Goal: Information Seeking & Learning: Learn about a topic

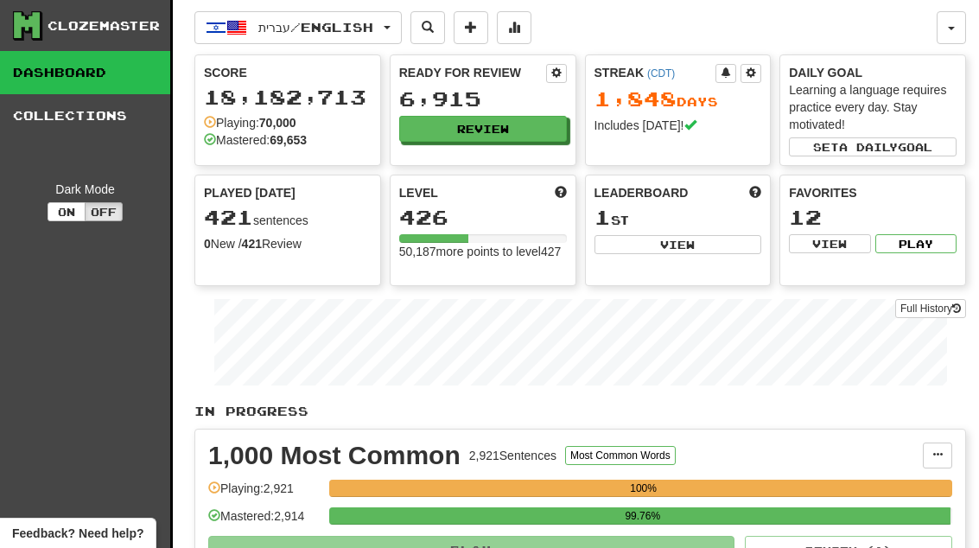
click at [514, 130] on button "Review" at bounding box center [483, 129] width 168 height 26
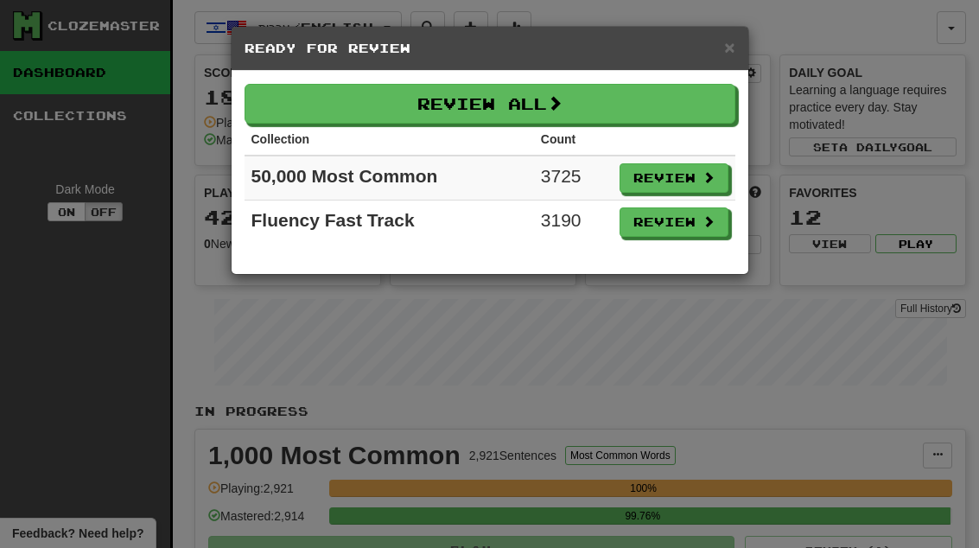
click at [702, 230] on button "Review" at bounding box center [673, 221] width 109 height 29
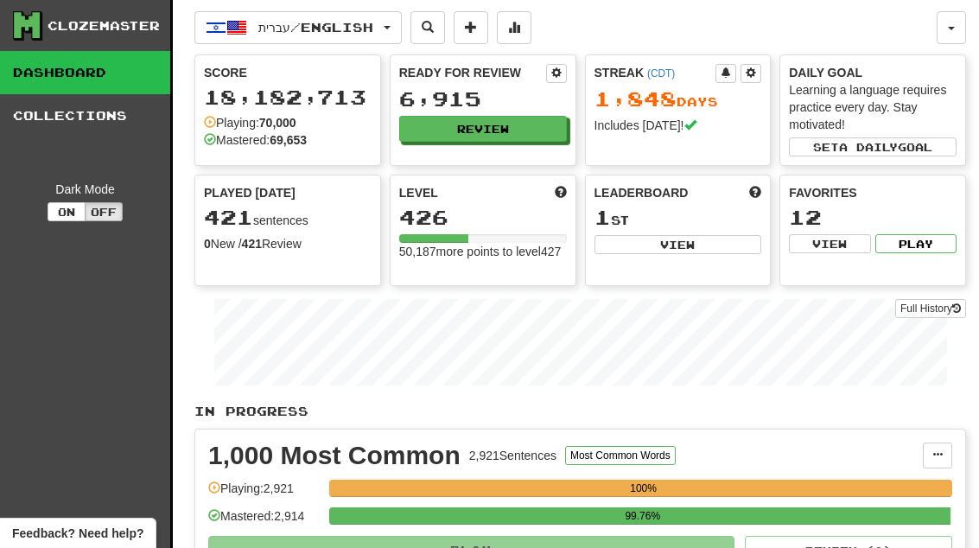
select select "**"
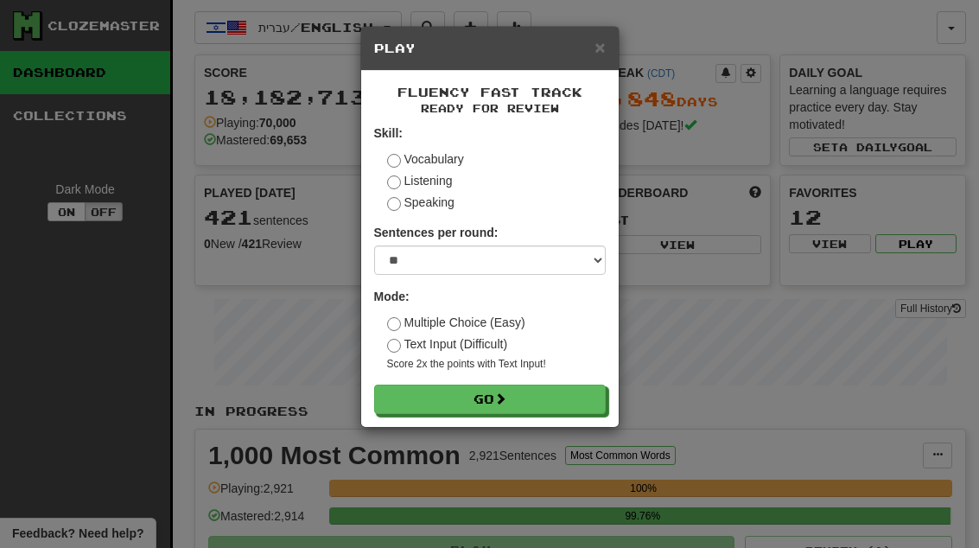
click at [525, 396] on button "Go" at bounding box center [489, 398] width 231 height 29
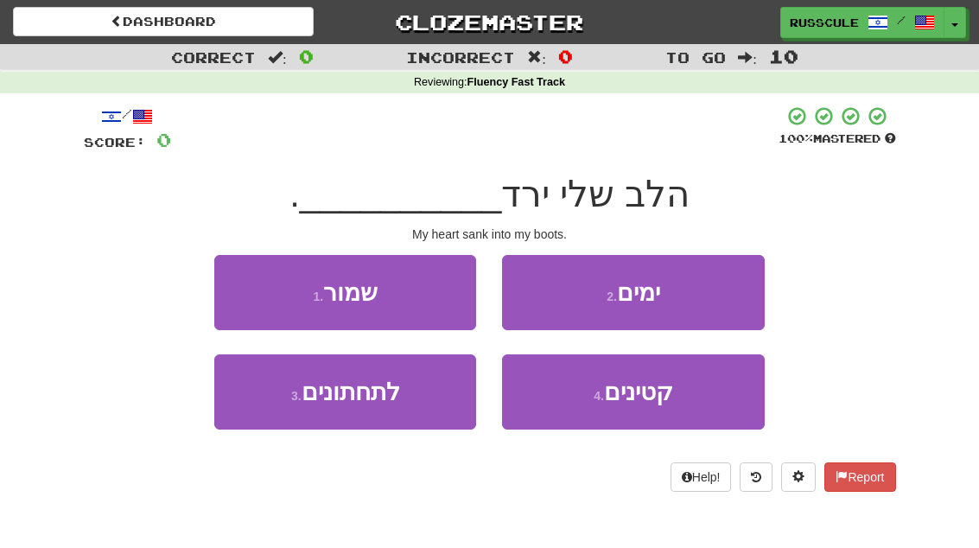
click at [289, 415] on button "3 . לתחתונים" at bounding box center [345, 391] width 262 height 75
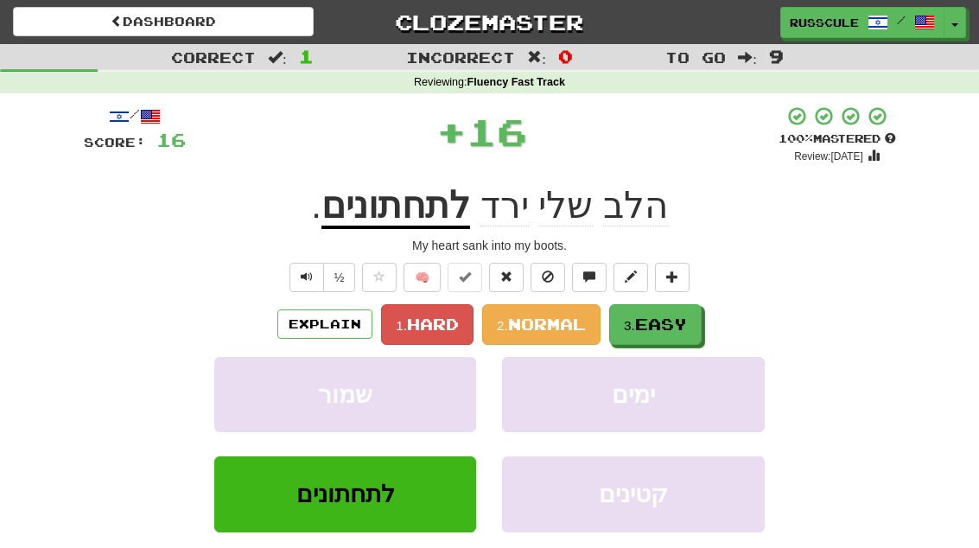
click at [660, 320] on span "Easy" at bounding box center [661, 323] width 52 height 19
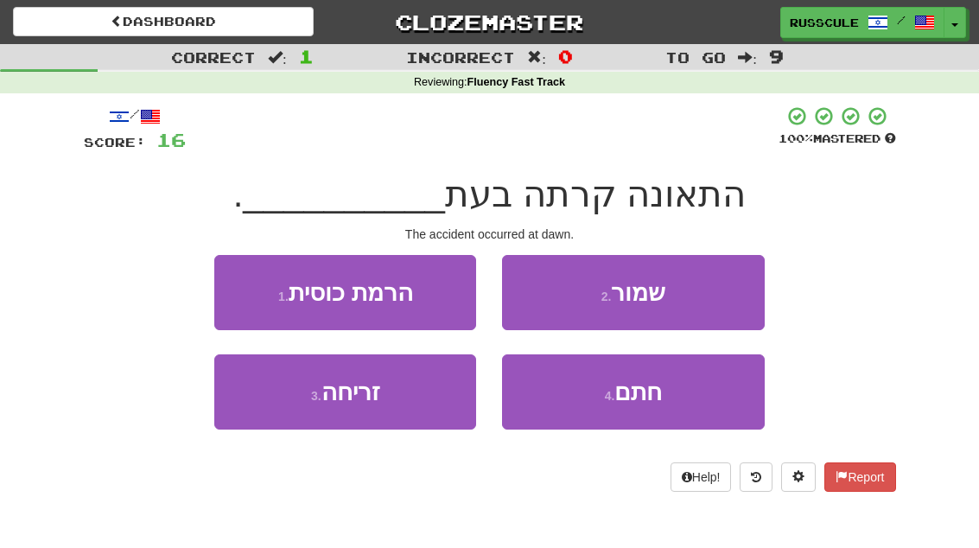
click at [286, 404] on button "3 . זריחה" at bounding box center [345, 391] width 262 height 75
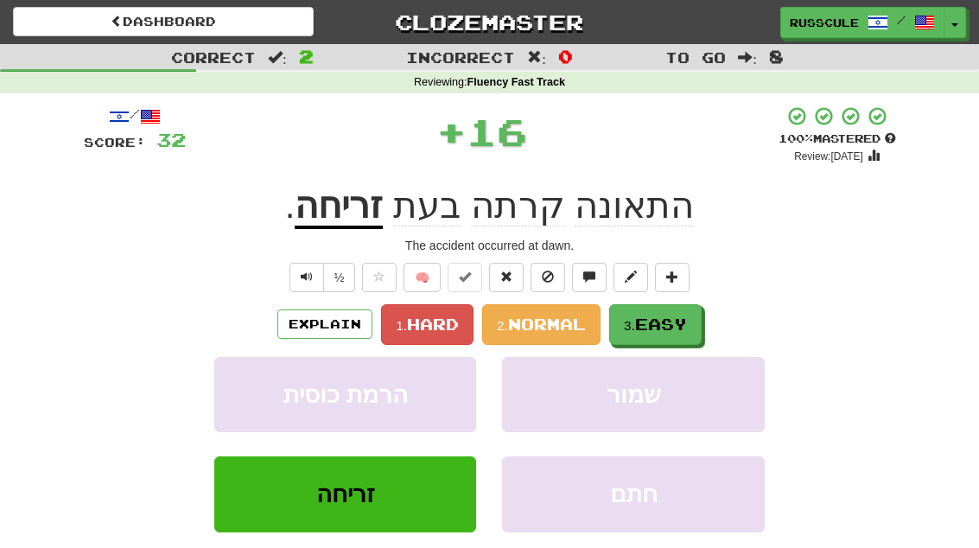
click at [683, 323] on span "Easy" at bounding box center [661, 323] width 52 height 19
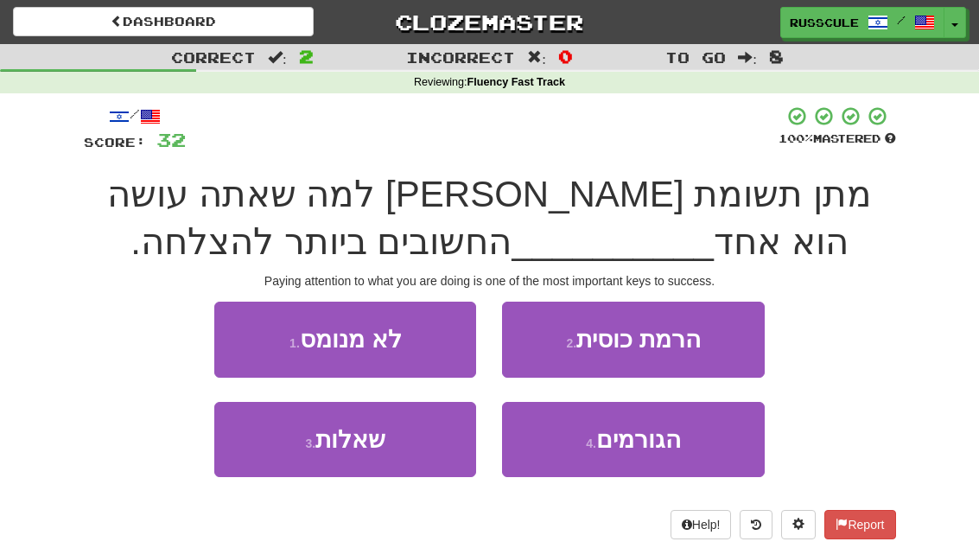
click at [659, 436] on span "הגורמים" at bounding box center [638, 439] width 85 height 27
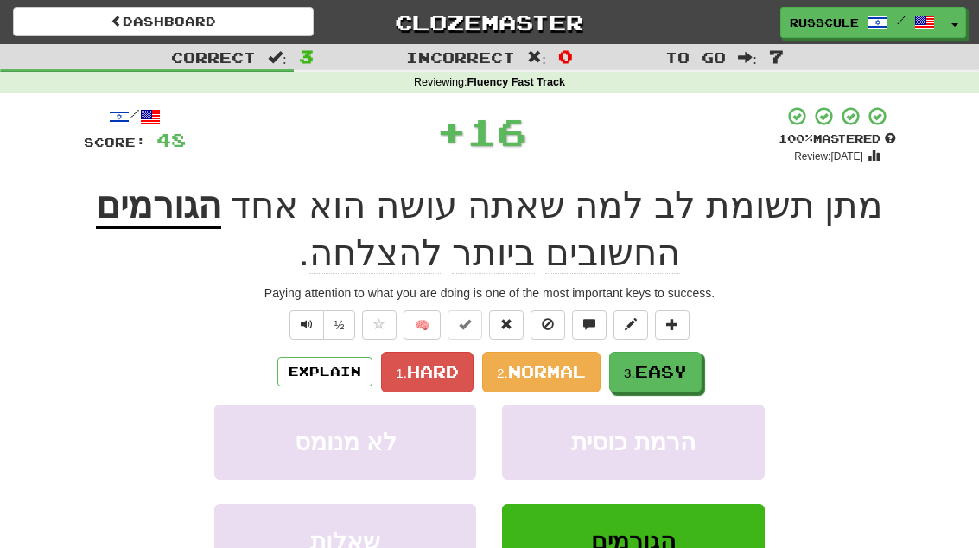
click at [656, 370] on span "Easy" at bounding box center [661, 371] width 52 height 19
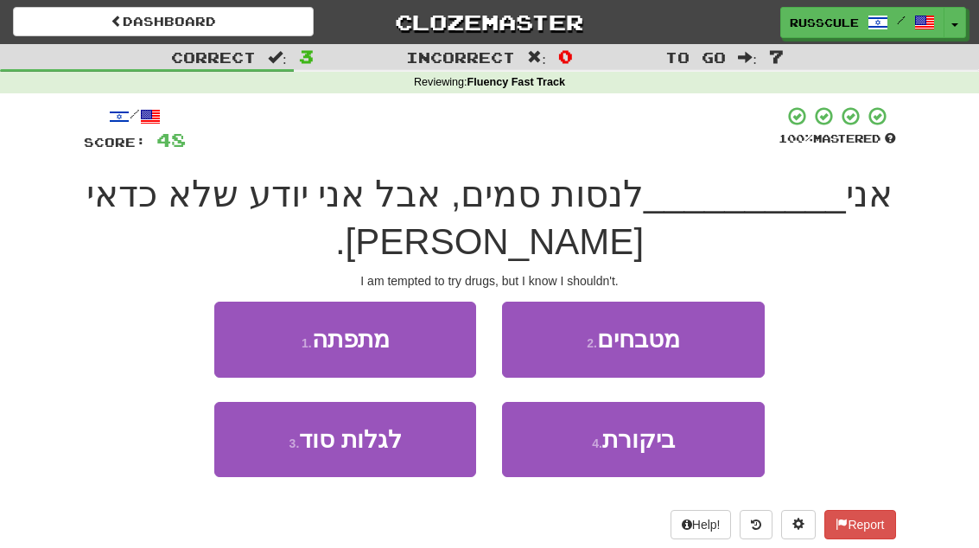
click at [239, 301] on button "1 . מתפתה" at bounding box center [345, 338] width 262 height 75
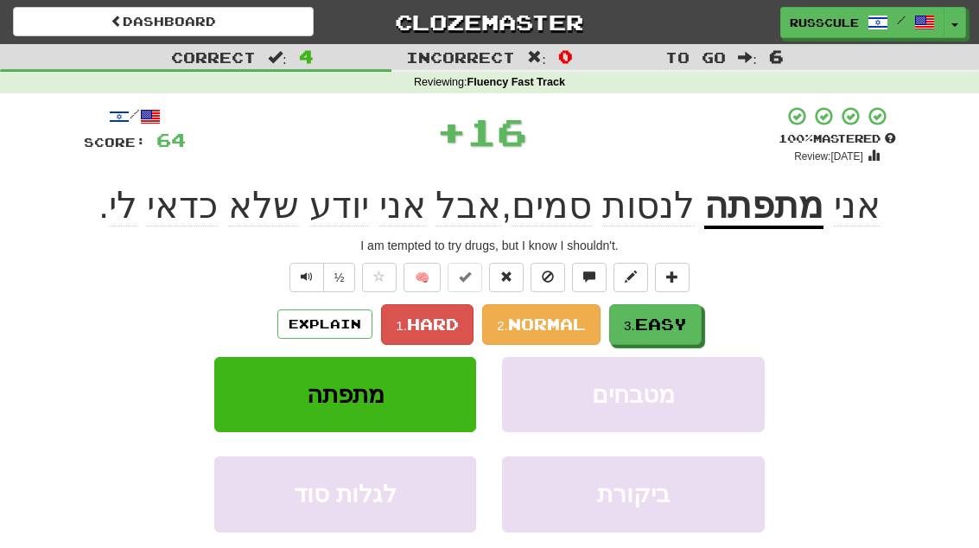
click at [692, 335] on button "3. Easy" at bounding box center [655, 324] width 92 height 41
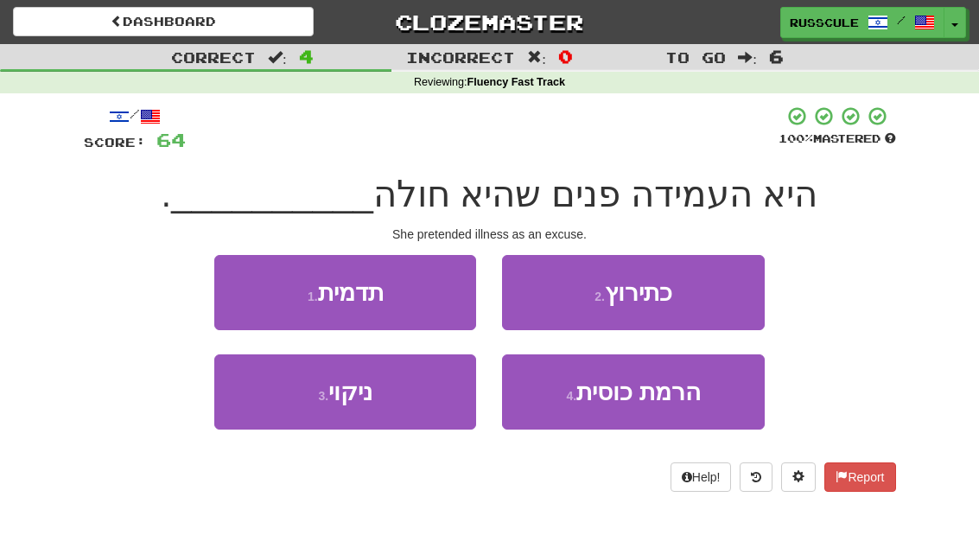
click at [730, 301] on button "2 . כתירוץ" at bounding box center [633, 292] width 262 height 75
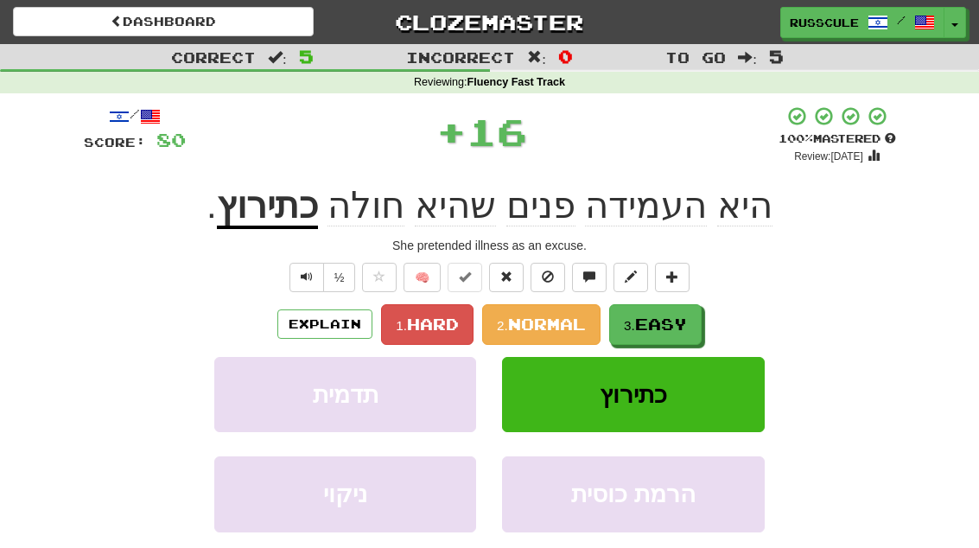
click at [668, 326] on span "Easy" at bounding box center [661, 323] width 52 height 19
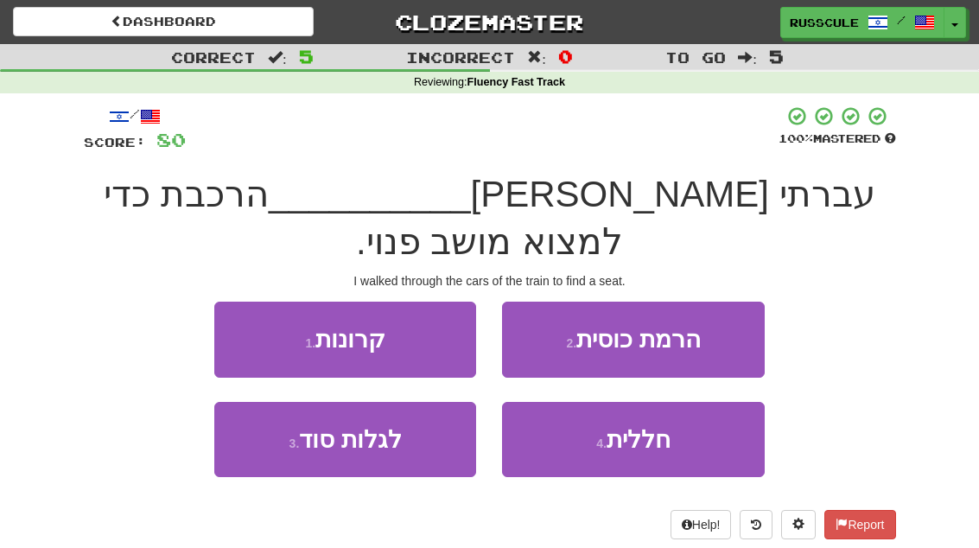
click at [237, 301] on button "1 . קרונות" at bounding box center [345, 338] width 262 height 75
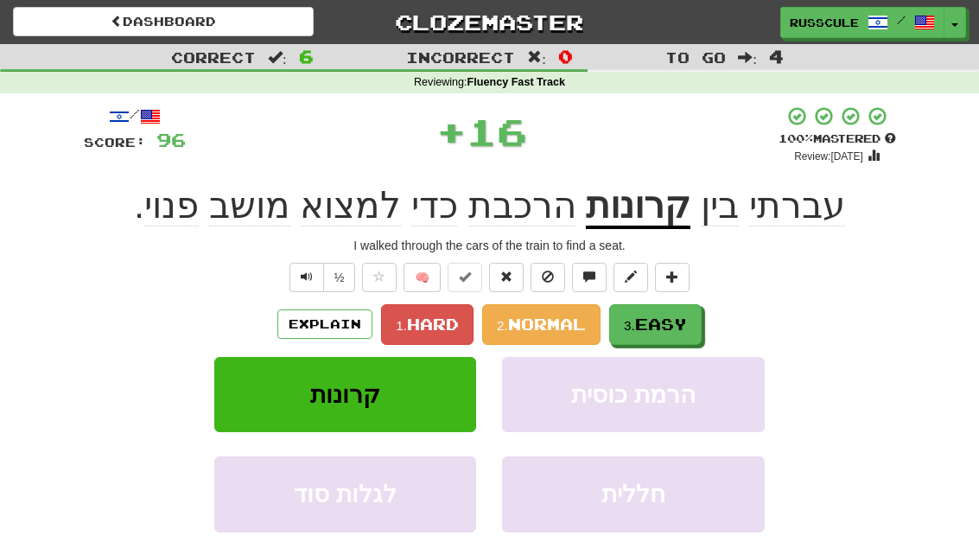
click at [673, 338] on button "3. Easy" at bounding box center [655, 324] width 92 height 41
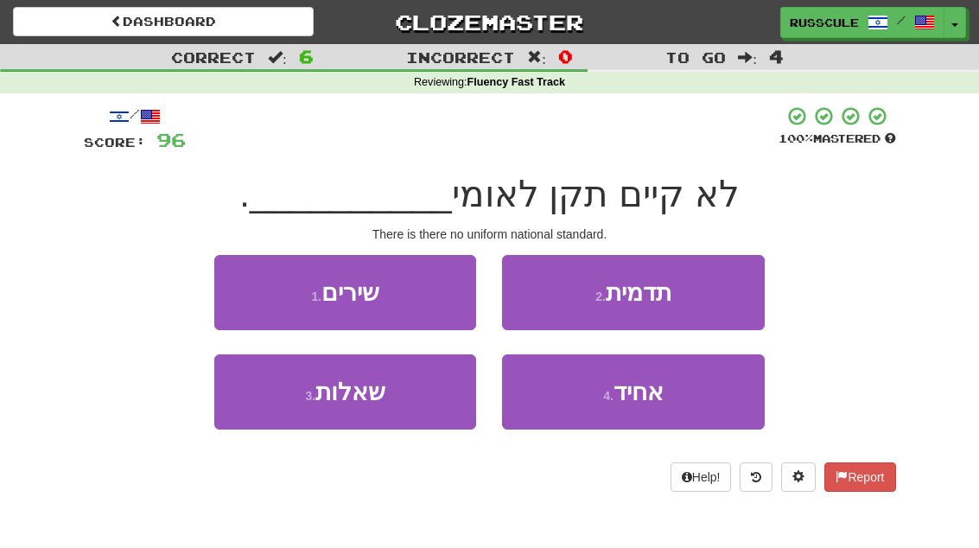
click at [719, 290] on button "2 . תדמית" at bounding box center [633, 292] width 262 height 75
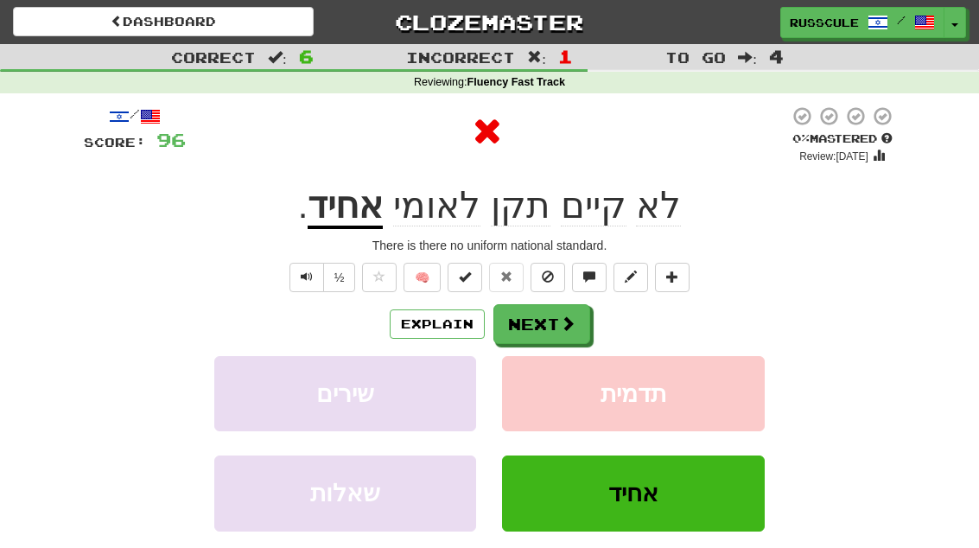
click at [562, 319] on span at bounding box center [568, 323] width 16 height 16
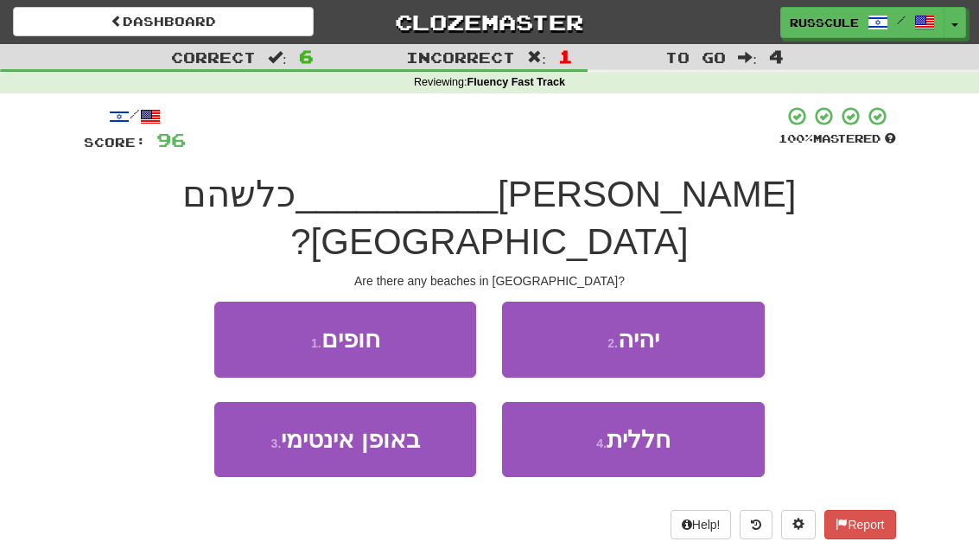
click at [717, 301] on button "2 . יהיה" at bounding box center [633, 338] width 262 height 75
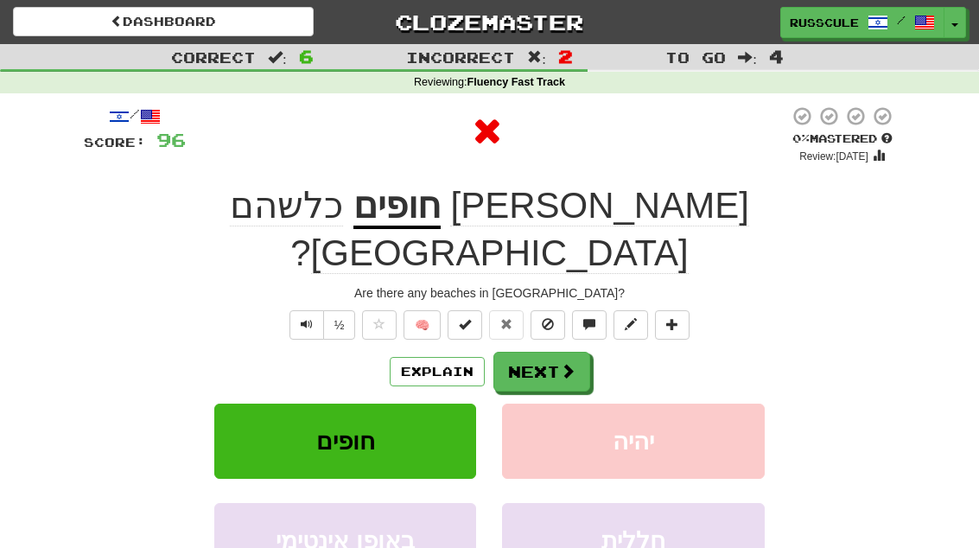
click at [588, 352] on button "Next" at bounding box center [541, 372] width 97 height 40
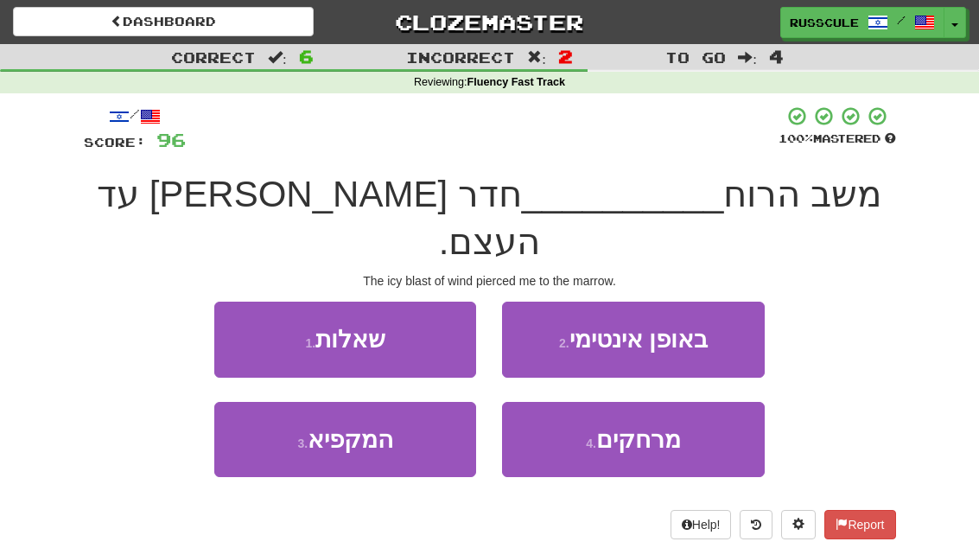
click at [250, 415] on button "3 . המקפיא" at bounding box center [345, 439] width 262 height 75
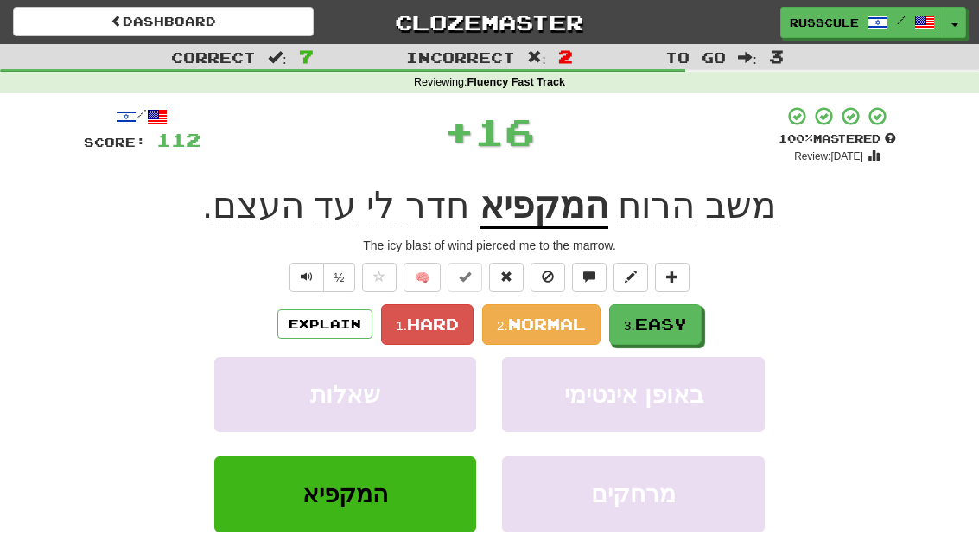
click at [668, 325] on span "Easy" at bounding box center [661, 323] width 52 height 19
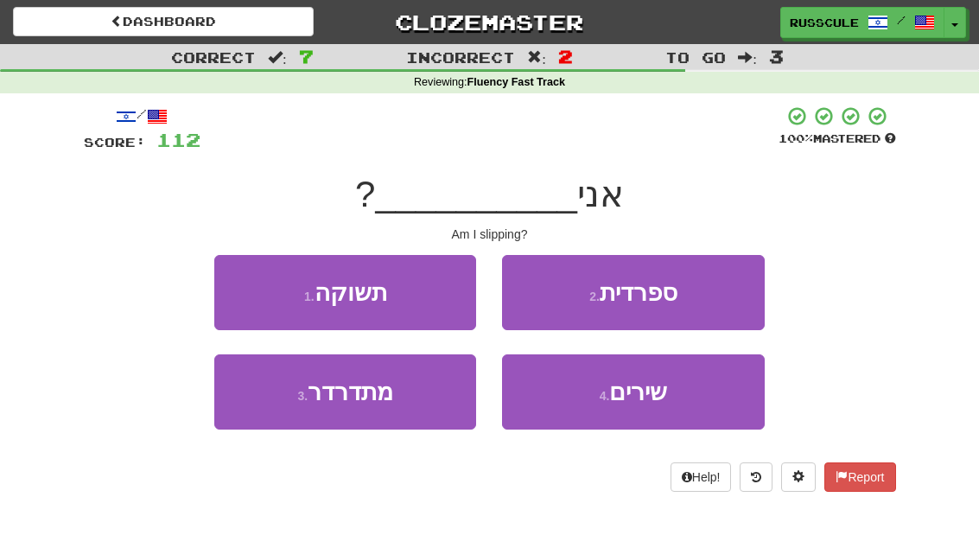
click at [243, 288] on button "1 . תשוקה" at bounding box center [345, 292] width 262 height 75
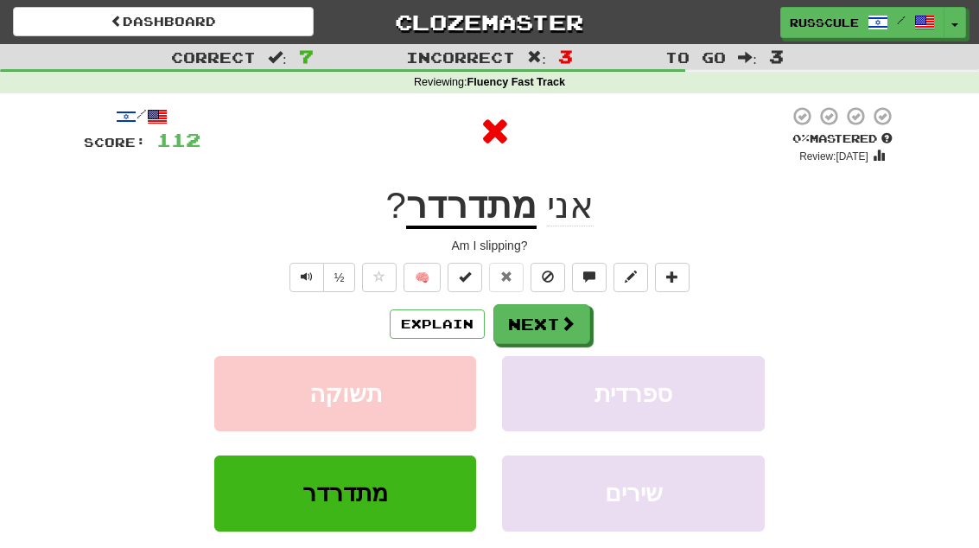
click at [578, 314] on button "Next" at bounding box center [541, 324] width 97 height 40
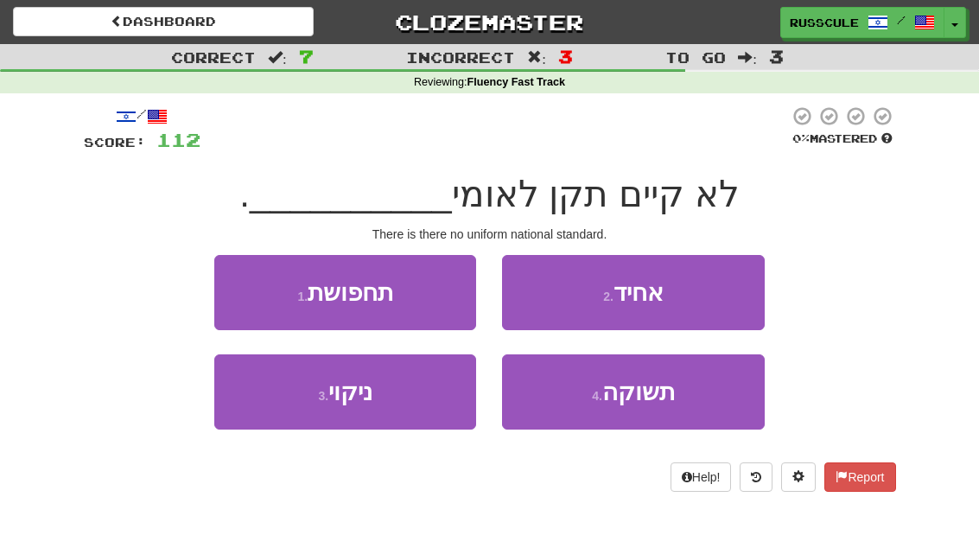
click at [717, 297] on button "2 . אחיד" at bounding box center [633, 292] width 262 height 75
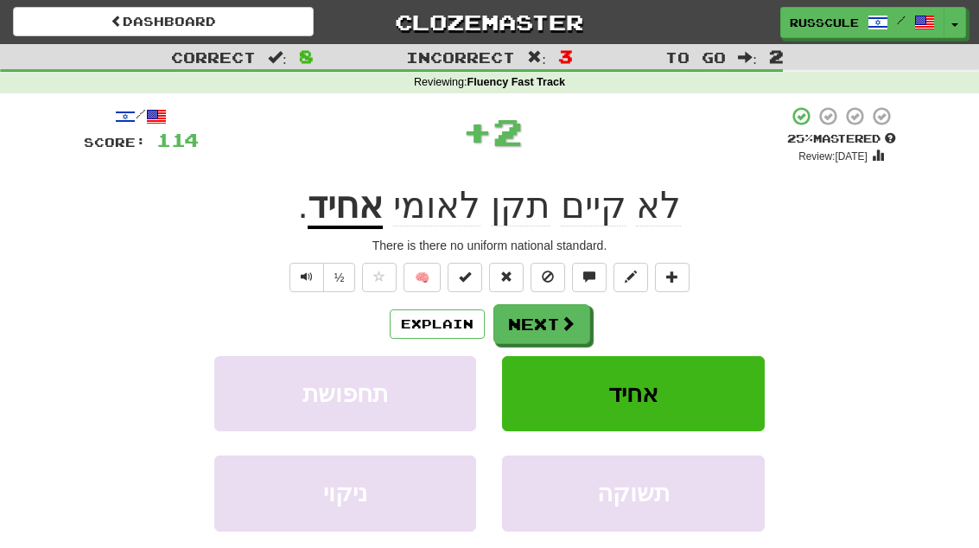
click at [584, 320] on button "Next" at bounding box center [541, 324] width 97 height 40
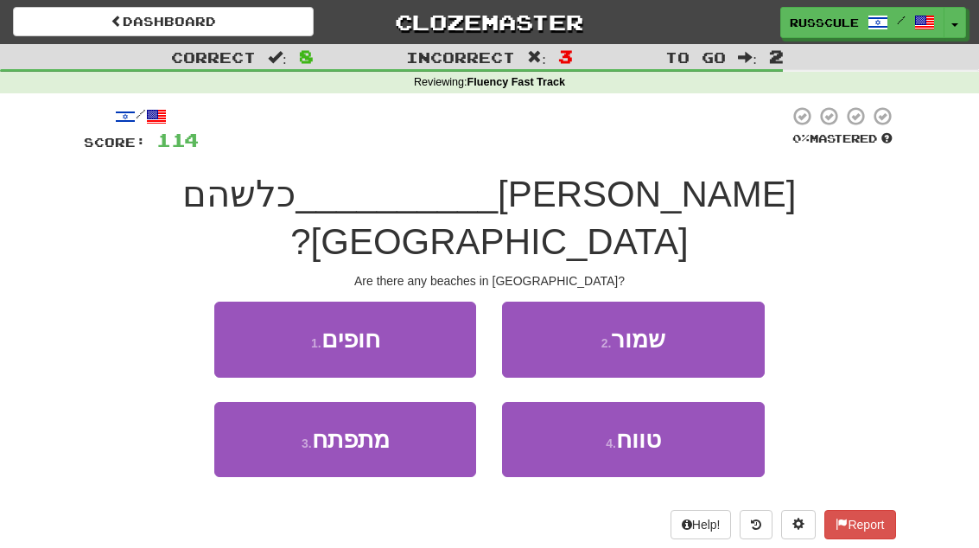
click at [239, 301] on button "1 . חופים" at bounding box center [345, 338] width 262 height 75
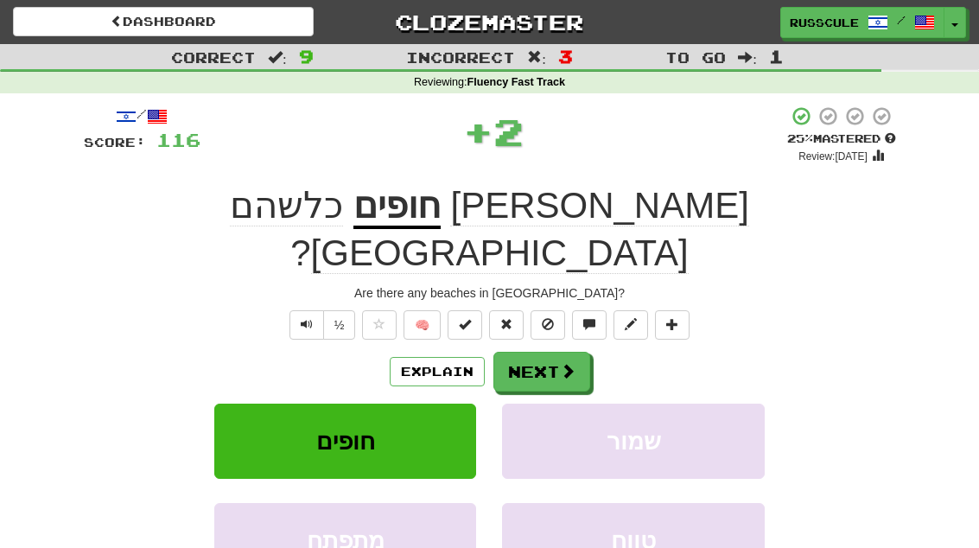
click at [580, 352] on button "Next" at bounding box center [541, 372] width 97 height 40
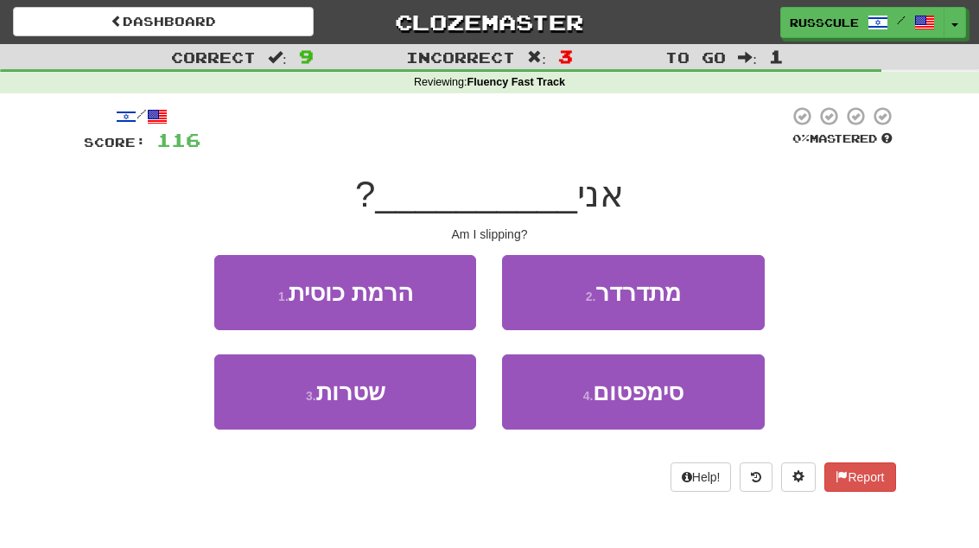
click at [711, 295] on button "2 . מתדרדר" at bounding box center [633, 292] width 262 height 75
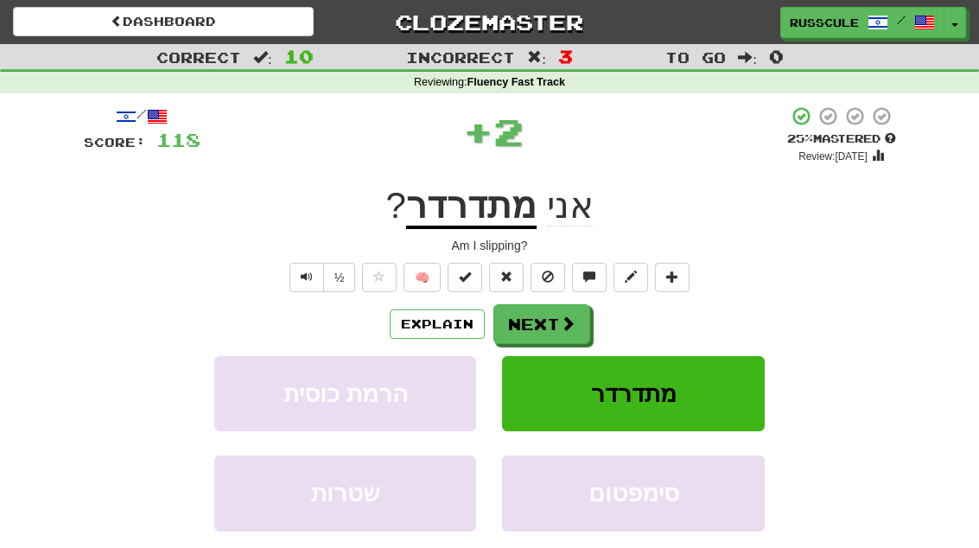
click at [573, 326] on span at bounding box center [568, 323] width 16 height 16
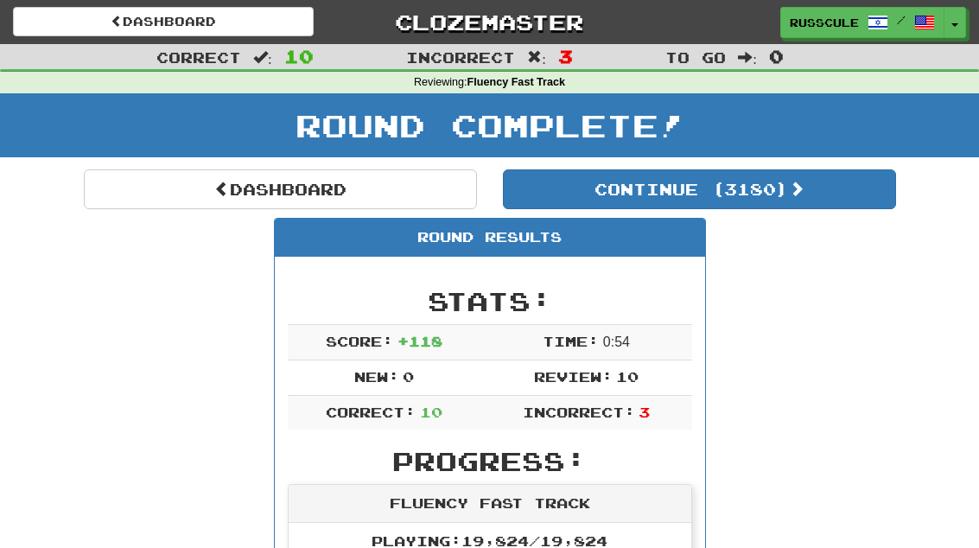
click at [837, 193] on button "Continue ( 3180 )" at bounding box center [699, 189] width 393 height 40
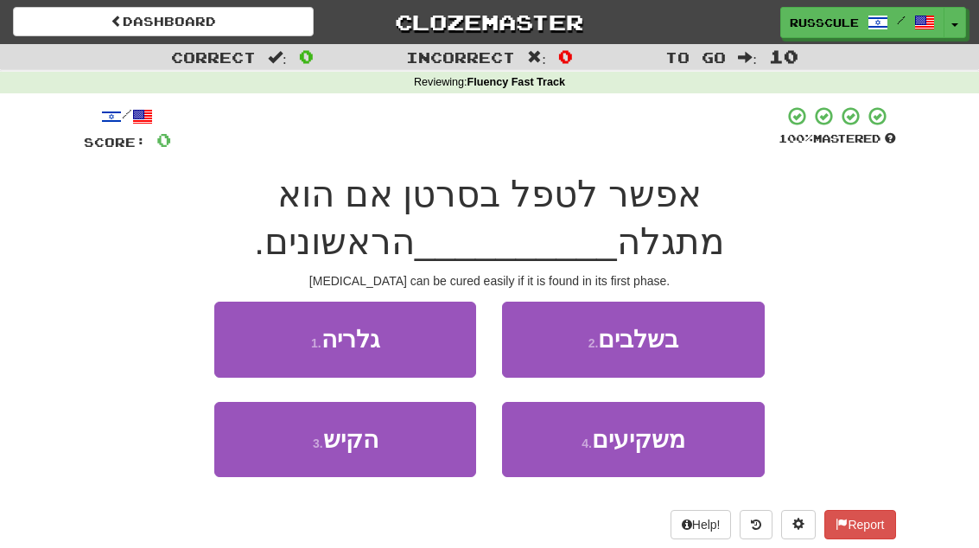
click at [707, 342] on button "2 . בשלבים" at bounding box center [633, 338] width 262 height 75
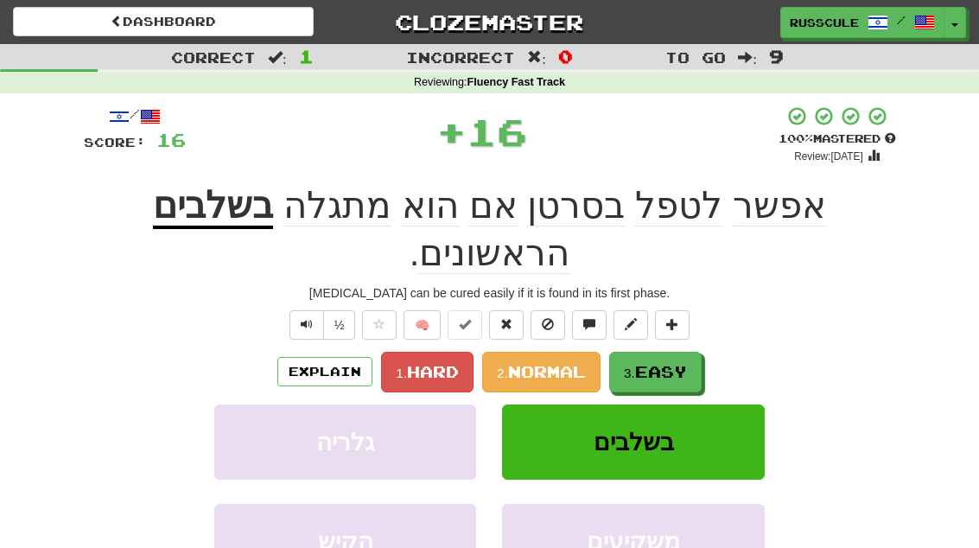
click at [683, 352] on button "3. Easy" at bounding box center [655, 372] width 92 height 41
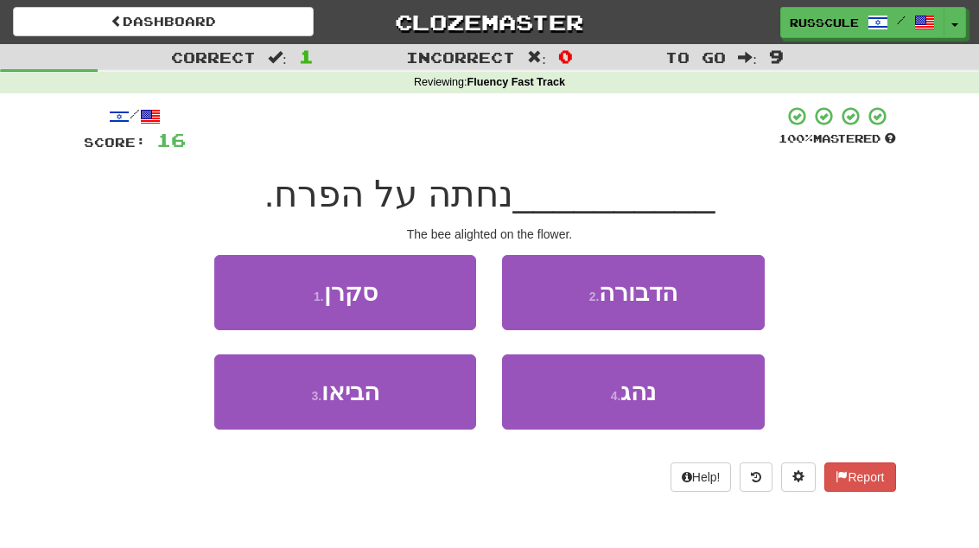
click at [733, 290] on button "2 . הדבורה" at bounding box center [633, 292] width 262 height 75
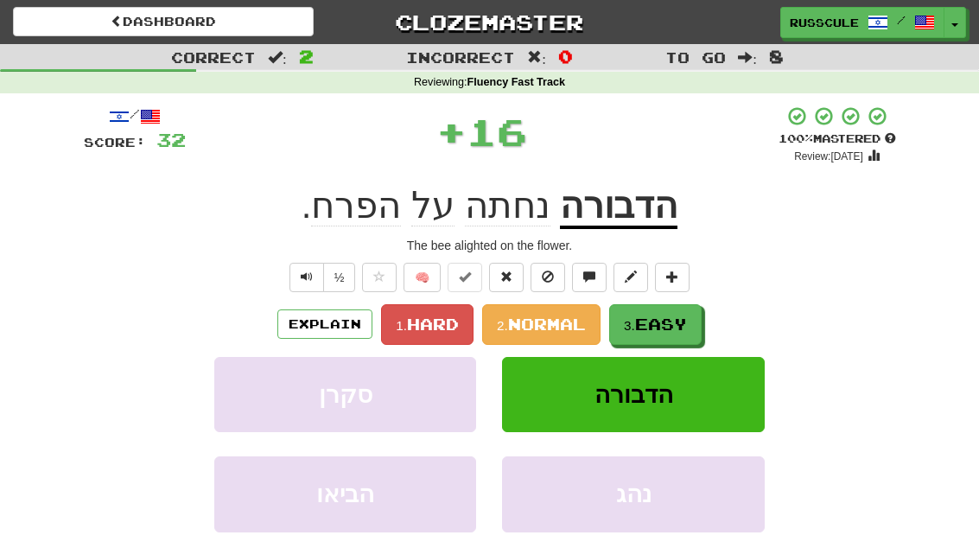
click at [672, 326] on span "Easy" at bounding box center [661, 323] width 52 height 19
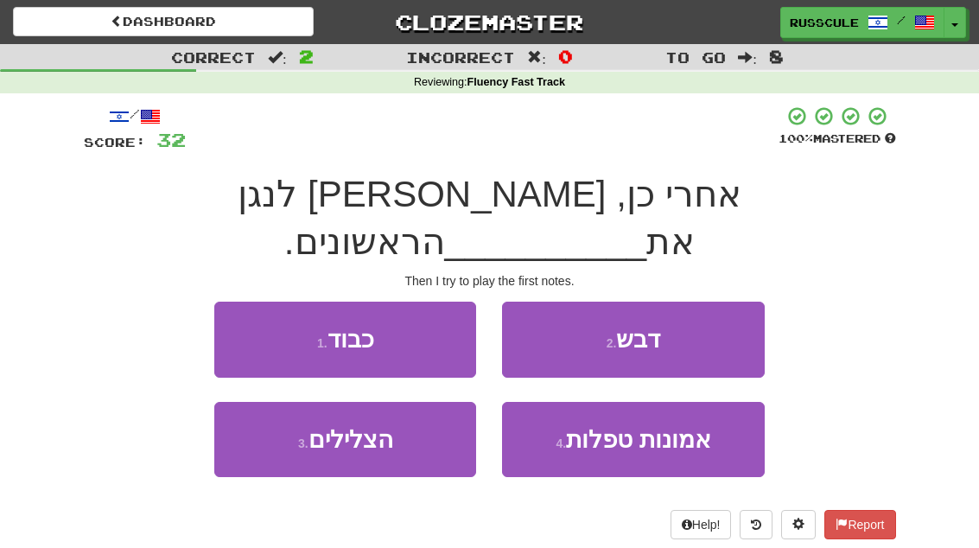
click at [277, 415] on button "3 . הצלילים" at bounding box center [345, 439] width 262 height 75
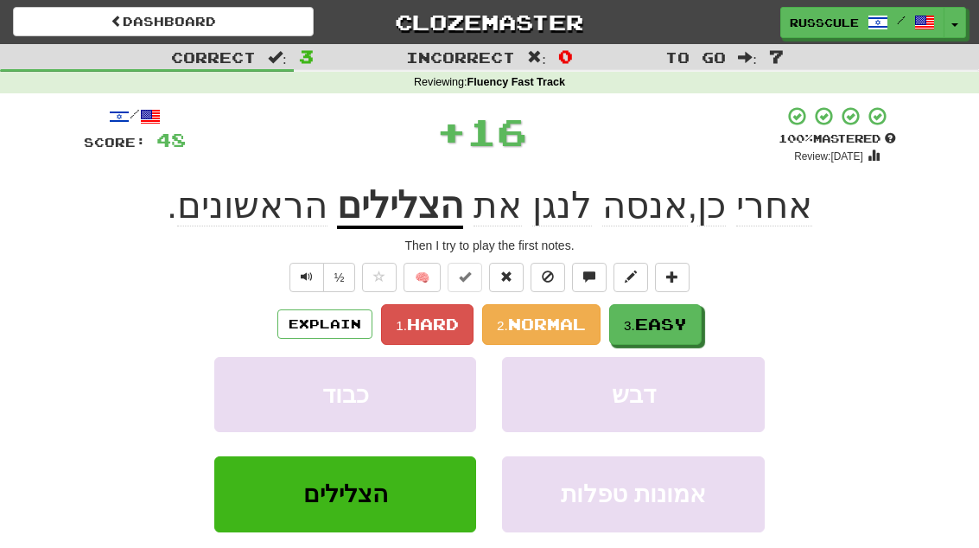
click at [673, 314] on span "Easy" at bounding box center [661, 323] width 52 height 19
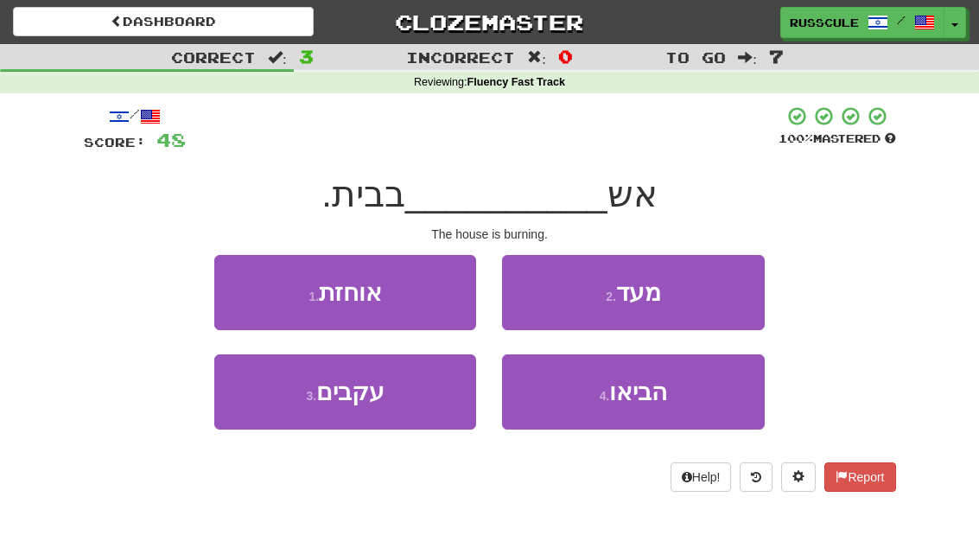
click at [664, 393] on span "הביאו" at bounding box center [638, 391] width 58 height 27
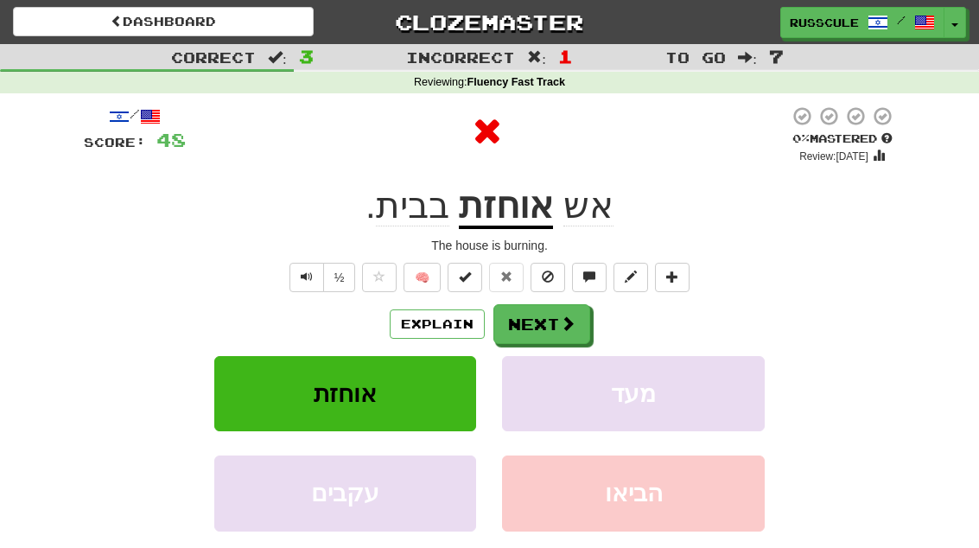
click at [570, 320] on span at bounding box center [568, 323] width 16 height 16
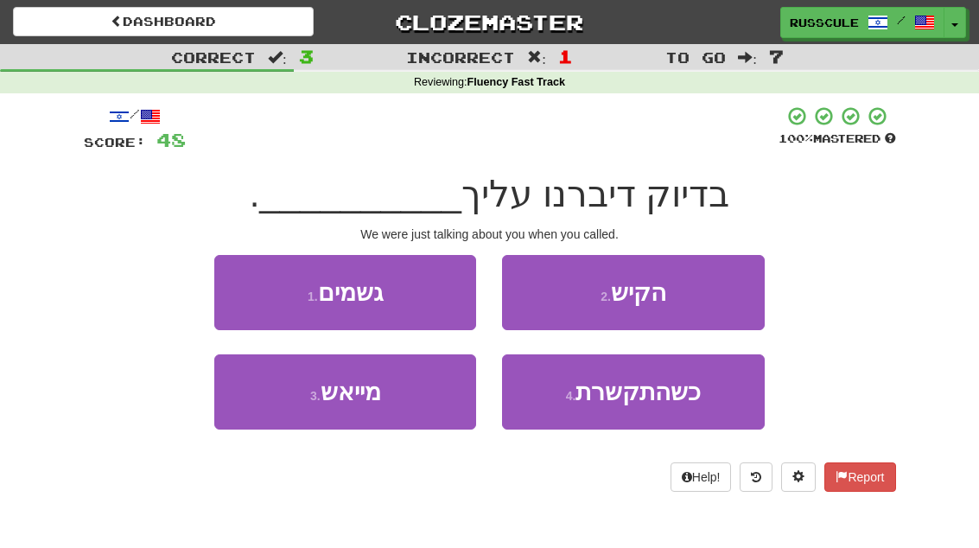
click at [253, 411] on button "3 . מייאש" at bounding box center [345, 391] width 262 height 75
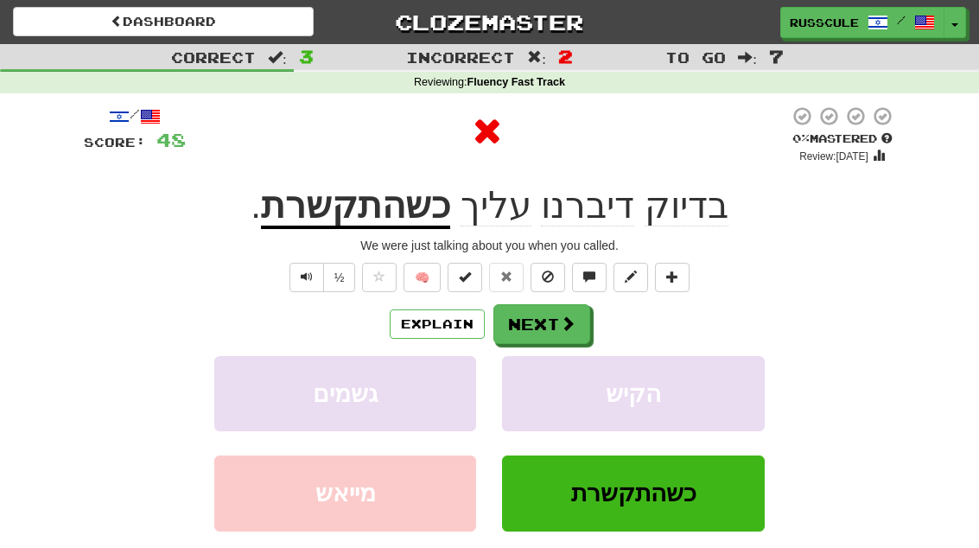
click at [561, 320] on span at bounding box center [568, 323] width 16 height 16
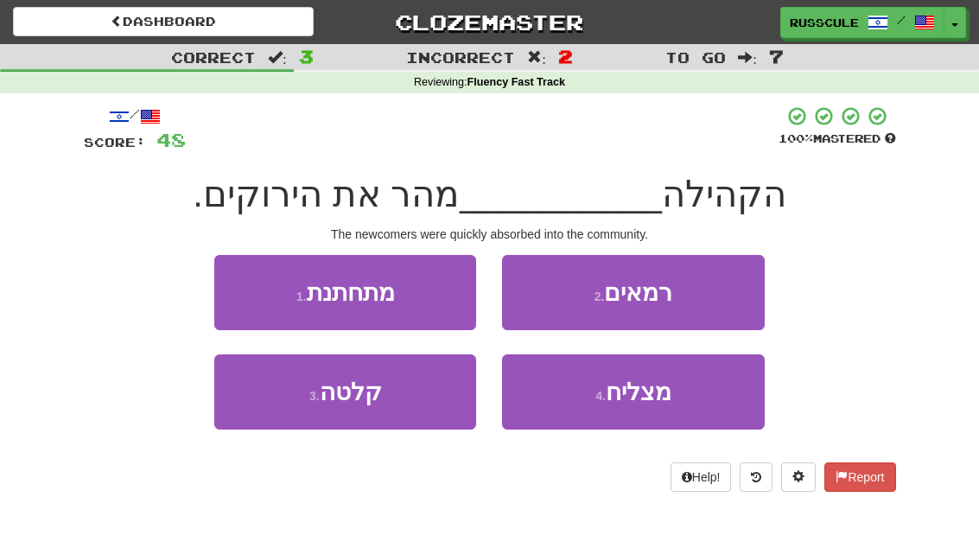
click at [248, 279] on button "1 . מתחתנת" at bounding box center [345, 292] width 262 height 75
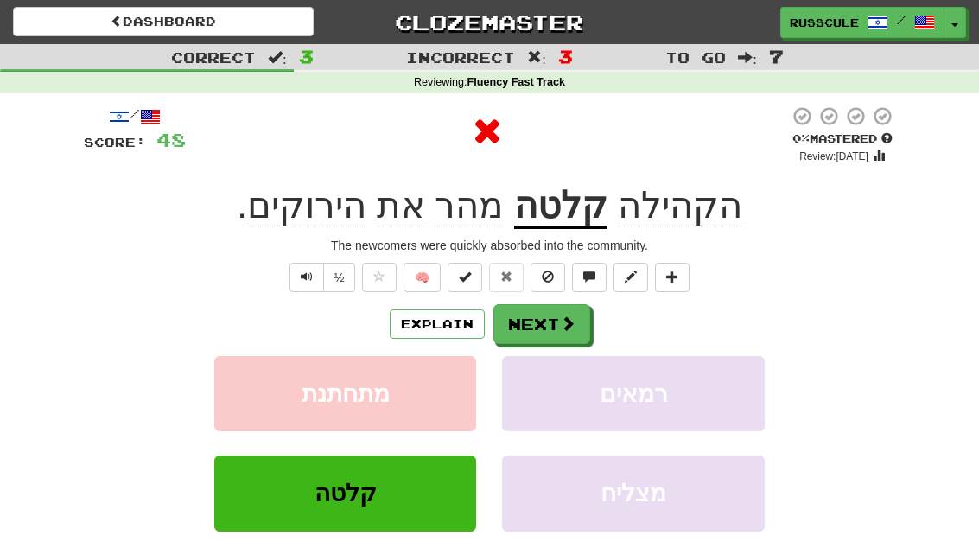
click at [580, 320] on button "Next" at bounding box center [541, 324] width 97 height 40
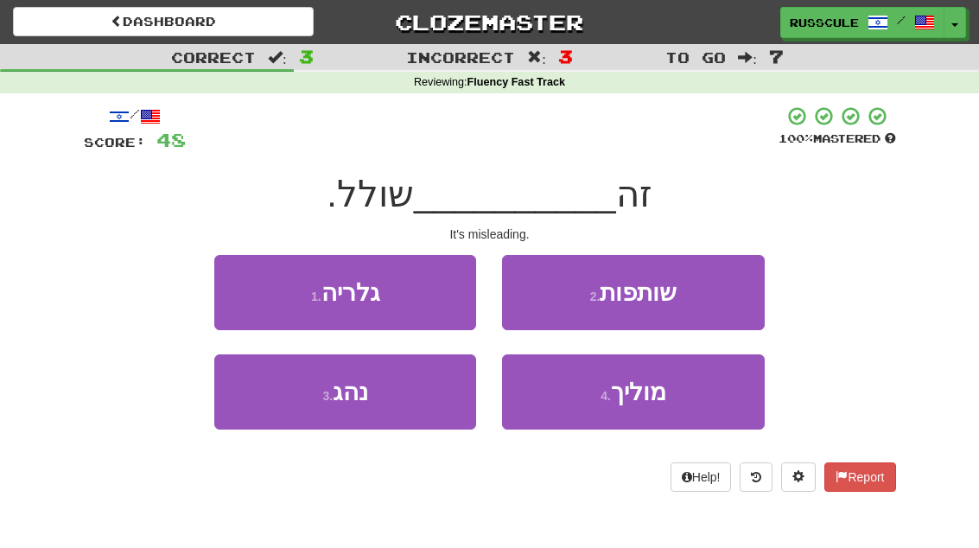
click at [652, 401] on span "מוליך" at bounding box center [638, 391] width 55 height 27
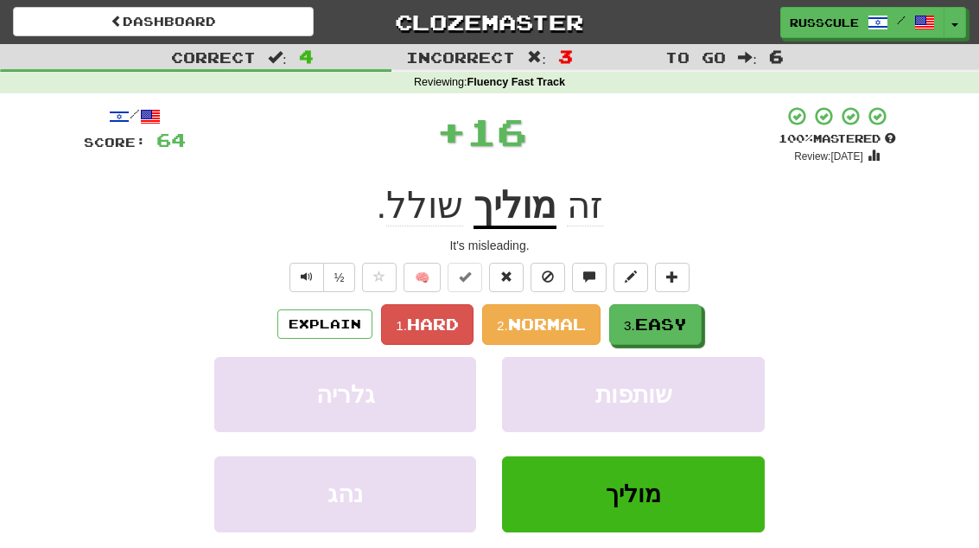
click at [662, 322] on span "Easy" at bounding box center [661, 323] width 52 height 19
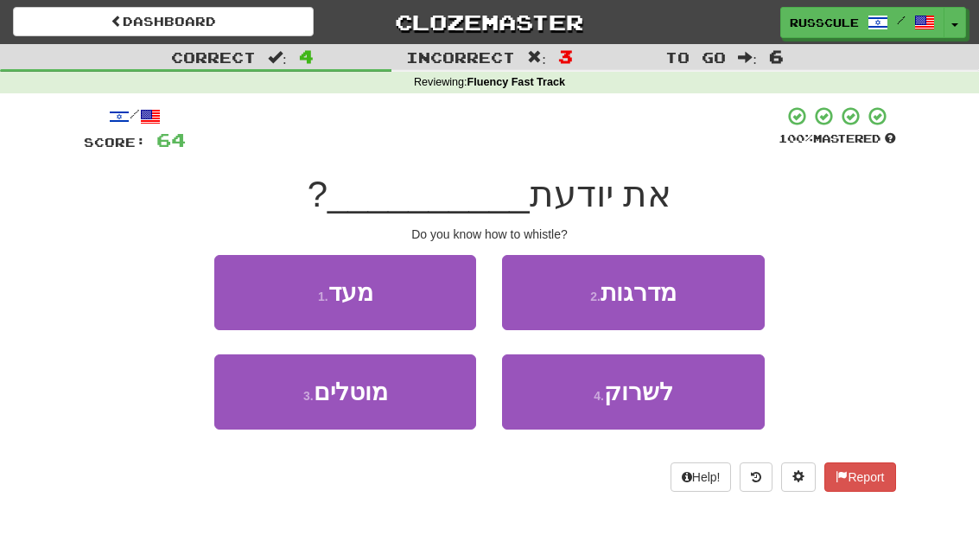
click at [647, 396] on span "לשרוק" at bounding box center [638, 391] width 69 height 27
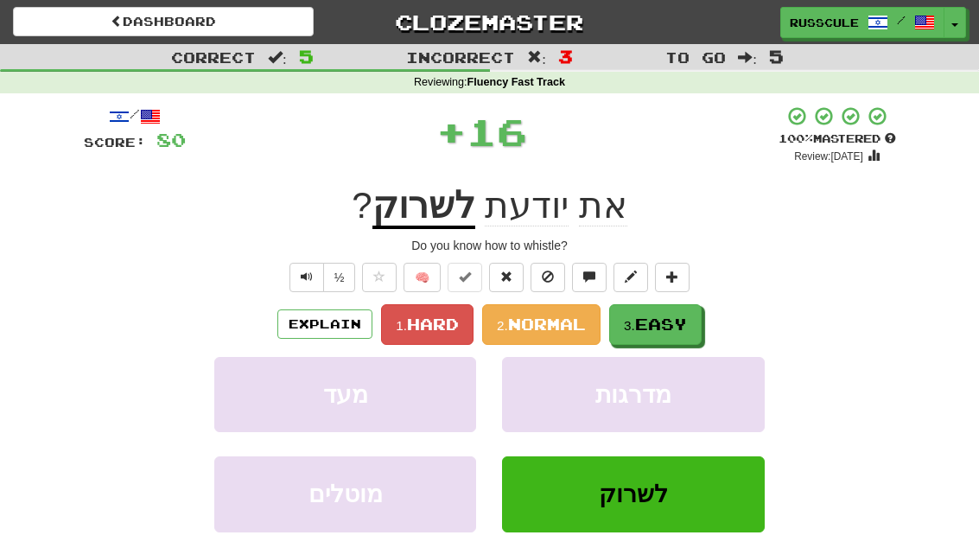
click at [676, 308] on button "3. Easy" at bounding box center [655, 324] width 92 height 41
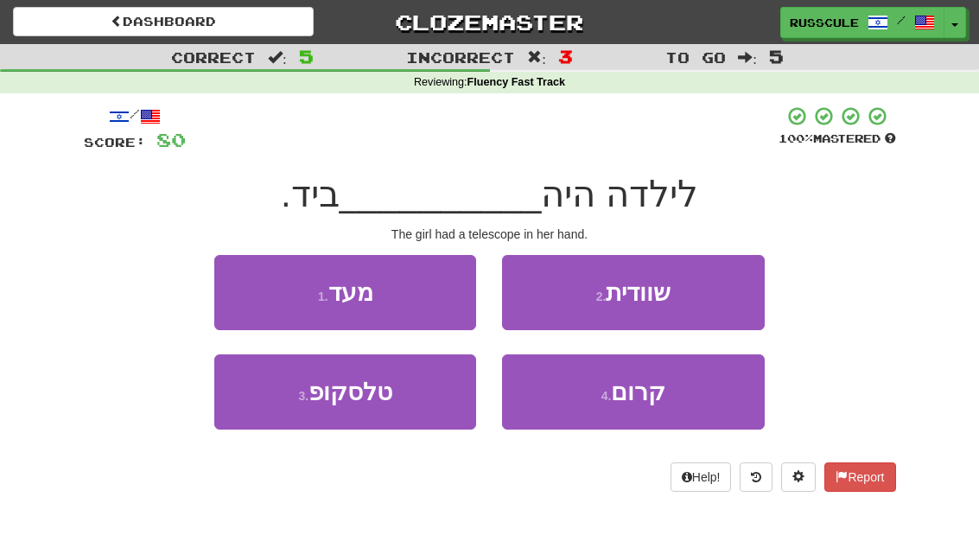
click at [258, 413] on button "3 . טלסקופ" at bounding box center [345, 391] width 262 height 75
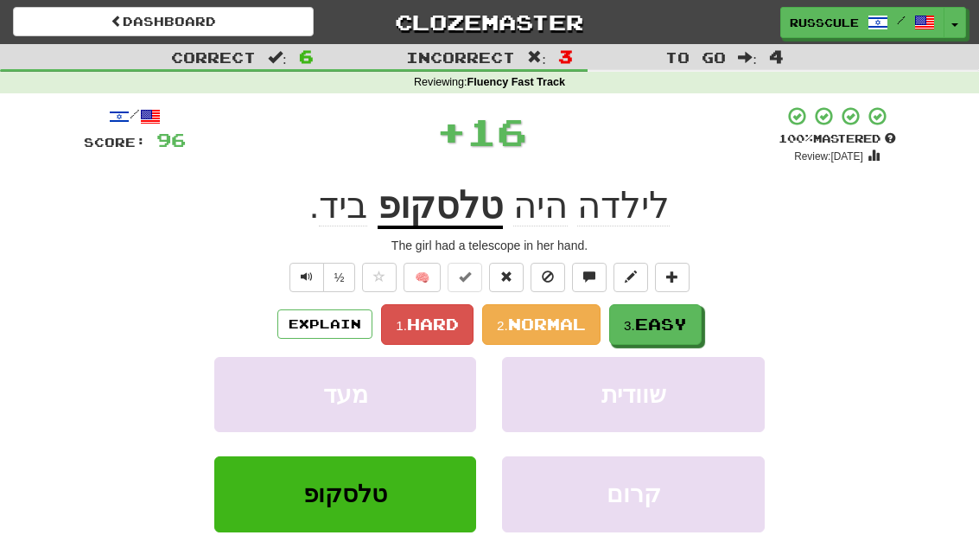
click at [663, 317] on span "Easy" at bounding box center [661, 323] width 52 height 19
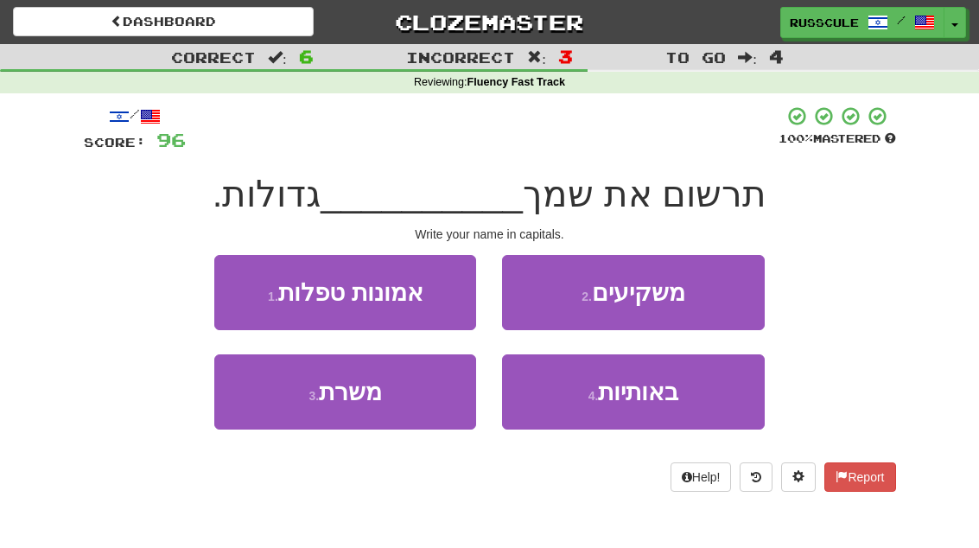
click at [658, 400] on span "באותיות" at bounding box center [638, 391] width 80 height 27
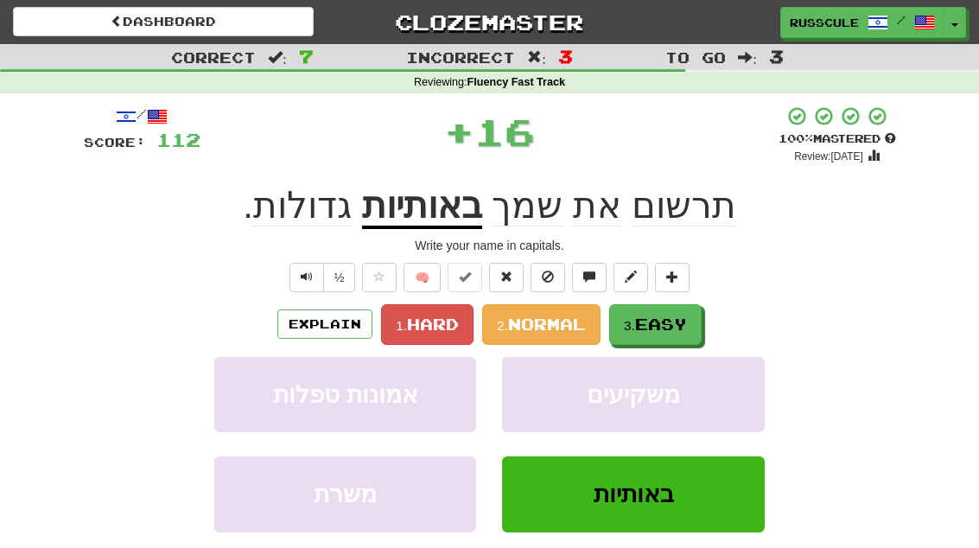
click at [684, 316] on span "Easy" at bounding box center [661, 323] width 52 height 19
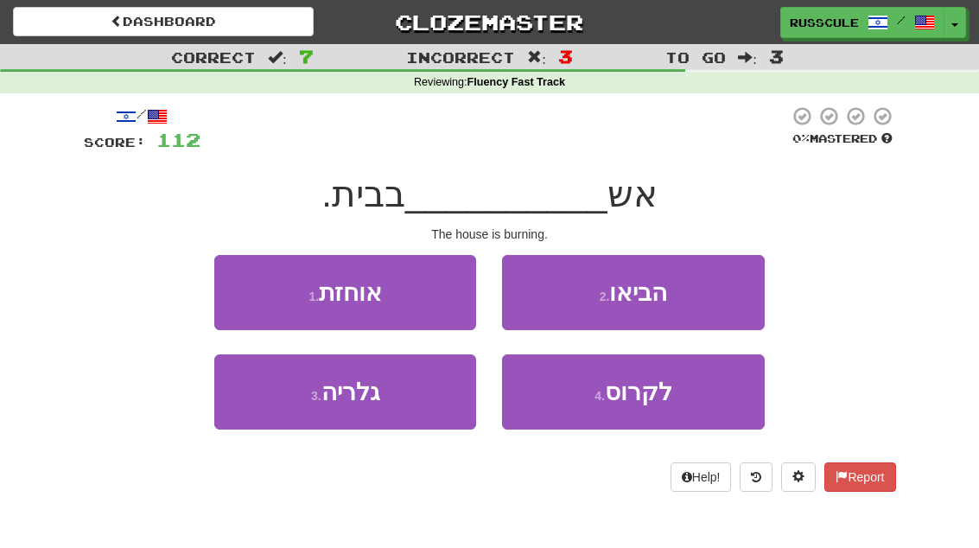
click at [247, 291] on button "1 . אוחזת" at bounding box center [345, 292] width 262 height 75
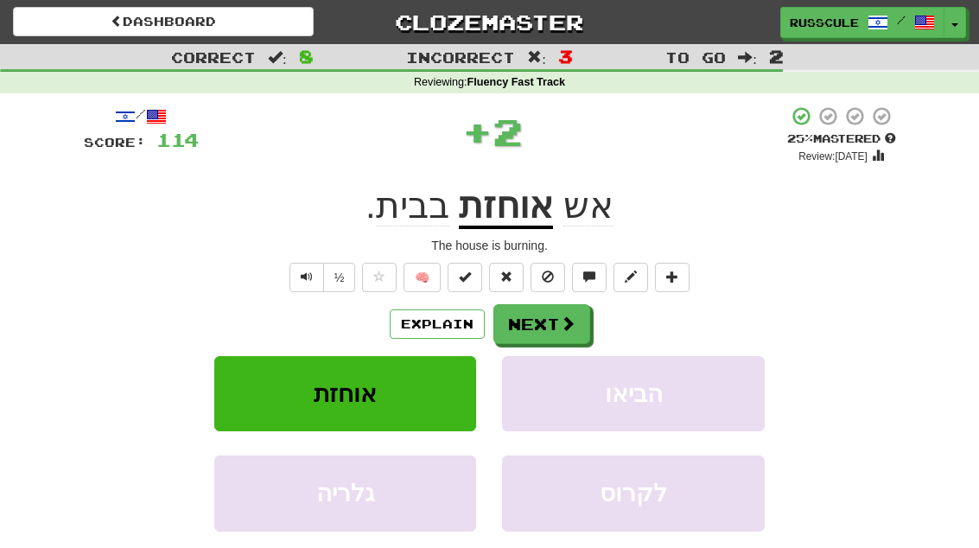
click at [573, 321] on span at bounding box center [568, 323] width 16 height 16
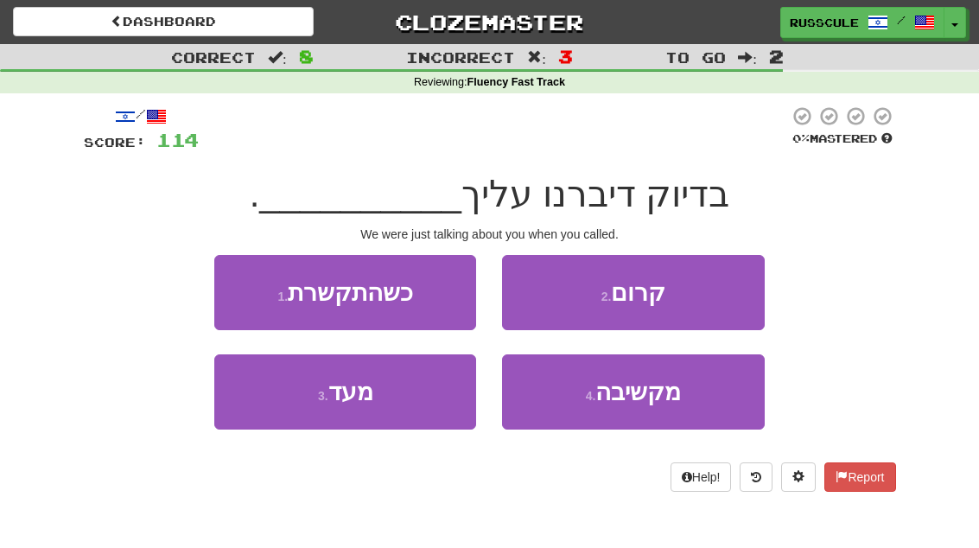
click at [244, 290] on button "1 . כשהתקשרת" at bounding box center [345, 292] width 262 height 75
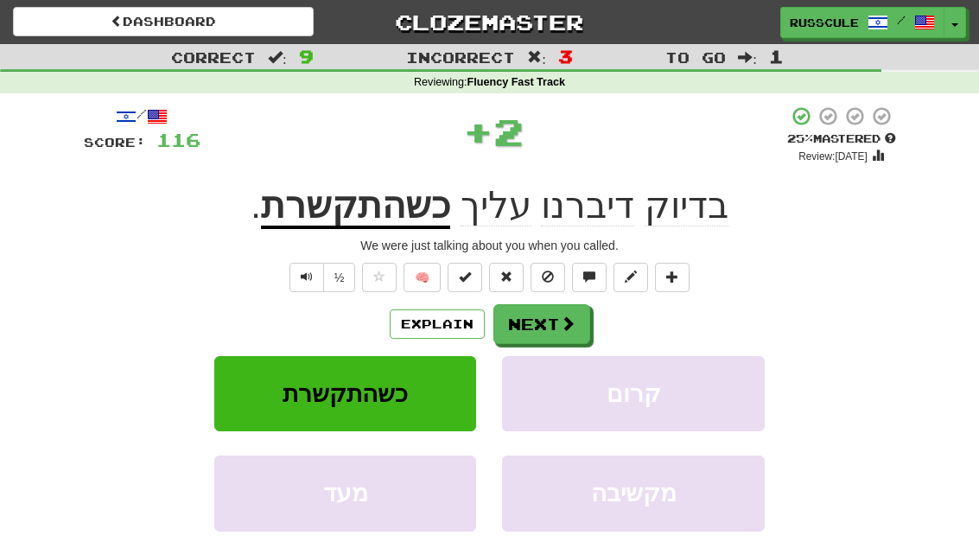
click at [585, 323] on button "Next" at bounding box center [541, 324] width 97 height 40
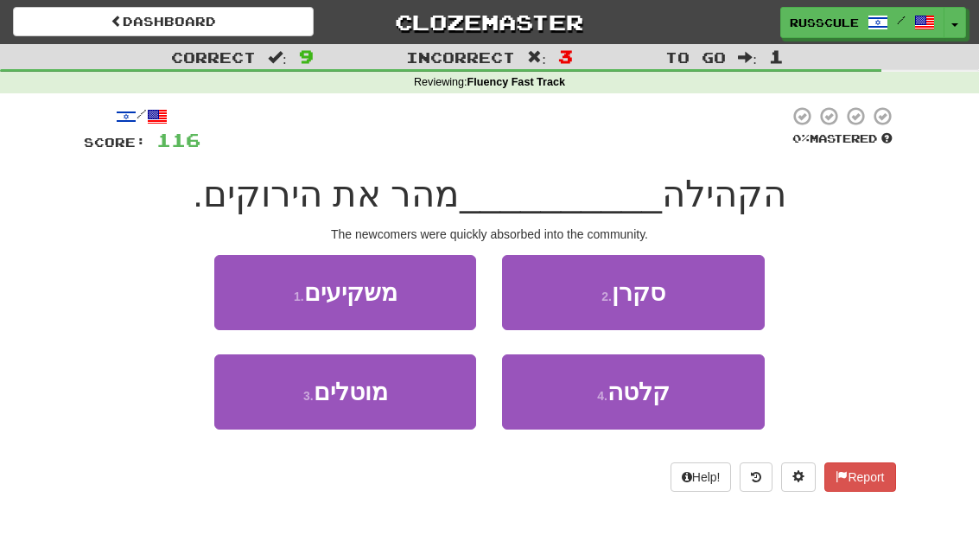
click at [660, 406] on button "4 . קלטה" at bounding box center [633, 391] width 262 height 75
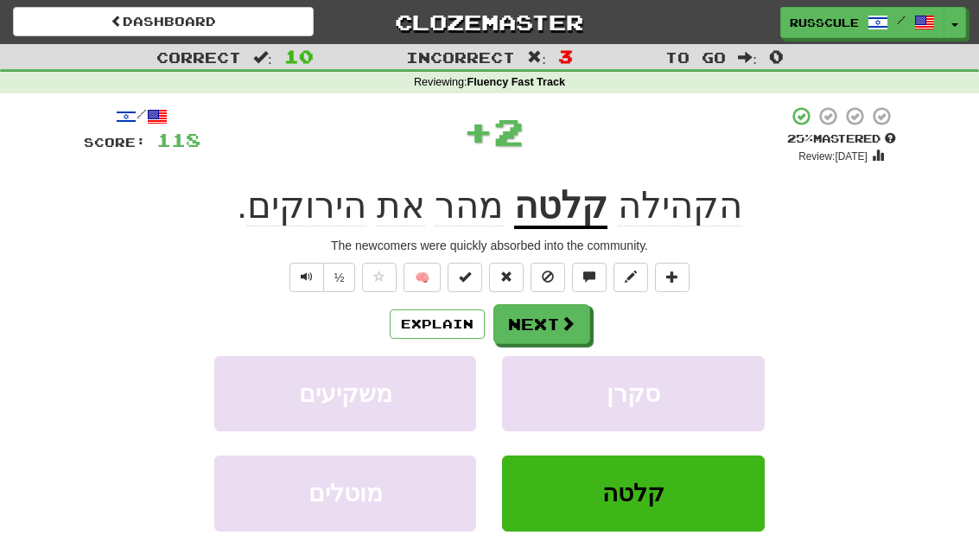
click at [588, 331] on button "Next" at bounding box center [541, 324] width 97 height 40
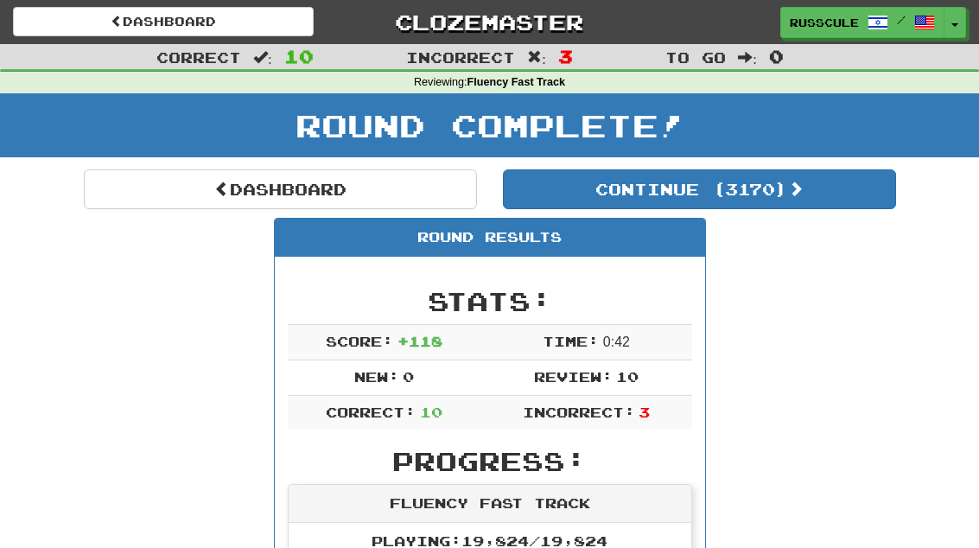
click at [155, 189] on link "Dashboard" at bounding box center [280, 189] width 393 height 40
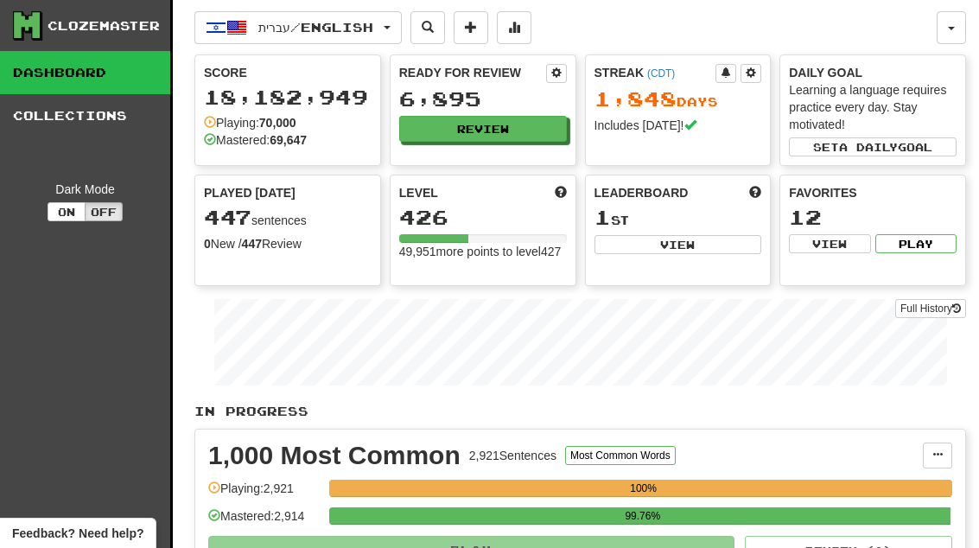
click at [706, 250] on button "View" at bounding box center [678, 244] width 168 height 19
select select "**********"
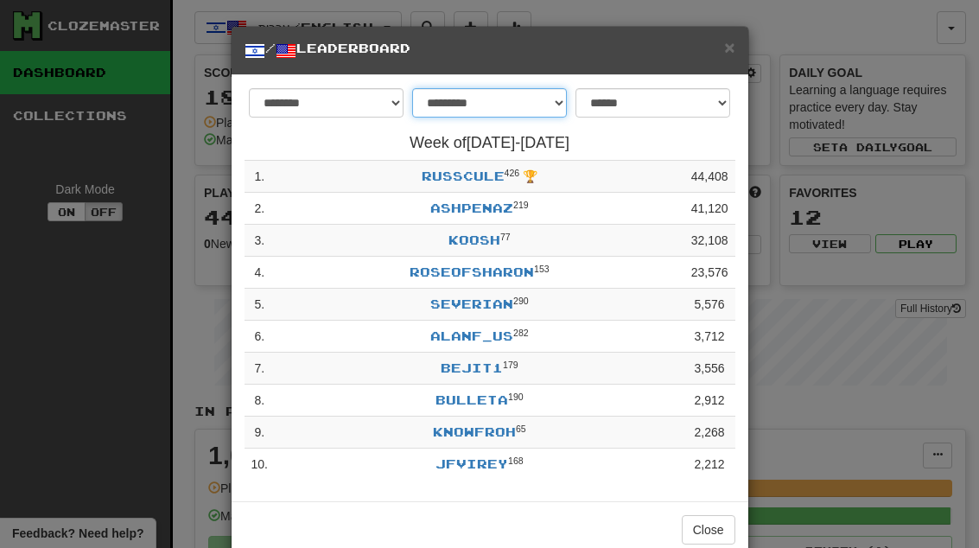
click at [542, 109] on select "**********" at bounding box center [489, 102] width 155 height 29
click at [714, 524] on button "Close" at bounding box center [708, 529] width 54 height 29
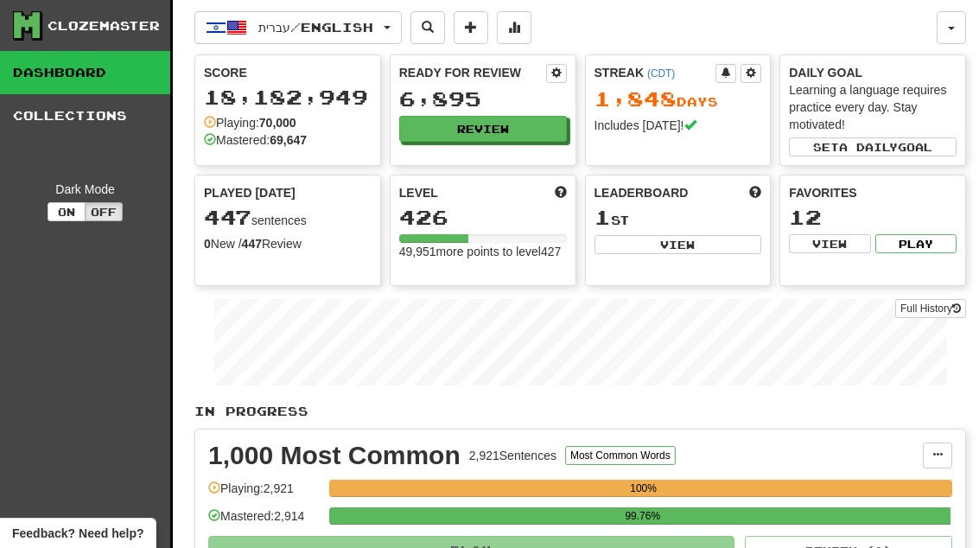
click at [543, 132] on button "Review" at bounding box center [483, 129] width 168 height 26
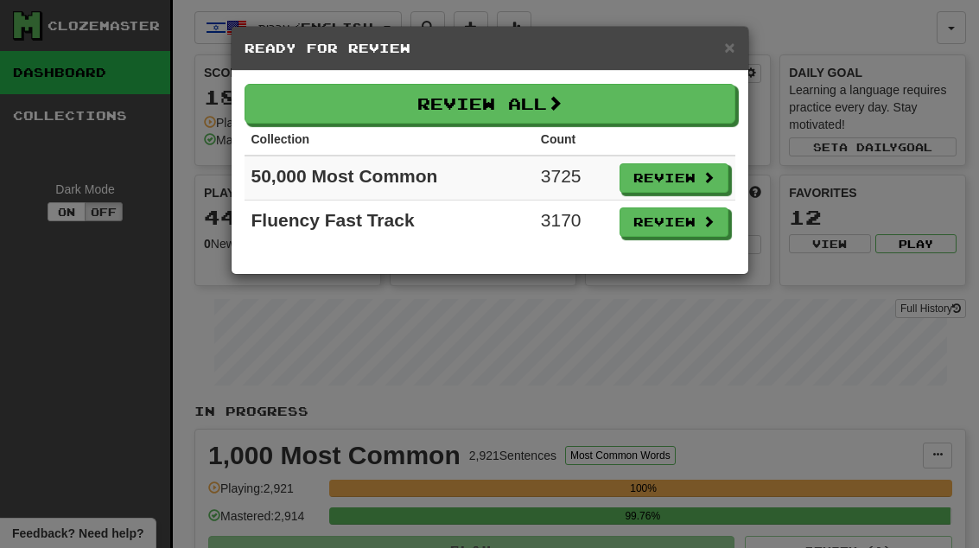
click at [702, 235] on button "Review" at bounding box center [673, 221] width 109 height 29
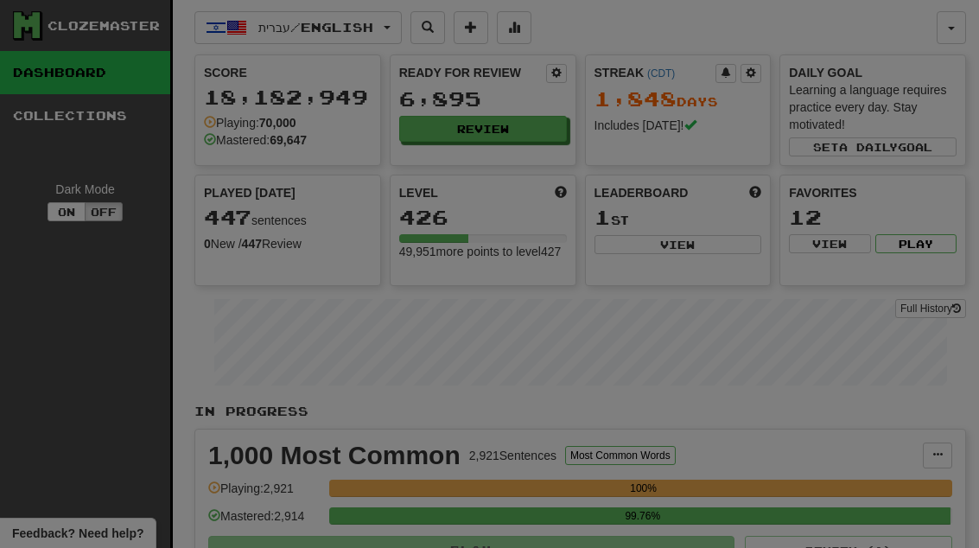
select select "**"
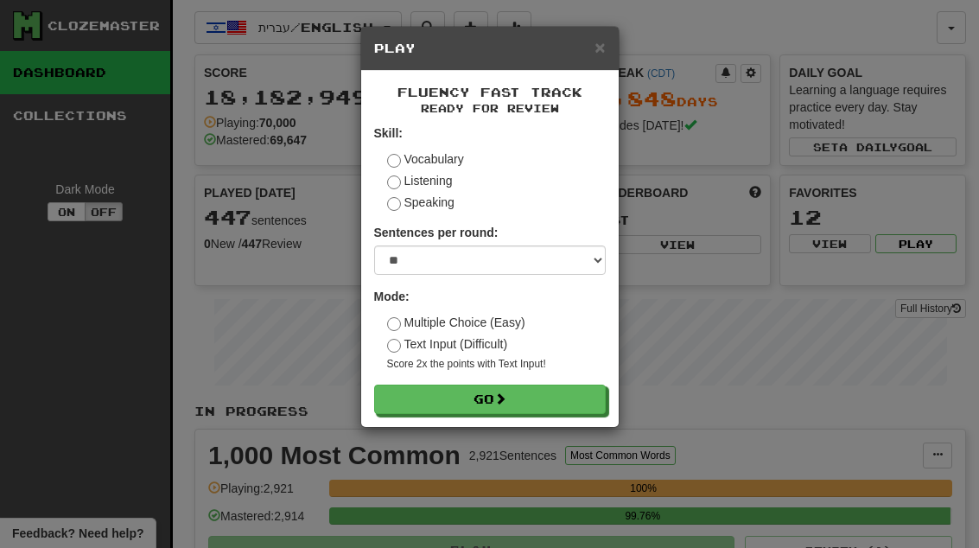
click at [595, 399] on button "Go" at bounding box center [489, 398] width 231 height 29
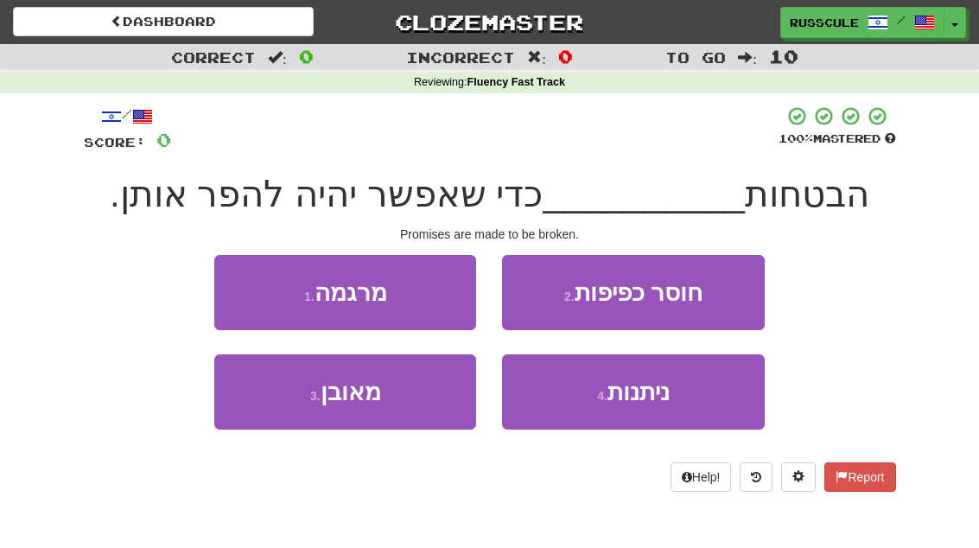
click at [244, 291] on button "1 . מרגמה" at bounding box center [345, 292] width 262 height 75
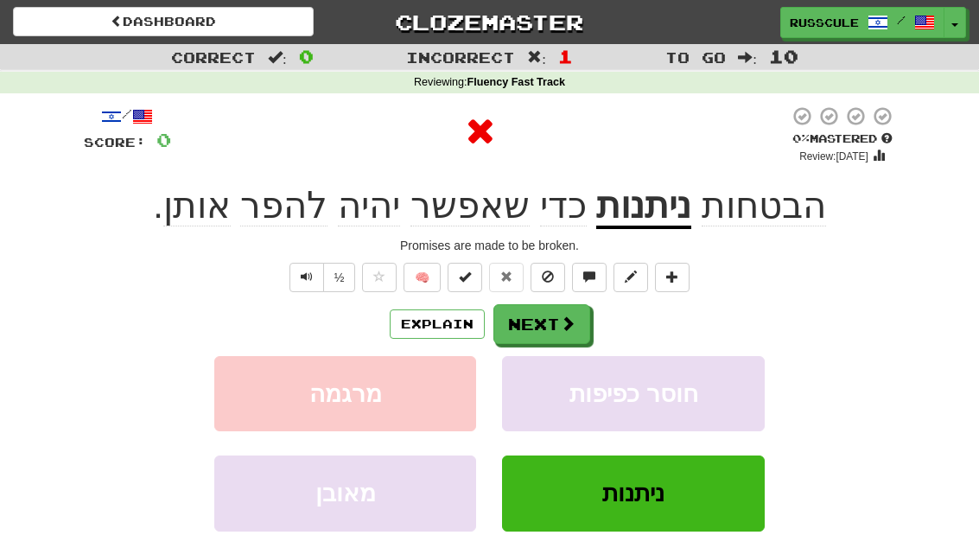
click at [559, 332] on button "Next" at bounding box center [541, 324] width 97 height 40
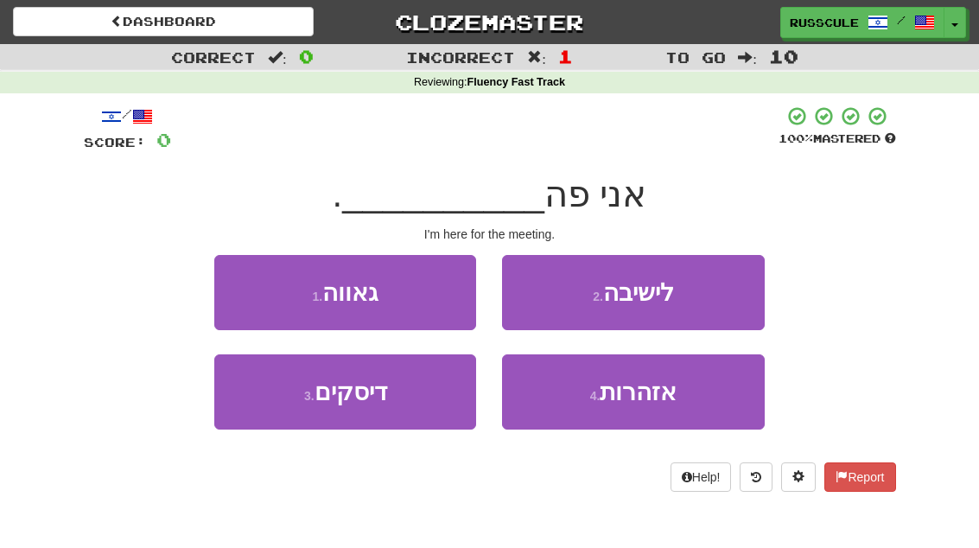
click at [726, 295] on button "2 . לישיבה" at bounding box center [633, 292] width 262 height 75
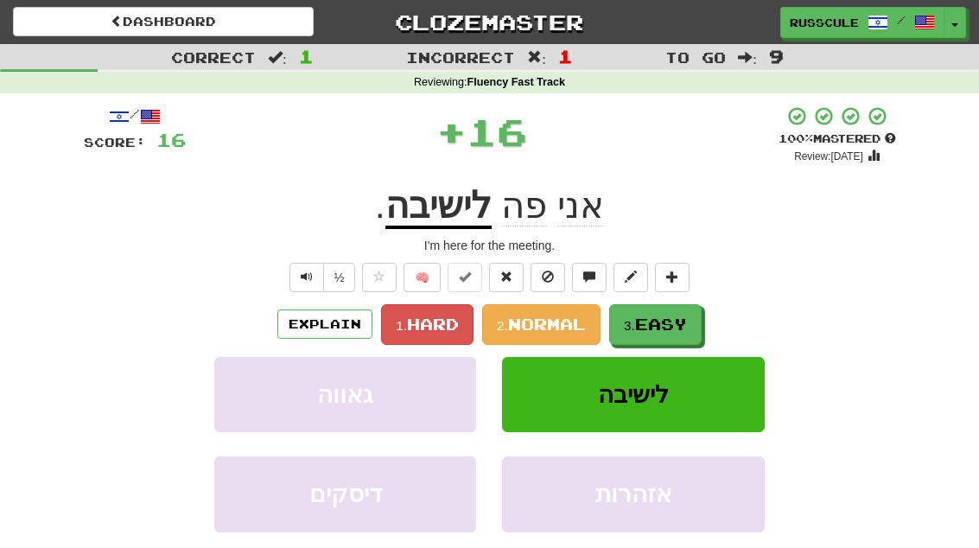
click at [673, 329] on span "Easy" at bounding box center [661, 323] width 52 height 19
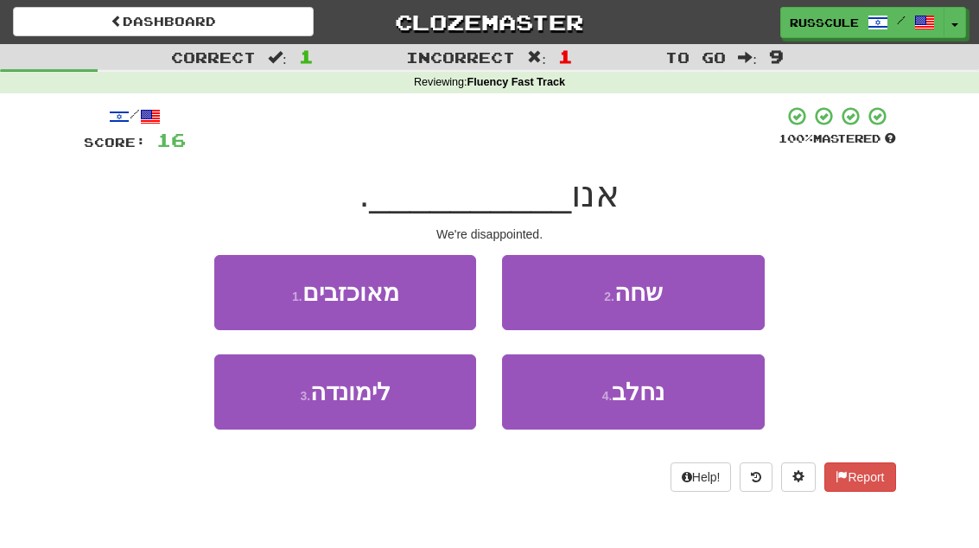
click at [247, 291] on button "1 . מאוכזבים" at bounding box center [345, 292] width 262 height 75
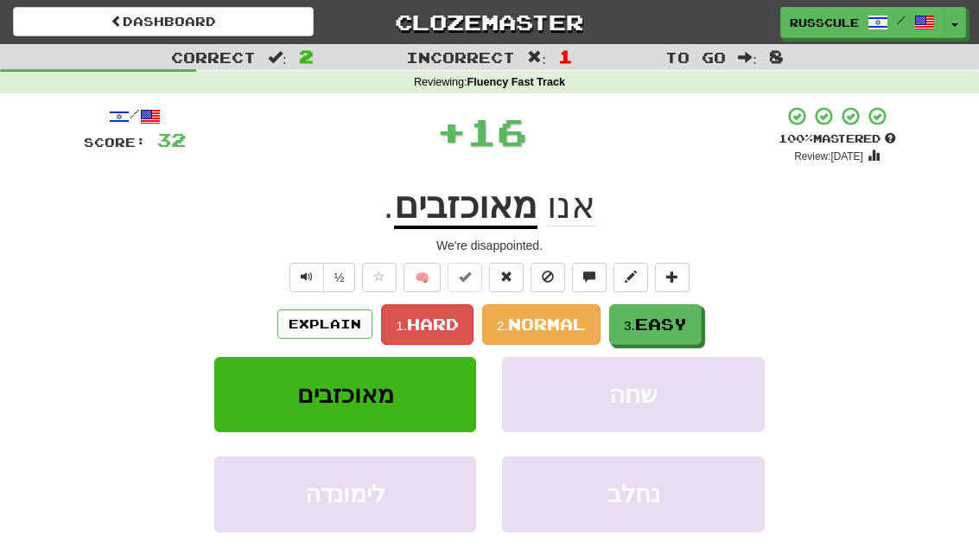
click at [681, 320] on span "Easy" at bounding box center [661, 323] width 52 height 19
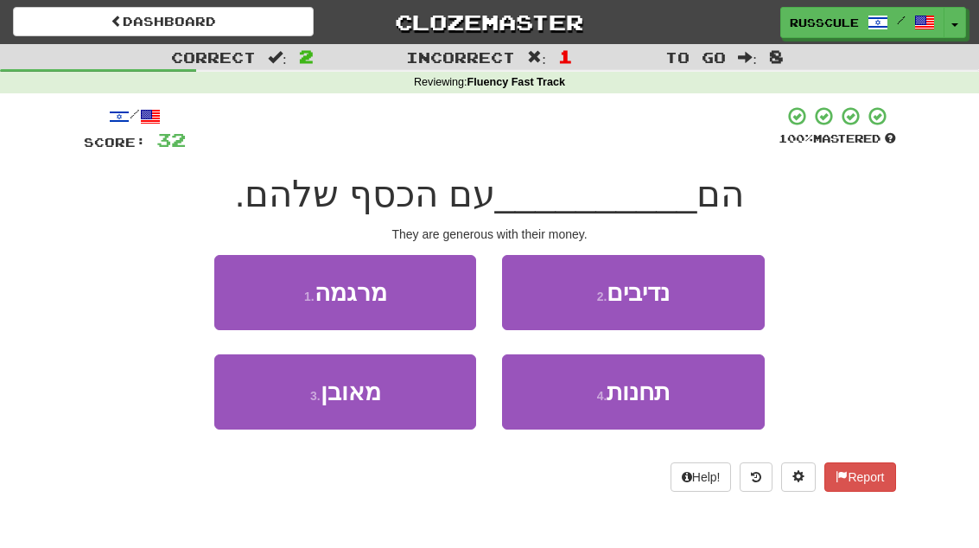
click at [721, 294] on button "2 . נדיבים" at bounding box center [633, 292] width 262 height 75
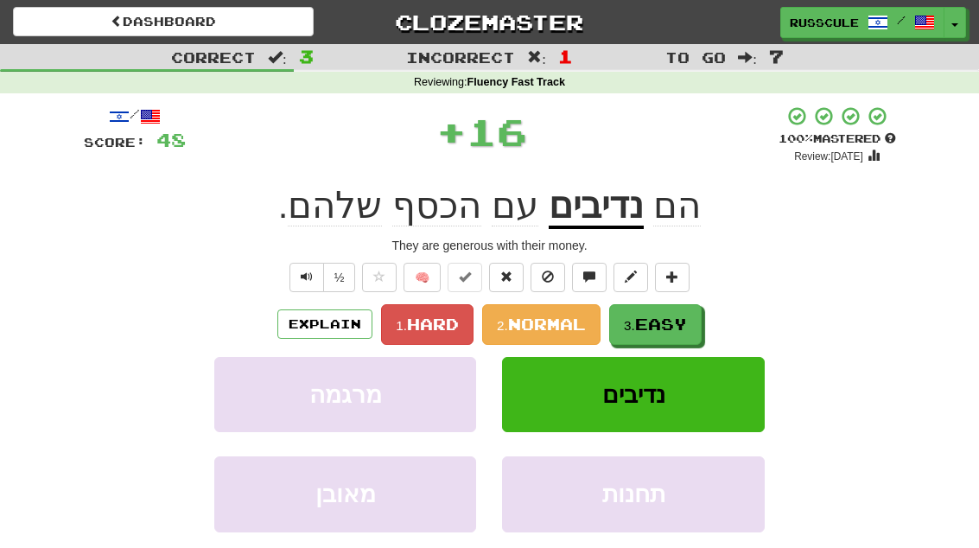
click at [661, 327] on span "Easy" at bounding box center [661, 323] width 52 height 19
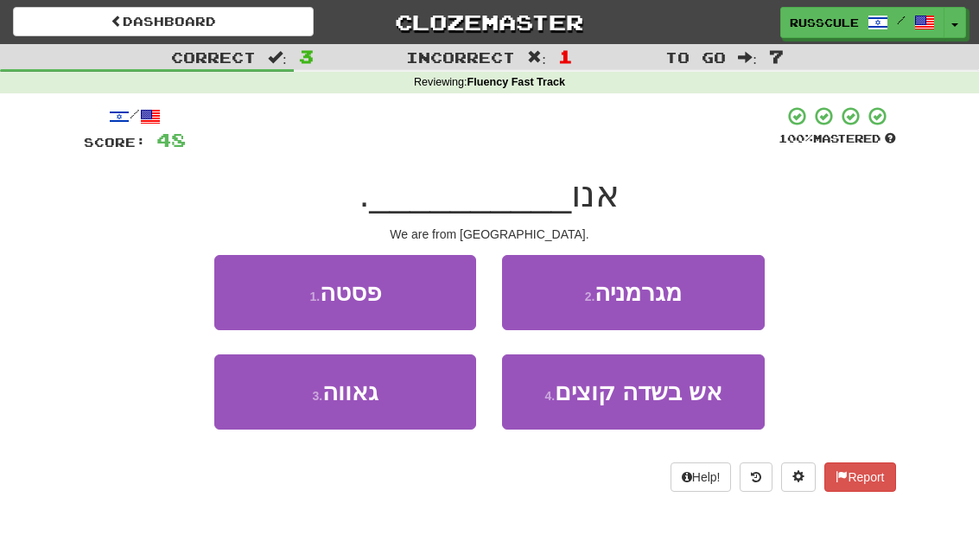
click at [712, 295] on button "2 . מגרמניה" at bounding box center [633, 292] width 262 height 75
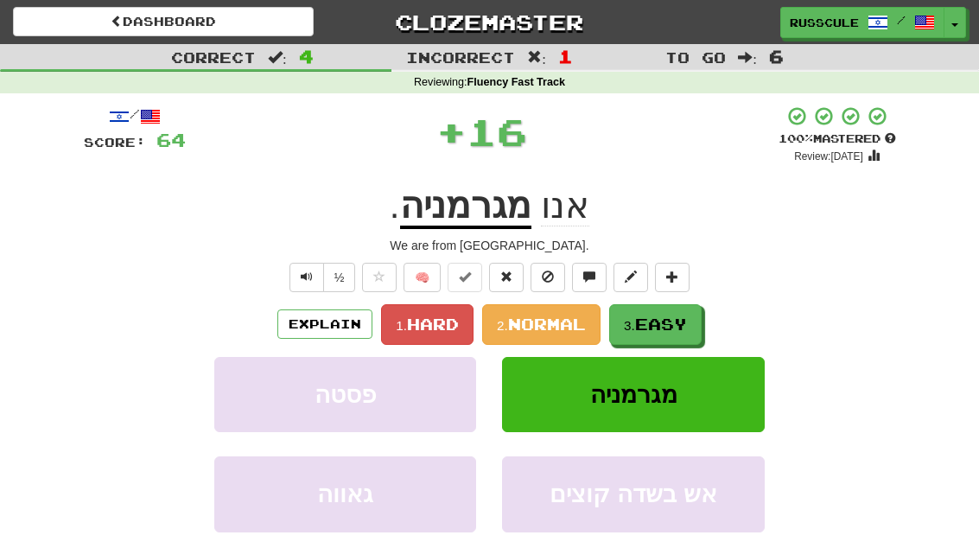
click at [667, 332] on button "3. Easy" at bounding box center [655, 324] width 92 height 41
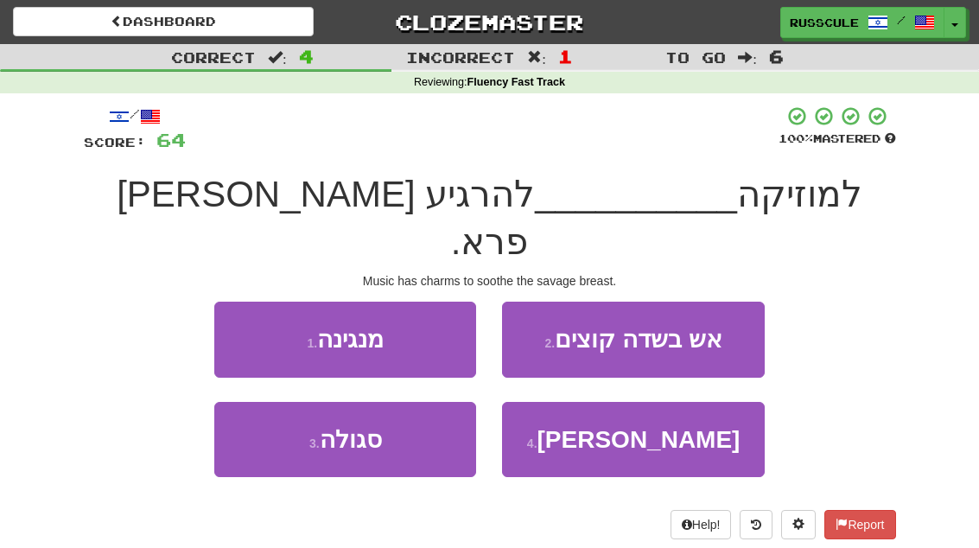
click at [241, 301] on button "1 . מנגינה" at bounding box center [345, 338] width 262 height 75
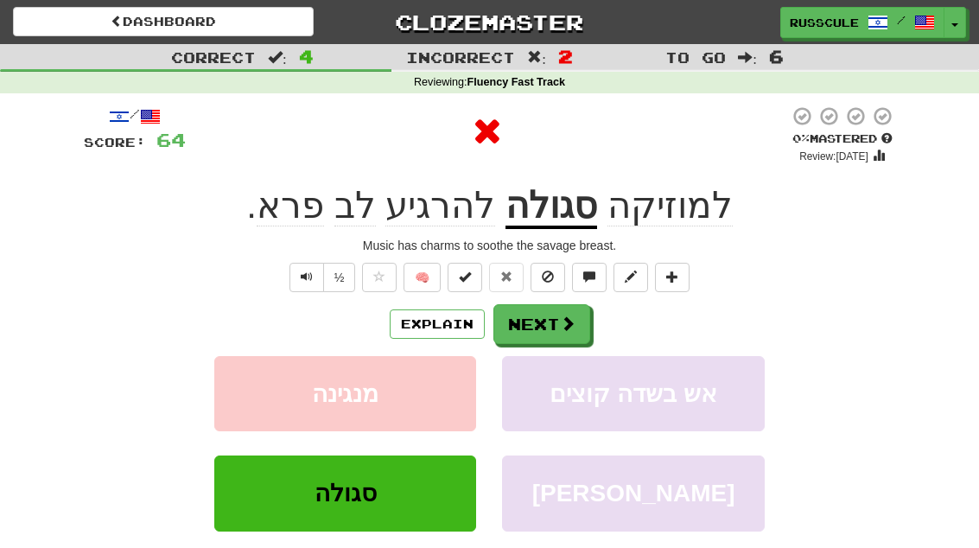
click at [561, 319] on span at bounding box center [568, 323] width 16 height 16
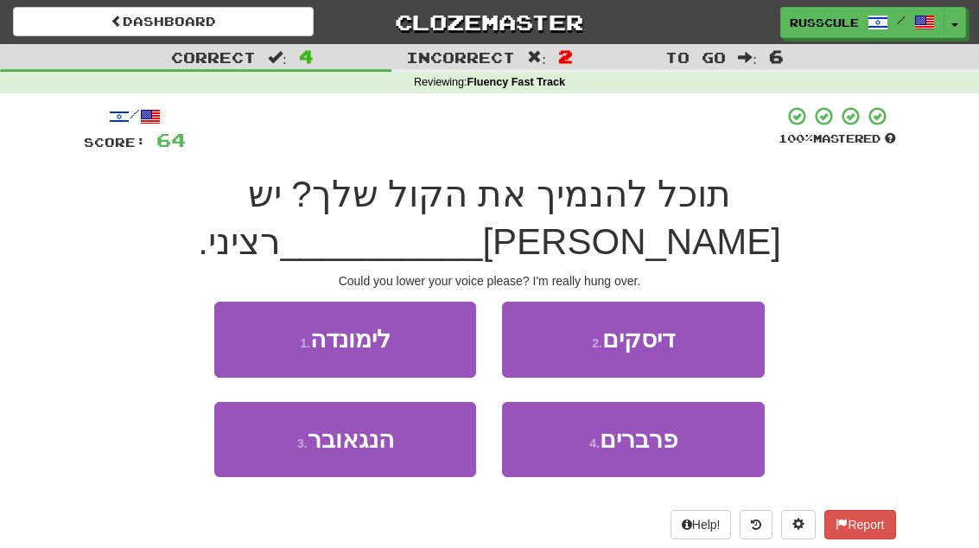
click at [299, 415] on button "3 . הנגאובר" at bounding box center [345, 439] width 262 height 75
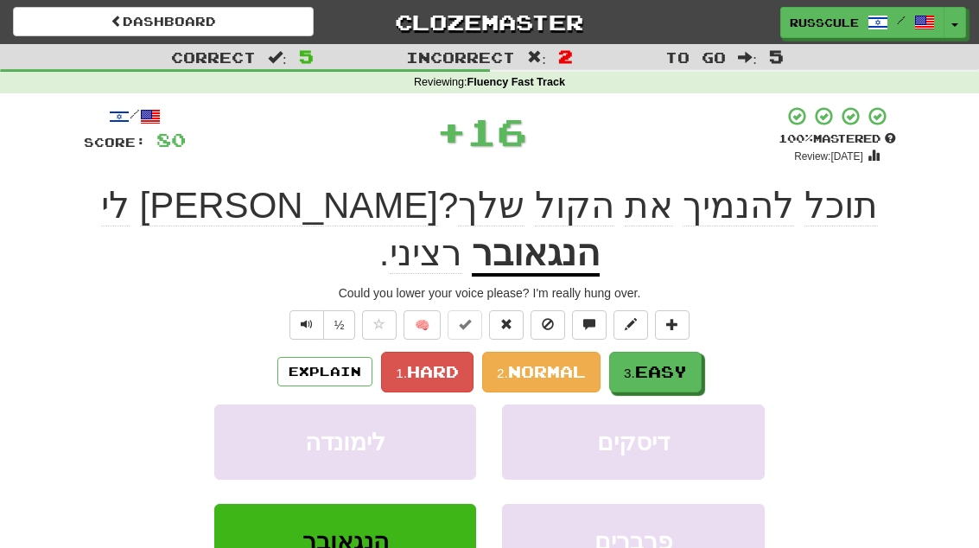
click at [654, 352] on button "3. Easy" at bounding box center [655, 372] width 92 height 41
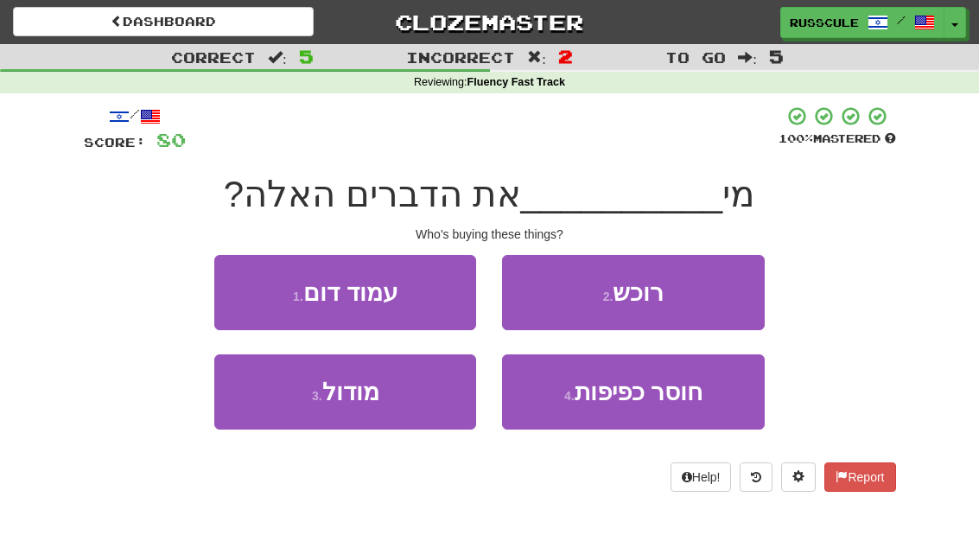
click at [706, 298] on button "2 . רוכש" at bounding box center [633, 292] width 262 height 75
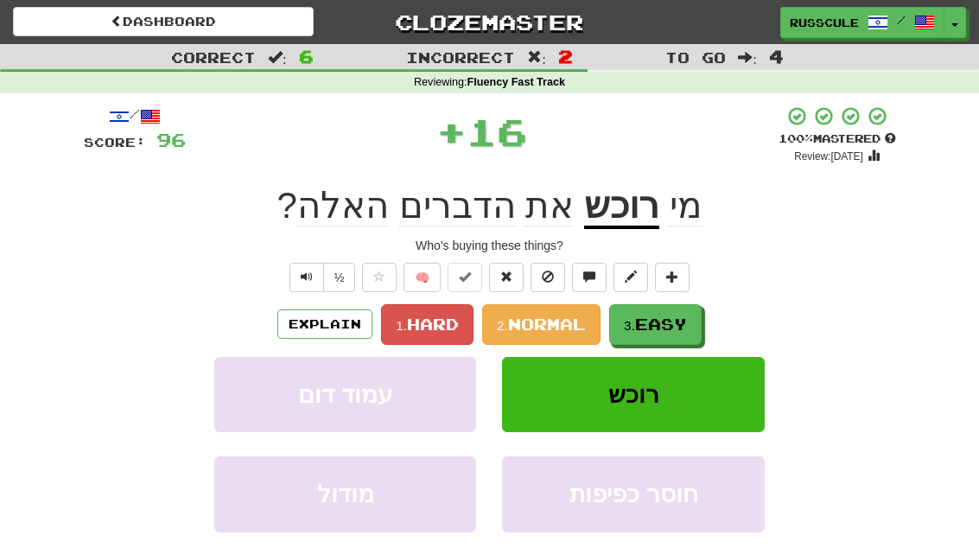
click at [661, 324] on span "Easy" at bounding box center [661, 323] width 52 height 19
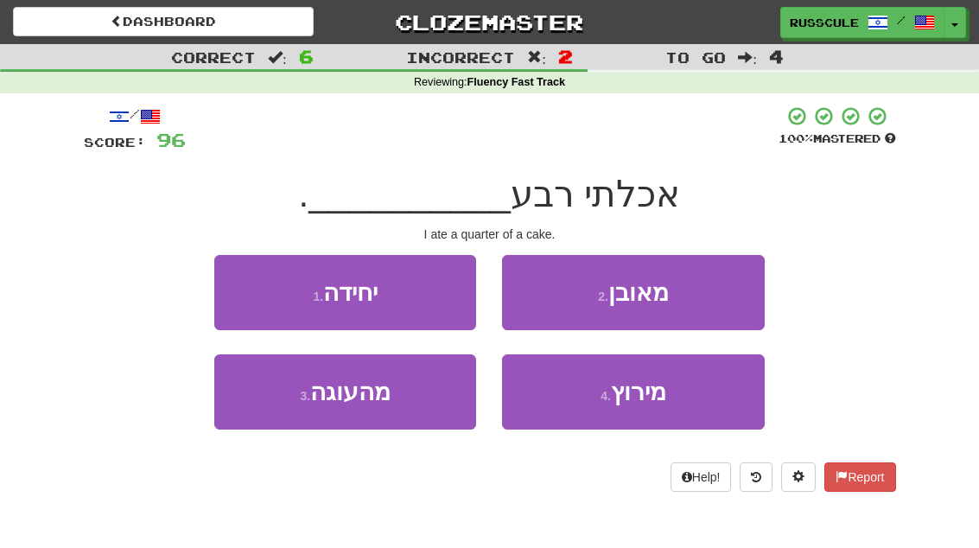
click at [287, 405] on button "3 . מהעוגה" at bounding box center [345, 391] width 262 height 75
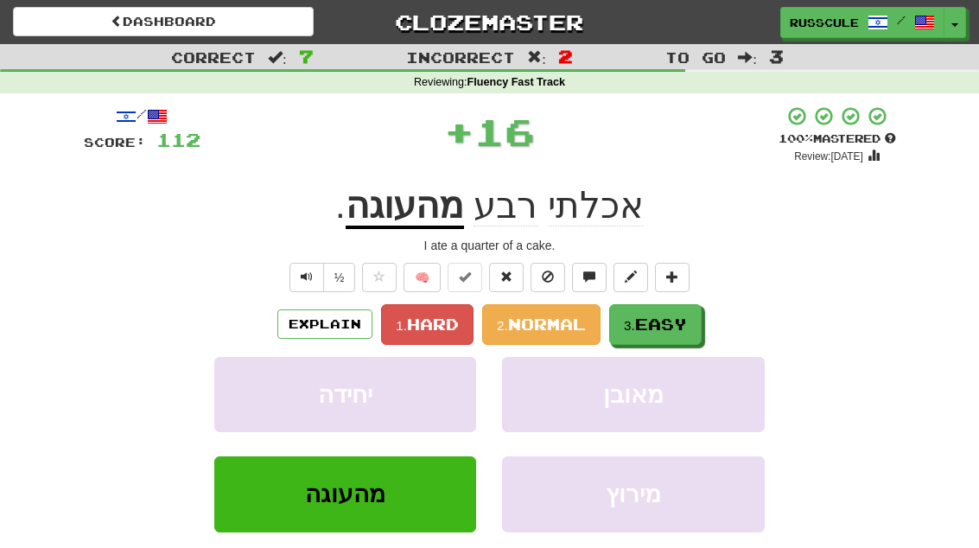
click at [659, 332] on button "3. Easy" at bounding box center [655, 324] width 92 height 41
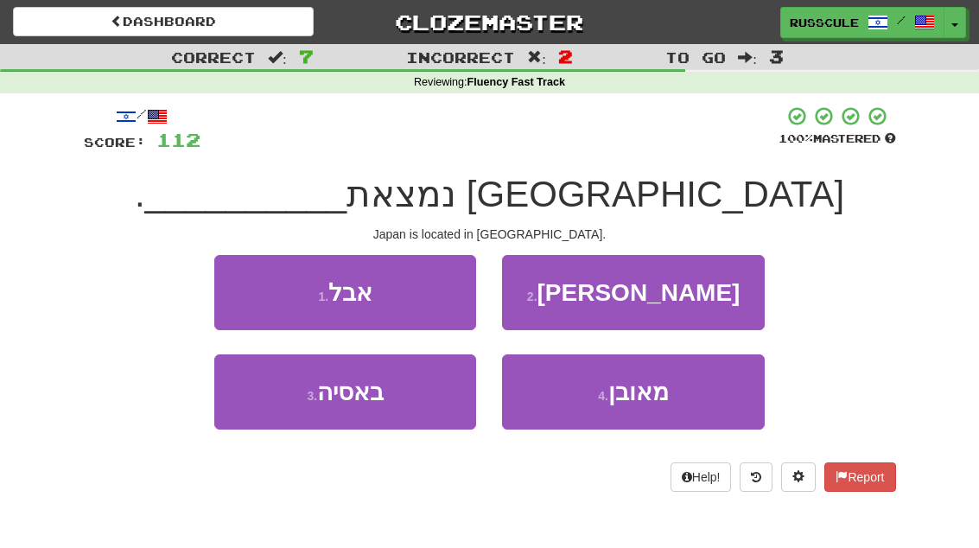
click at [290, 416] on button "3 . באסיה" at bounding box center [345, 391] width 262 height 75
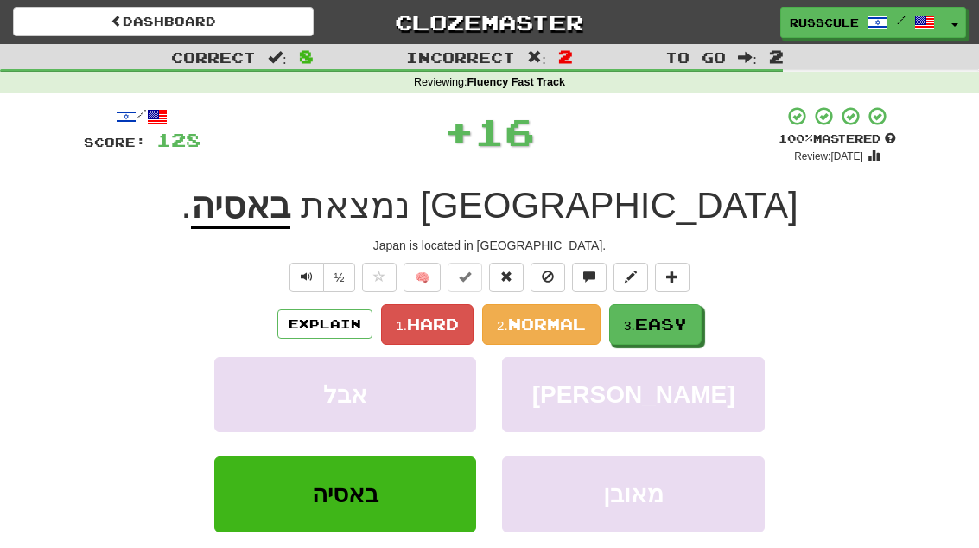
click at [666, 325] on span "Easy" at bounding box center [661, 323] width 52 height 19
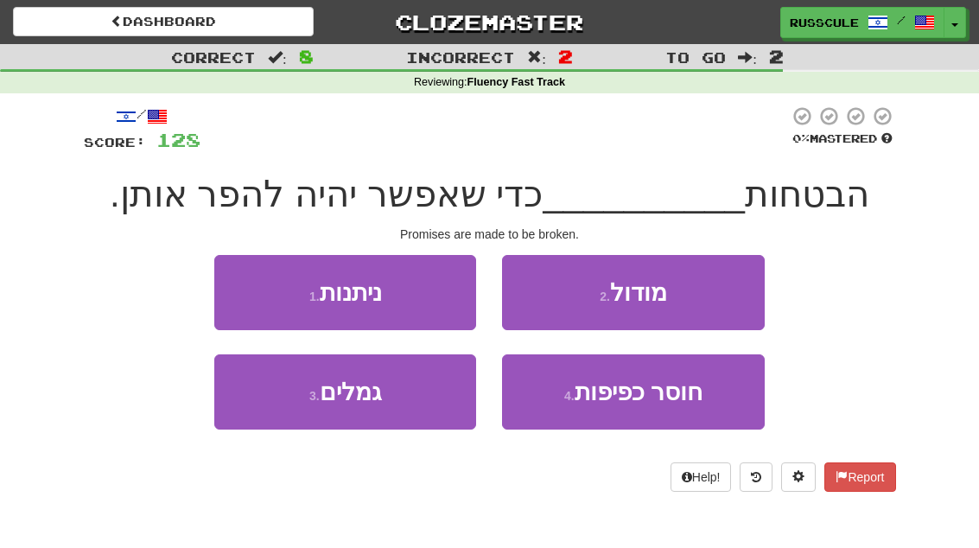
click at [220, 285] on button "1 . ניתנות" at bounding box center [345, 292] width 262 height 75
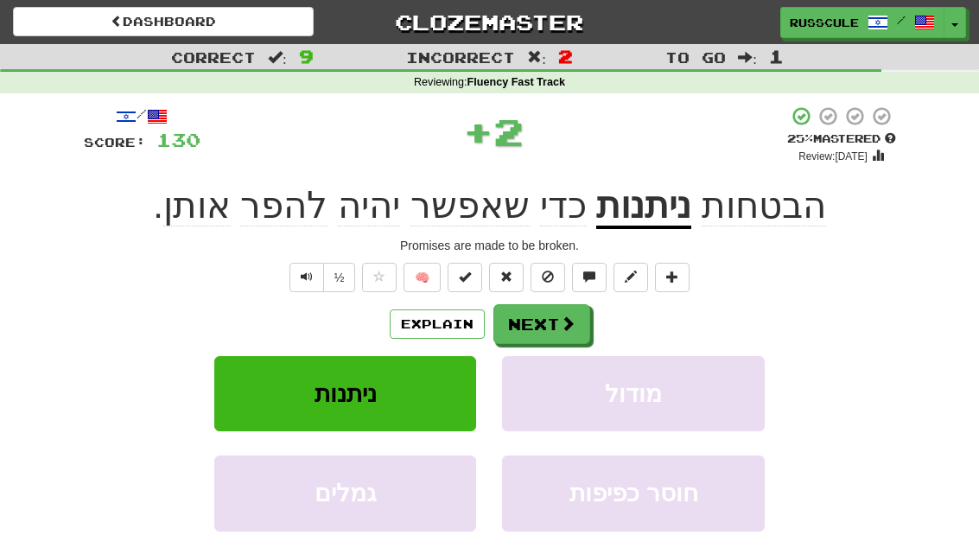
click at [576, 328] on button "Next" at bounding box center [541, 324] width 97 height 40
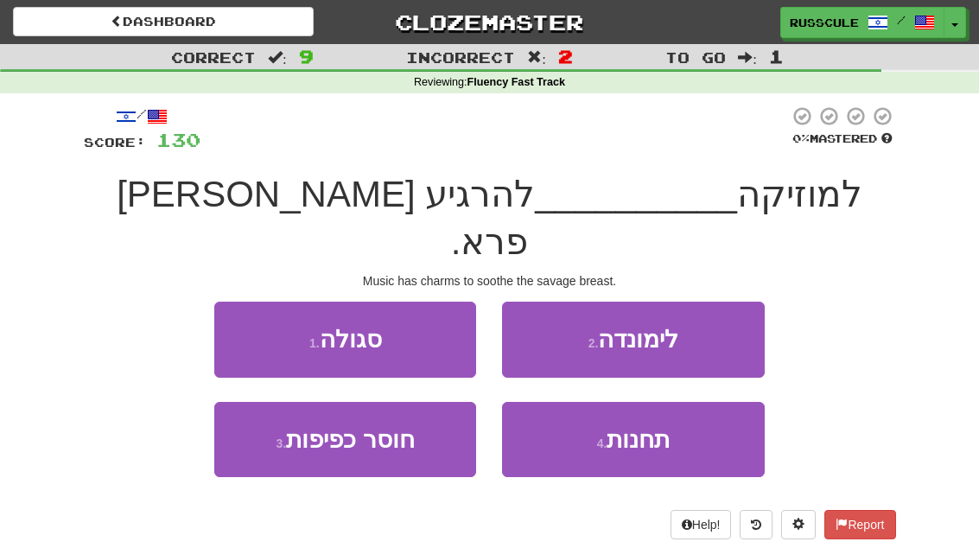
click at [250, 301] on button "1 . סגולה" at bounding box center [345, 338] width 262 height 75
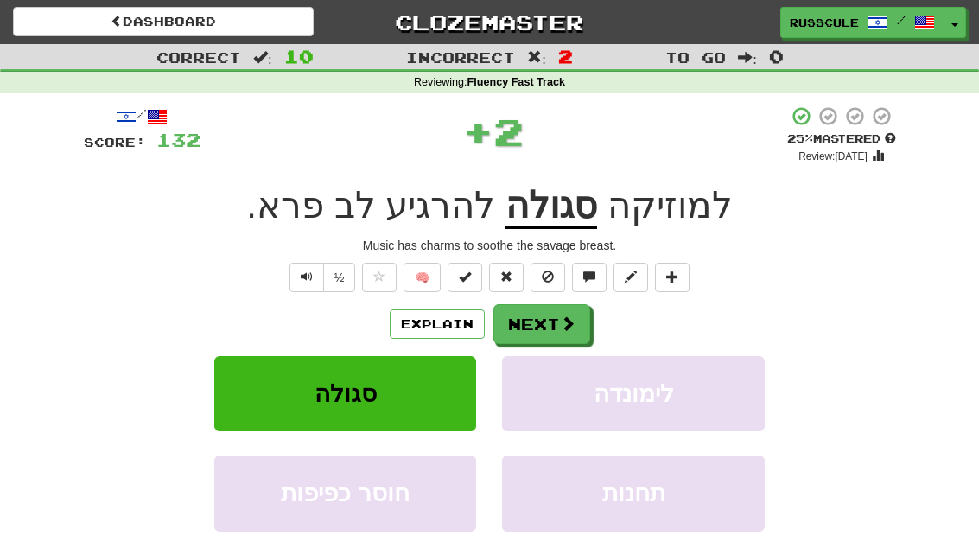
click at [580, 325] on button "Next" at bounding box center [541, 324] width 97 height 40
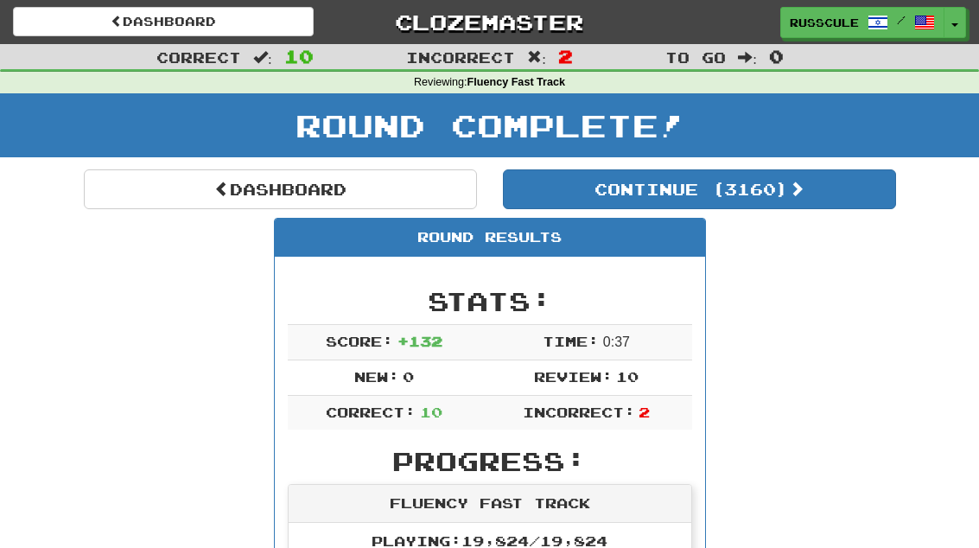
click at [820, 200] on button "Continue ( 3160 )" at bounding box center [699, 189] width 393 height 40
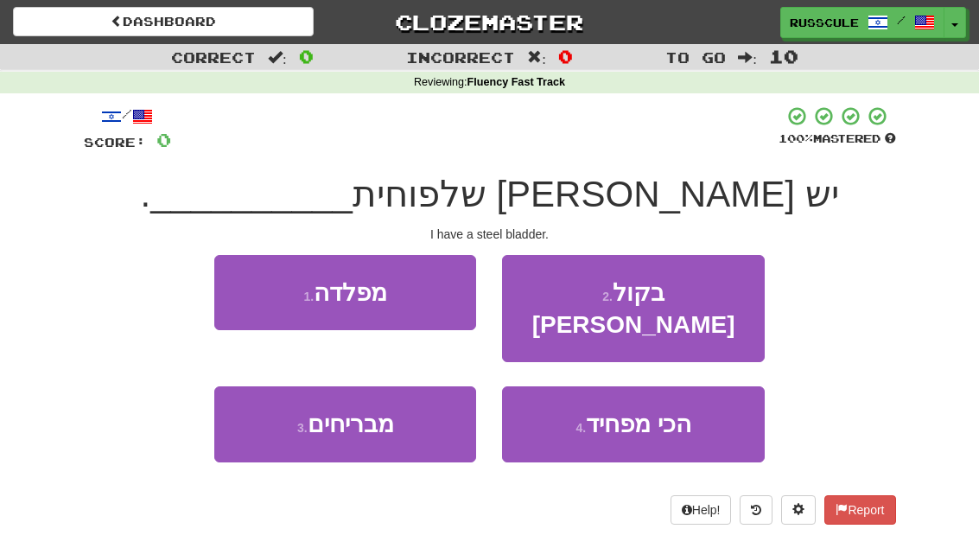
click at [239, 289] on button "1 . מפלדה" at bounding box center [345, 292] width 262 height 75
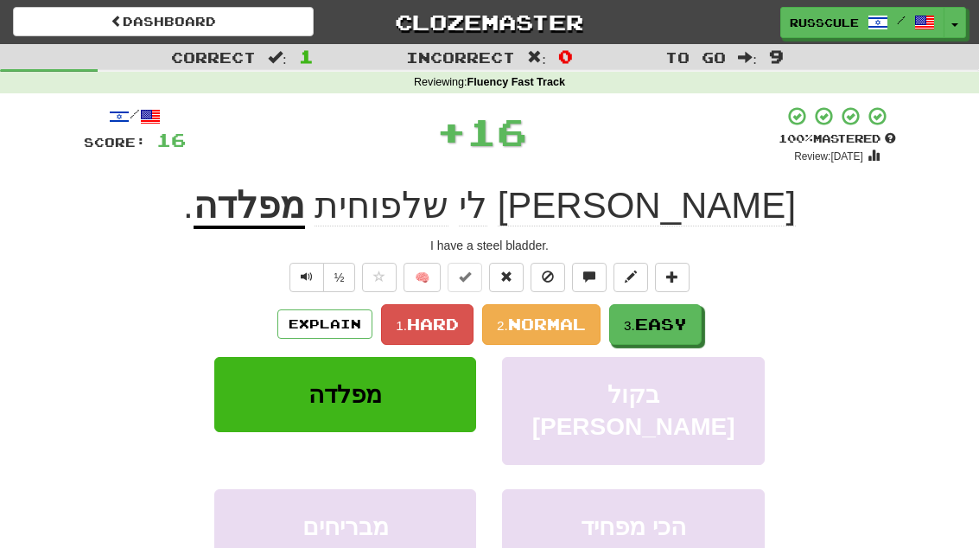
click at [648, 320] on span "Easy" at bounding box center [661, 323] width 52 height 19
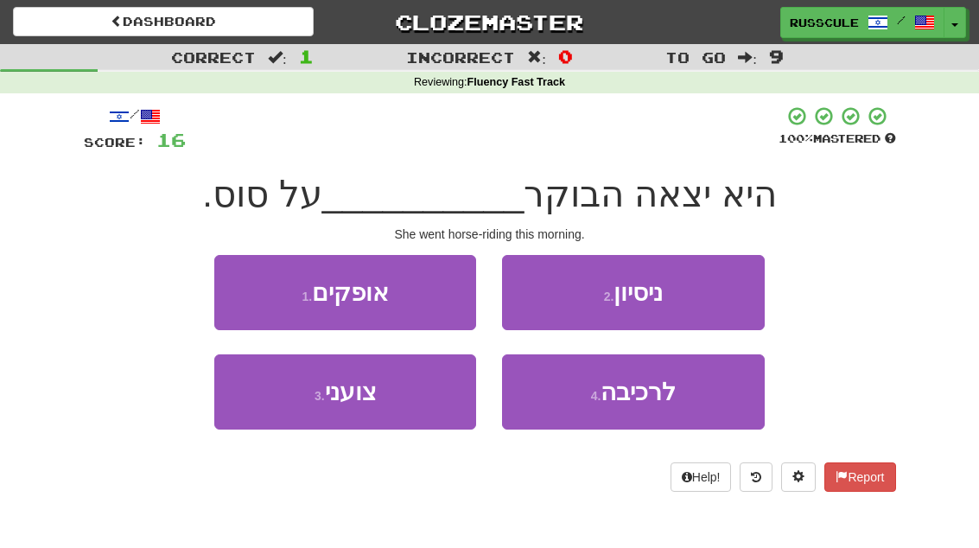
click at [652, 406] on button "4 . לרכיבה" at bounding box center [633, 391] width 262 height 75
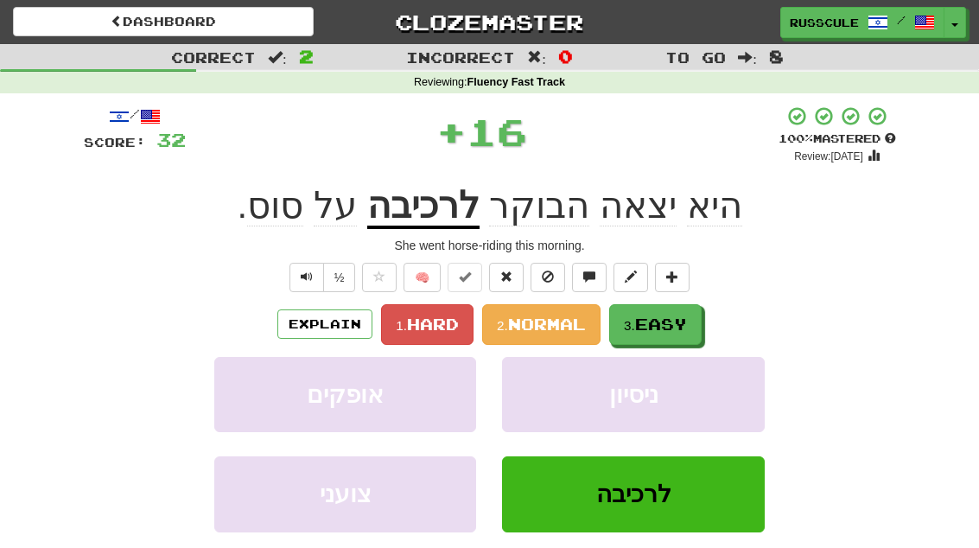
click at [685, 327] on span "Easy" at bounding box center [661, 323] width 52 height 19
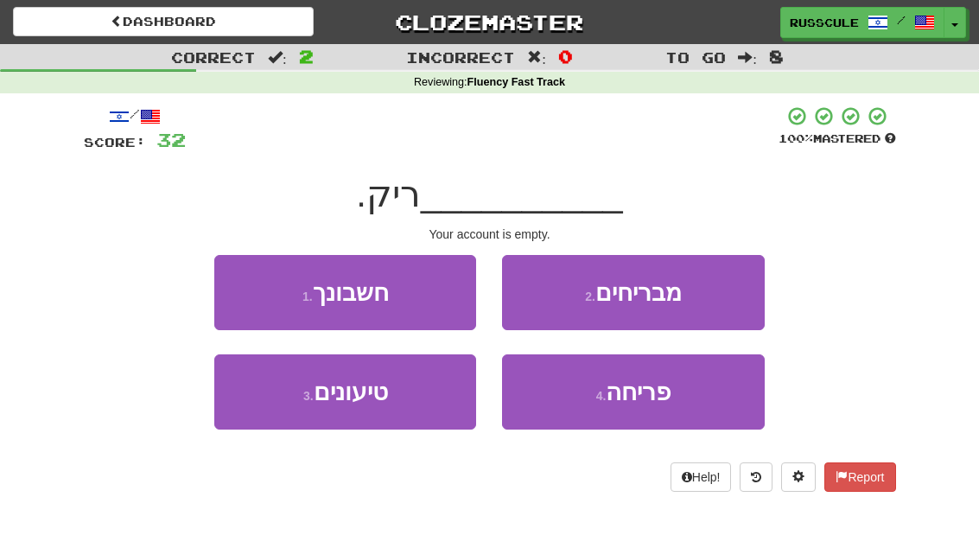
click at [234, 285] on button "1 . חשבונך" at bounding box center [345, 292] width 262 height 75
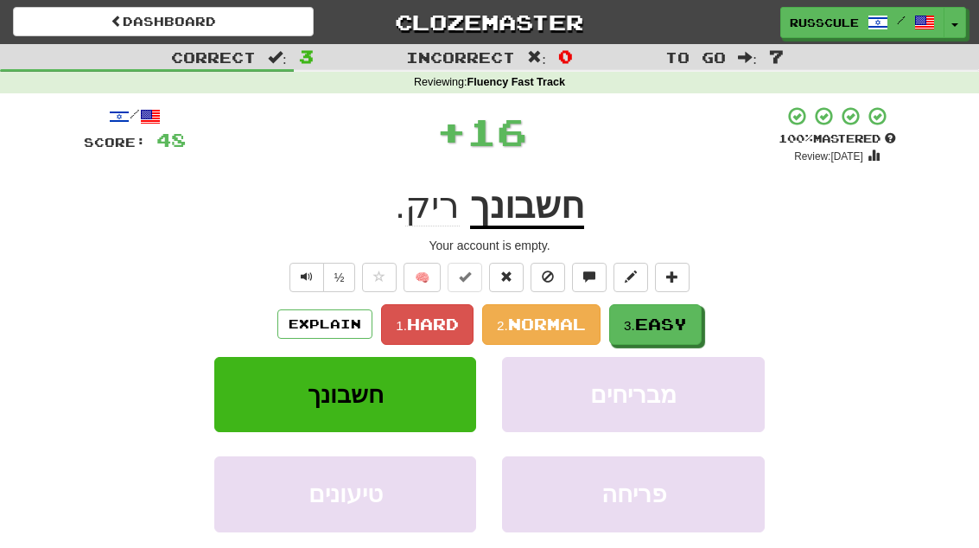
click at [678, 322] on span "Easy" at bounding box center [661, 323] width 52 height 19
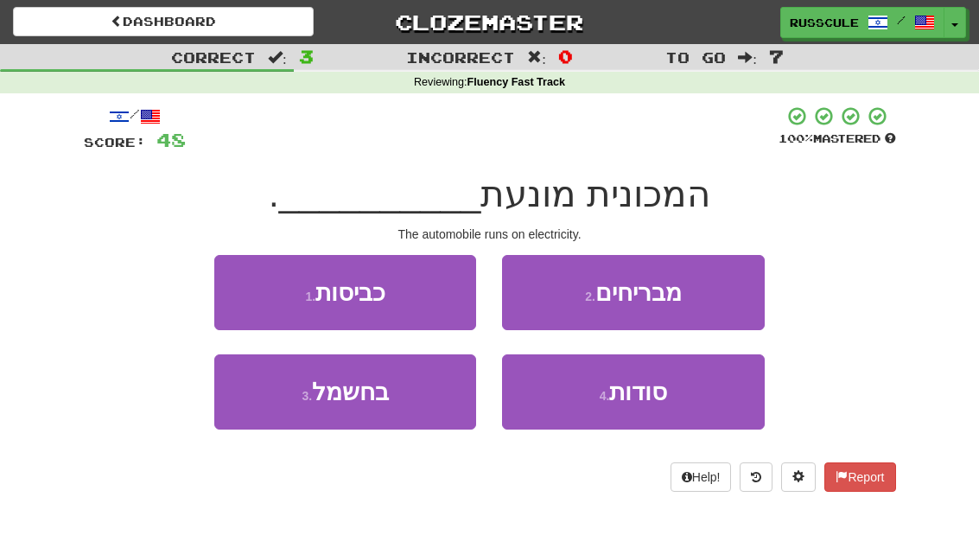
click at [293, 400] on button "3 . בחשמל" at bounding box center [345, 391] width 262 height 75
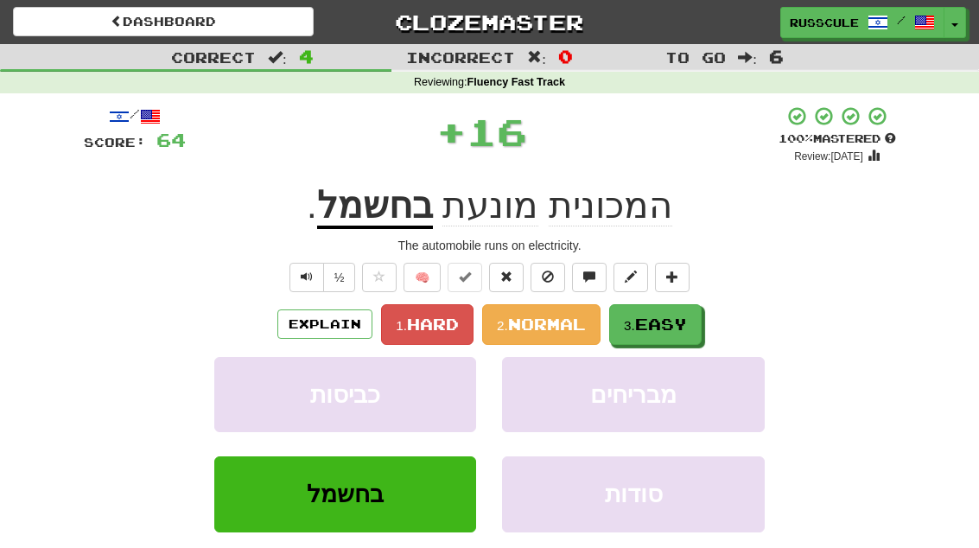
click at [682, 322] on span "Easy" at bounding box center [661, 323] width 52 height 19
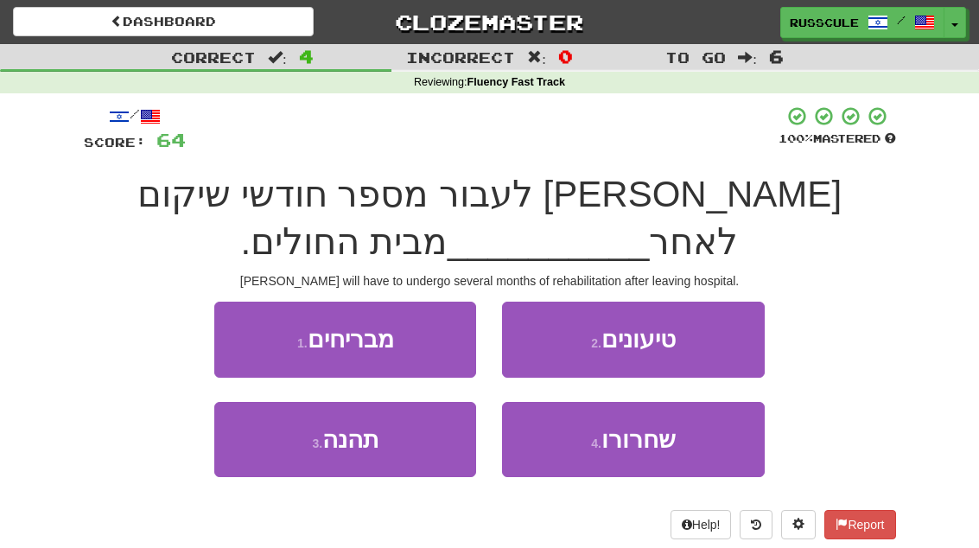
click at [628, 446] on span "שחרורו" at bounding box center [638, 439] width 74 height 27
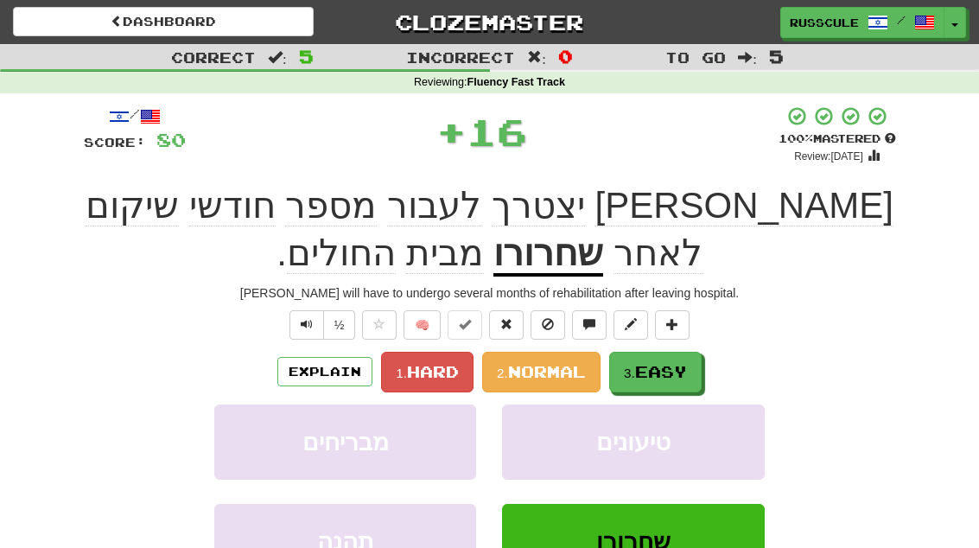
click at [624, 380] on button "3. Easy" at bounding box center [655, 372] width 92 height 41
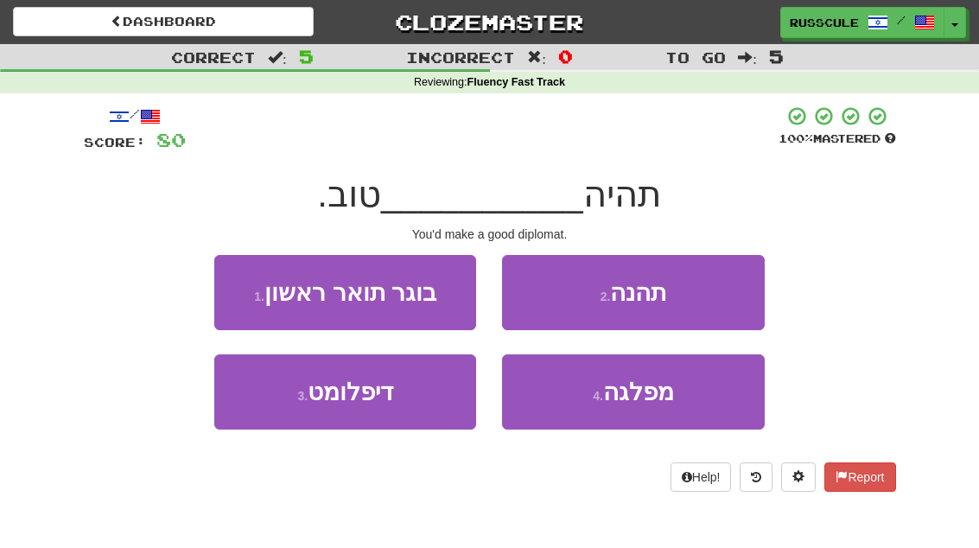
click at [262, 410] on button "3 . דיפלומט" at bounding box center [345, 391] width 262 height 75
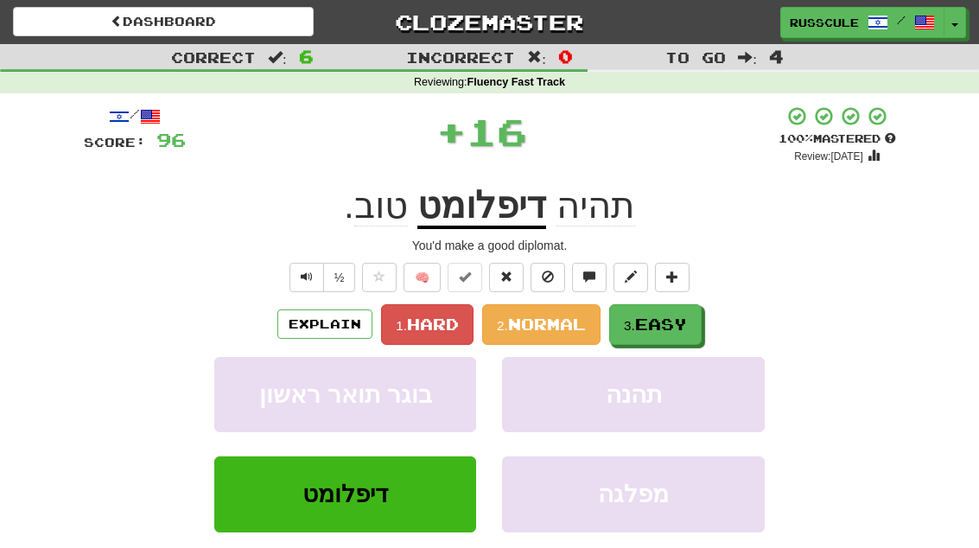
click at [681, 339] on button "3. Easy" at bounding box center [655, 324] width 92 height 41
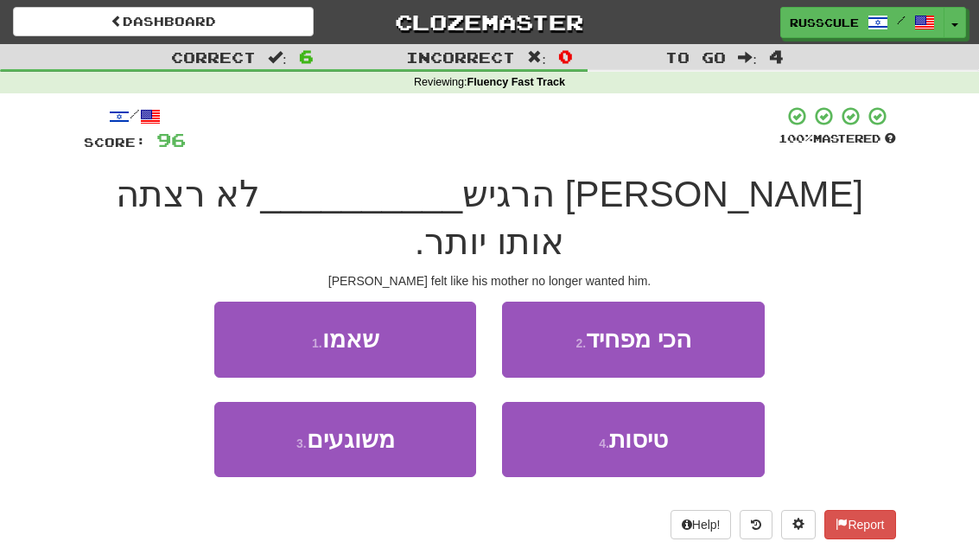
click at [250, 301] on button "1 . שאמו" at bounding box center [345, 338] width 262 height 75
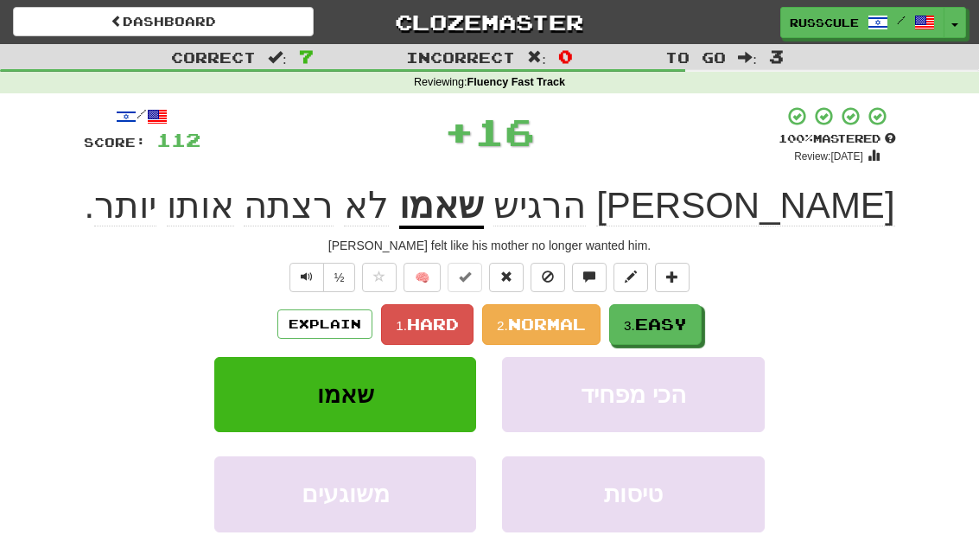
click at [685, 330] on span "Easy" at bounding box center [661, 323] width 52 height 19
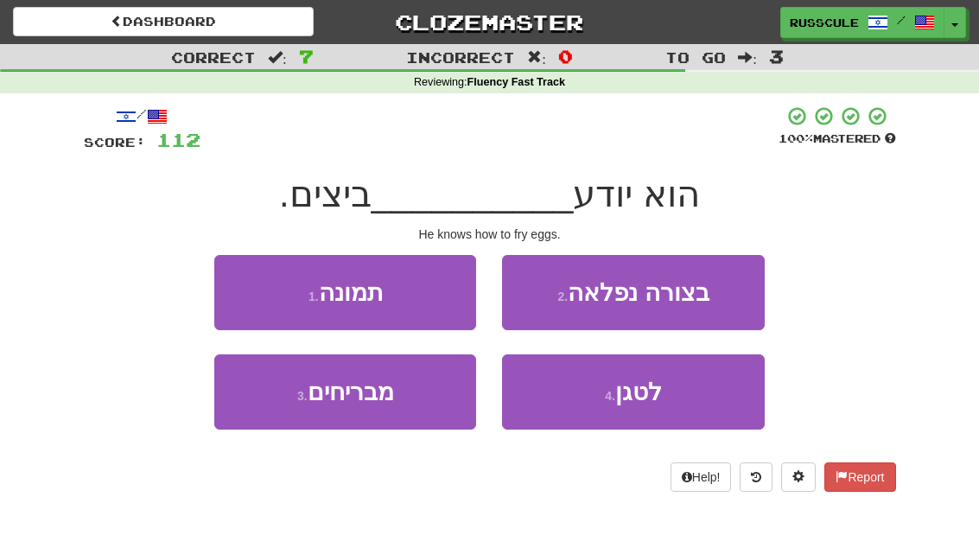
click at [668, 394] on button "4 . לטגן" at bounding box center [633, 391] width 262 height 75
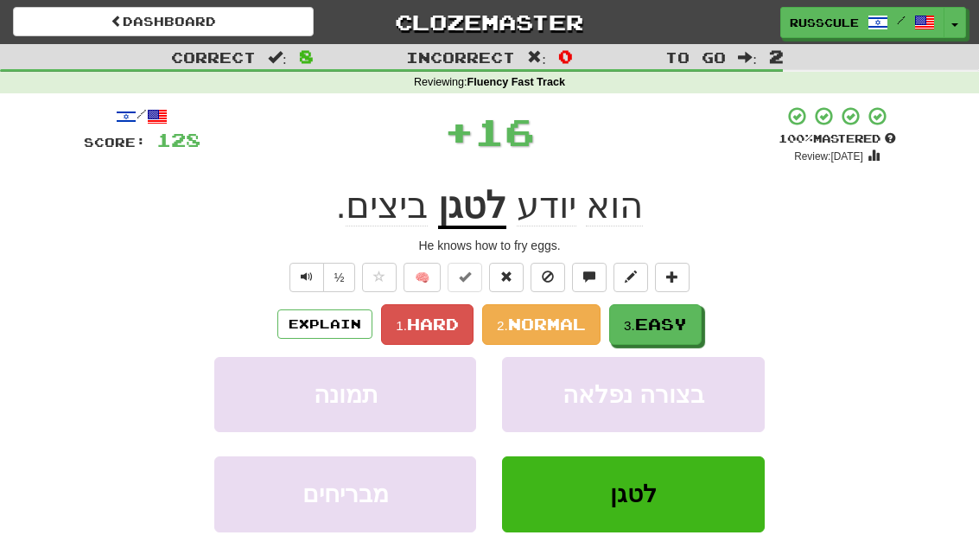
click at [697, 332] on button "3. Easy" at bounding box center [655, 324] width 92 height 41
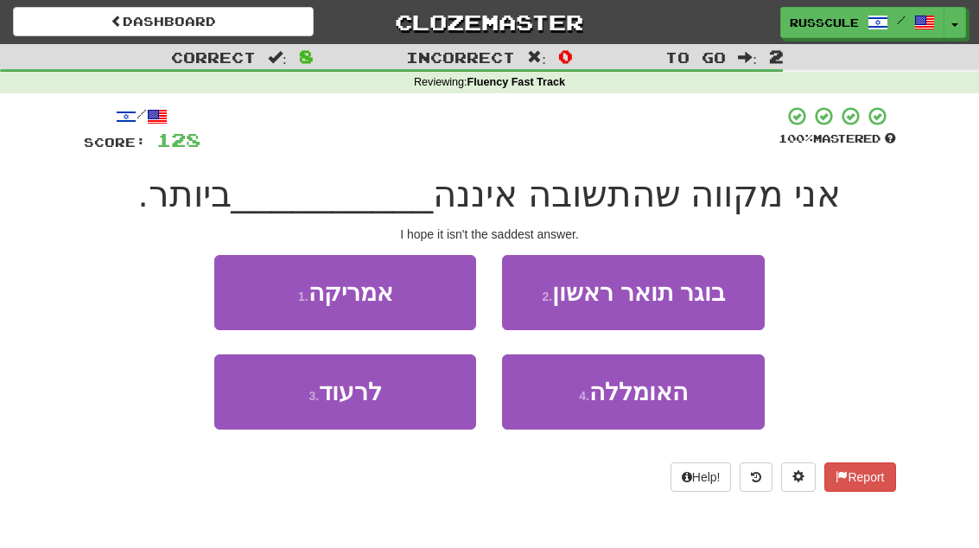
click at [656, 402] on span "האומללה" at bounding box center [638, 391] width 98 height 27
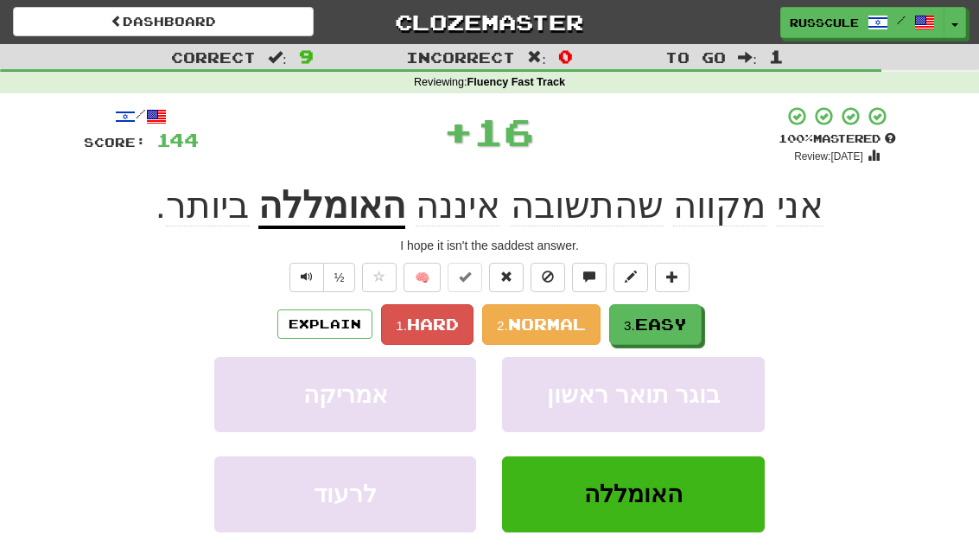
click at [697, 319] on button "3. Easy" at bounding box center [655, 324] width 92 height 41
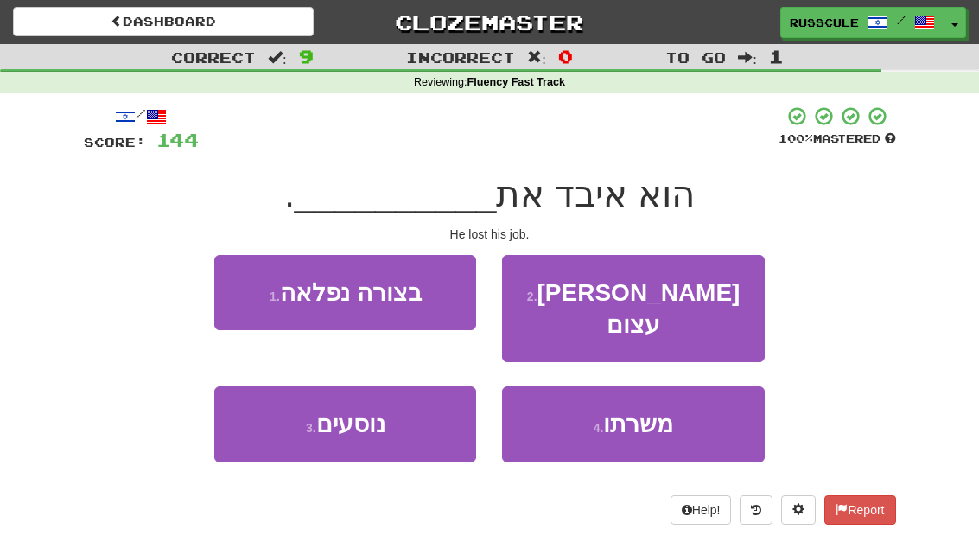
click at [660, 410] on span "משרתו" at bounding box center [638, 423] width 70 height 27
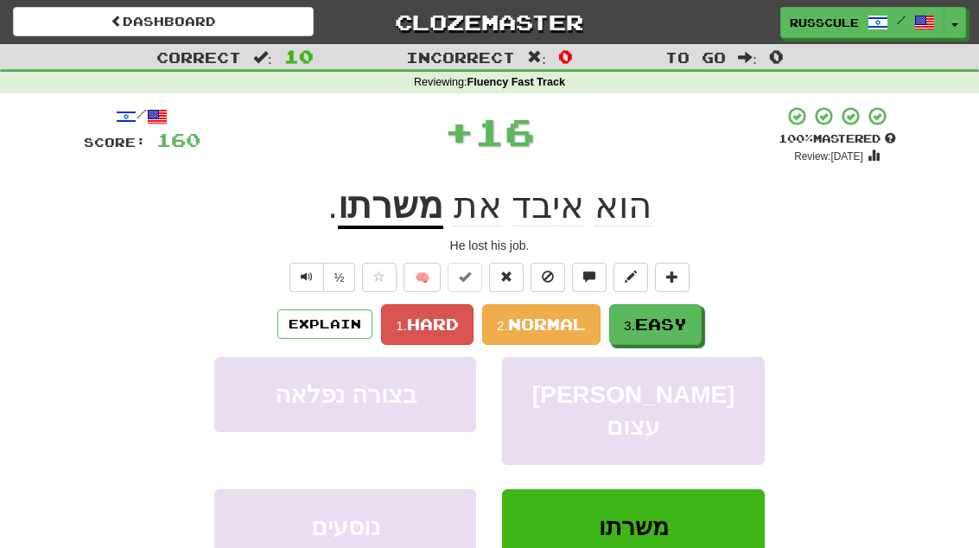
click at [695, 314] on button "3. Easy" at bounding box center [655, 324] width 92 height 41
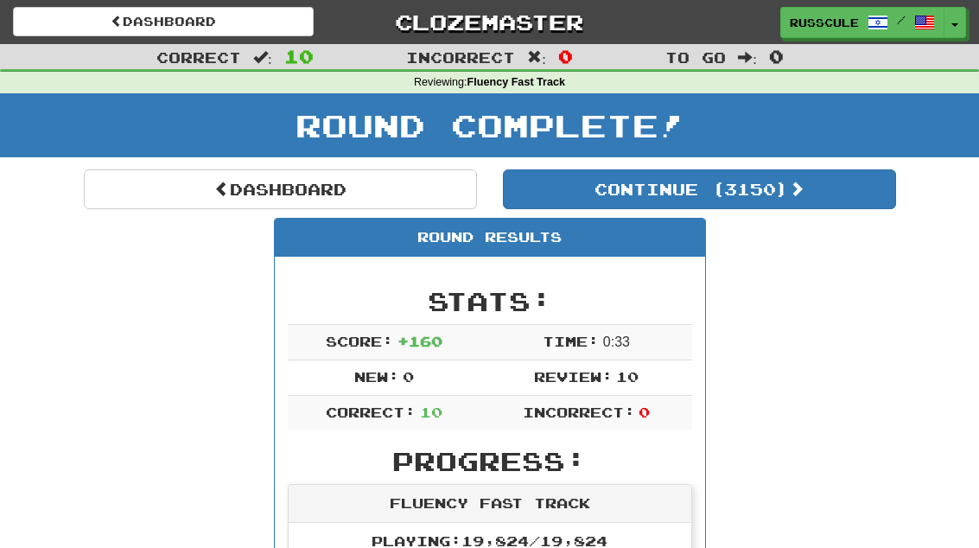
click at [832, 197] on button "Continue ( 3150 )" at bounding box center [699, 189] width 393 height 40
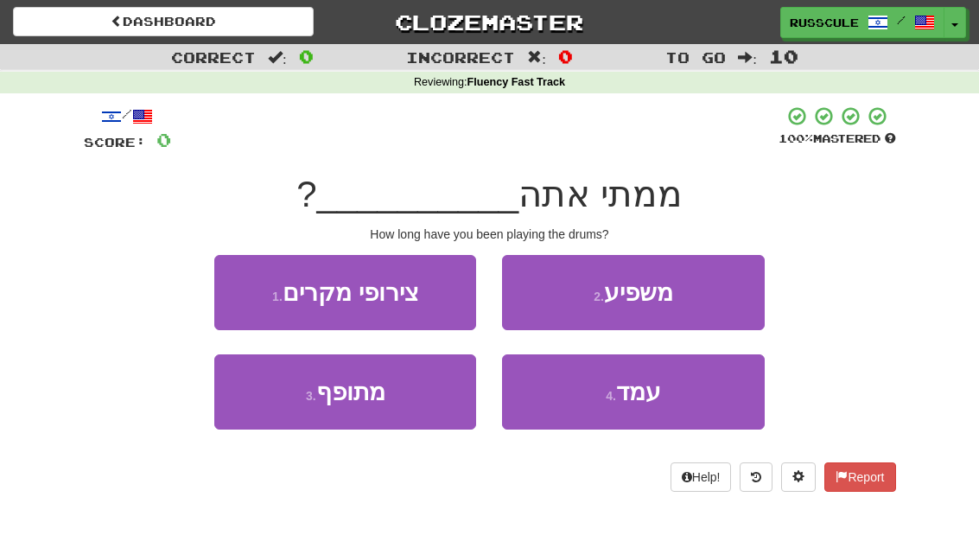
click at [270, 425] on button "3 . מתופף" at bounding box center [345, 391] width 262 height 75
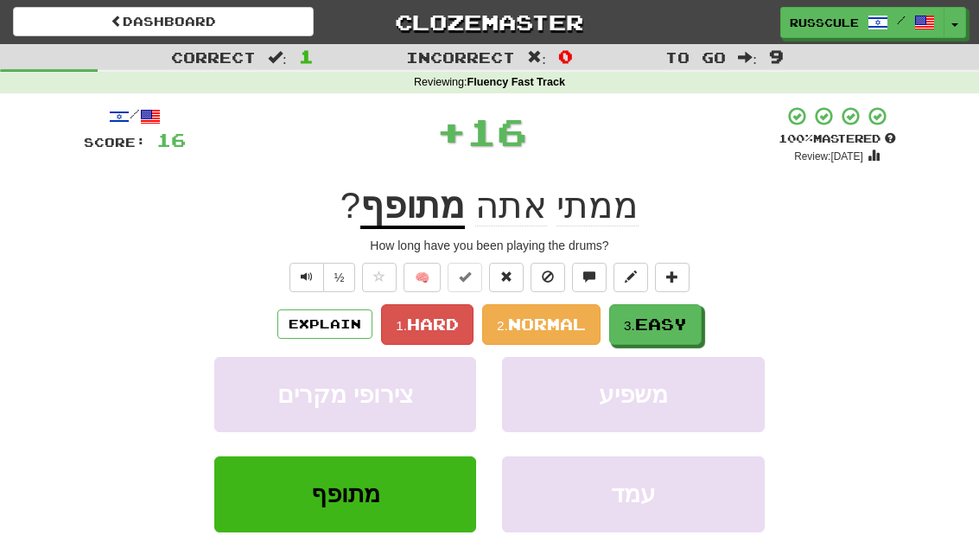
click at [681, 325] on span "Easy" at bounding box center [661, 323] width 52 height 19
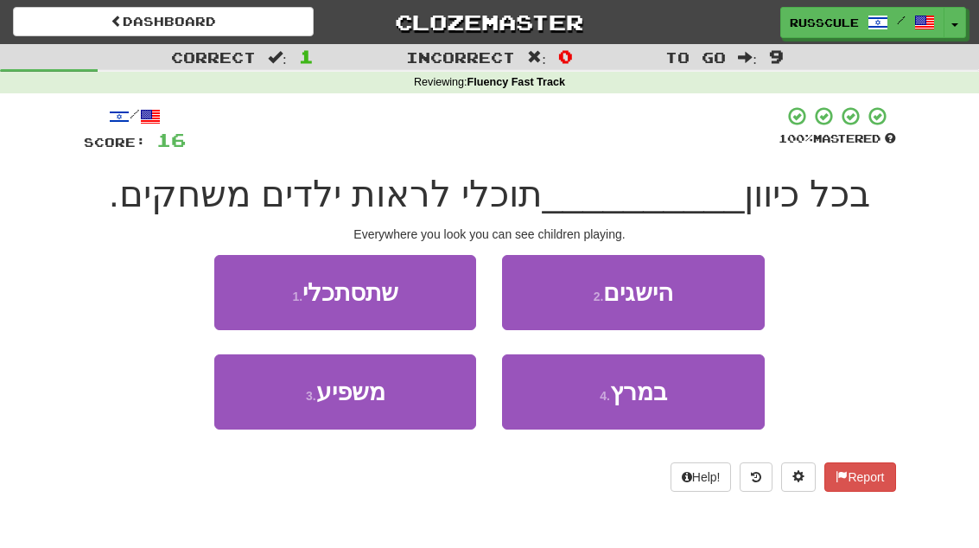
click at [244, 290] on button "1 . שתסתכלי" at bounding box center [345, 292] width 262 height 75
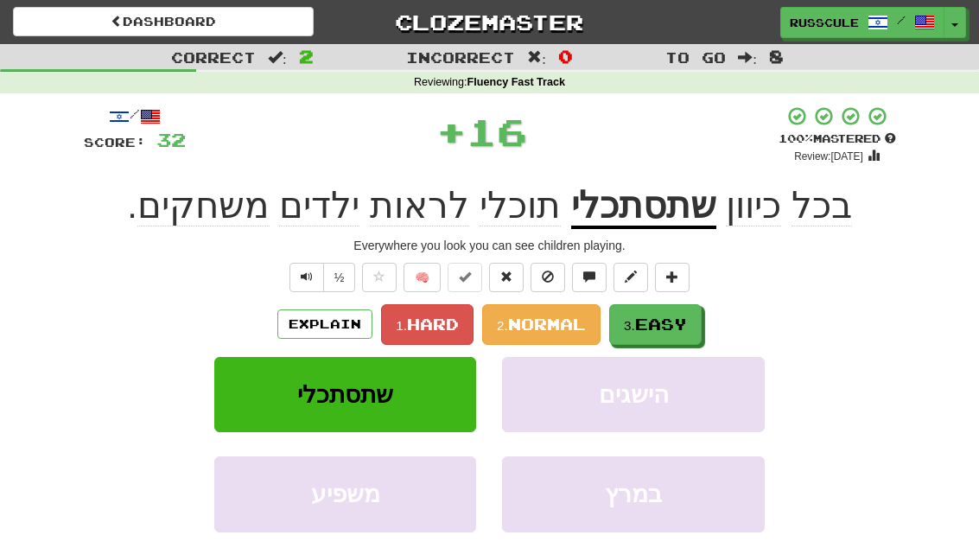
click at [693, 323] on button "3. Easy" at bounding box center [655, 324] width 92 height 41
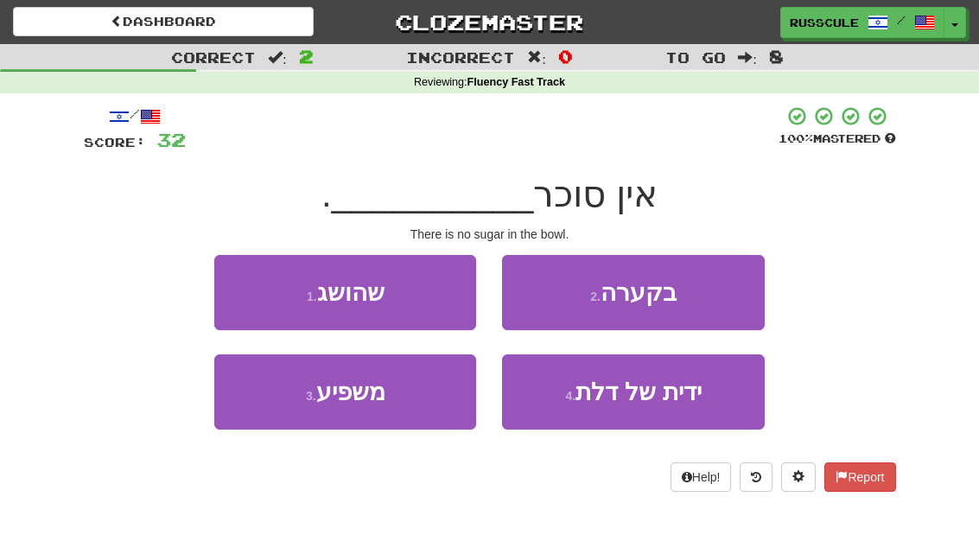
click at [713, 301] on button "2 . בקערה" at bounding box center [633, 292] width 262 height 75
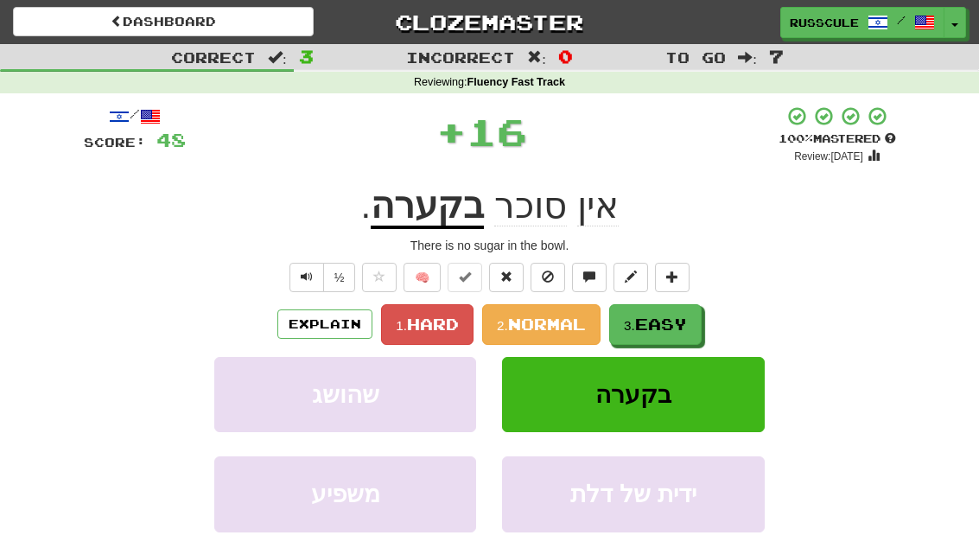
click at [671, 334] on button "3. Easy" at bounding box center [655, 324] width 92 height 41
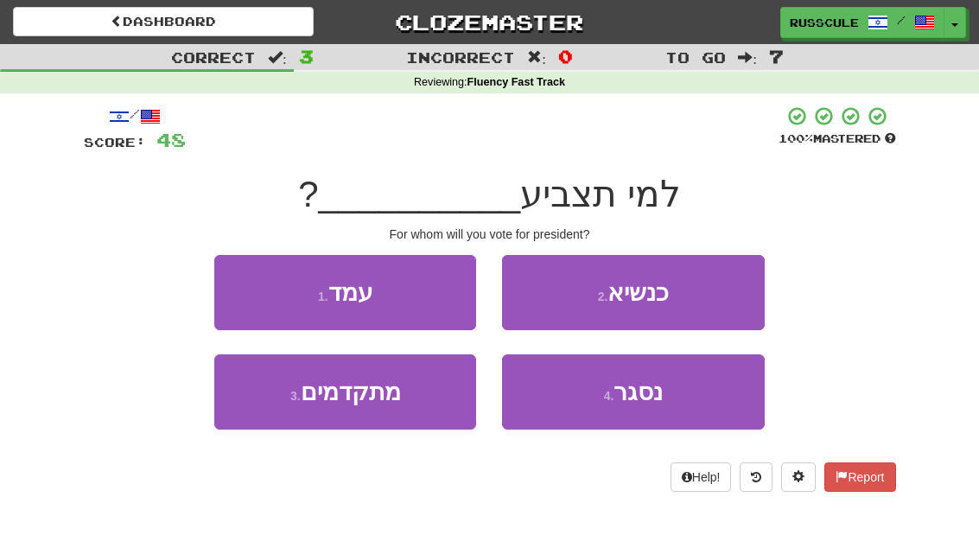
click at [711, 301] on button "2 . כנשיא" at bounding box center [633, 292] width 262 height 75
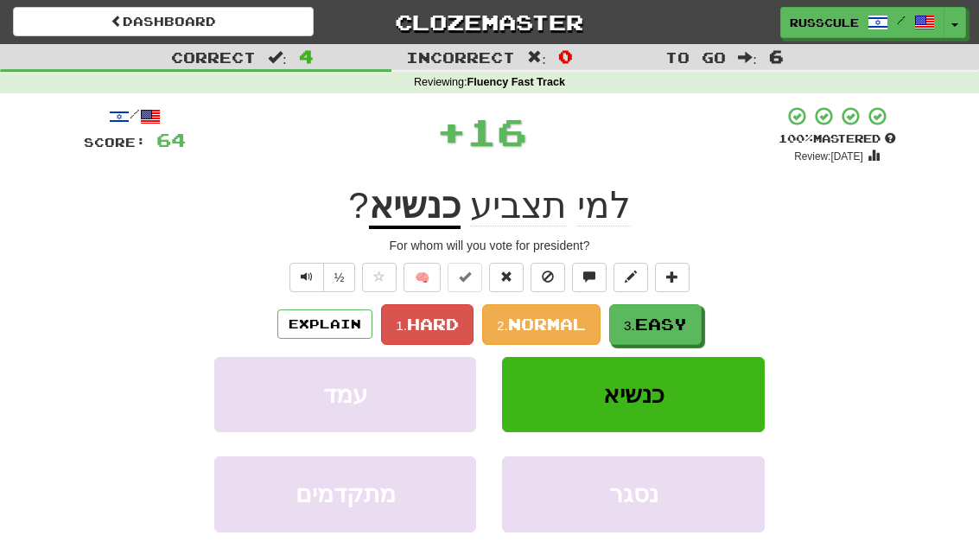
click at [663, 336] on button "3. Easy" at bounding box center [655, 324] width 92 height 41
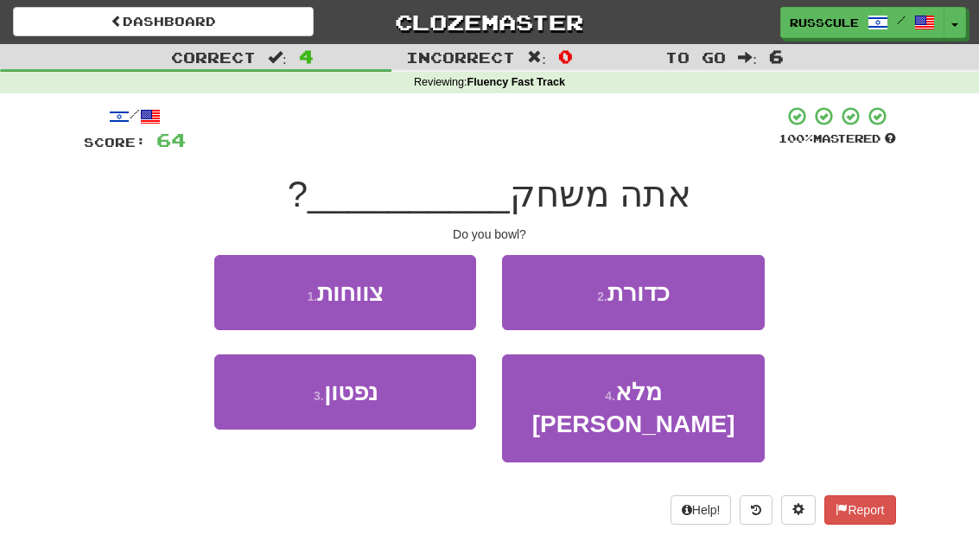
click at [713, 295] on button "2 . כדורת" at bounding box center [633, 292] width 262 height 75
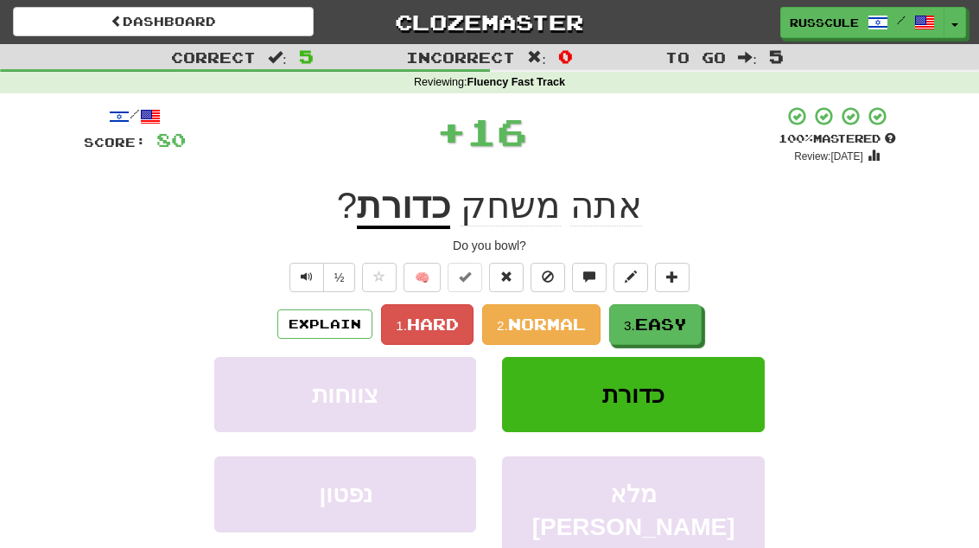
click at [675, 325] on span "Easy" at bounding box center [661, 323] width 52 height 19
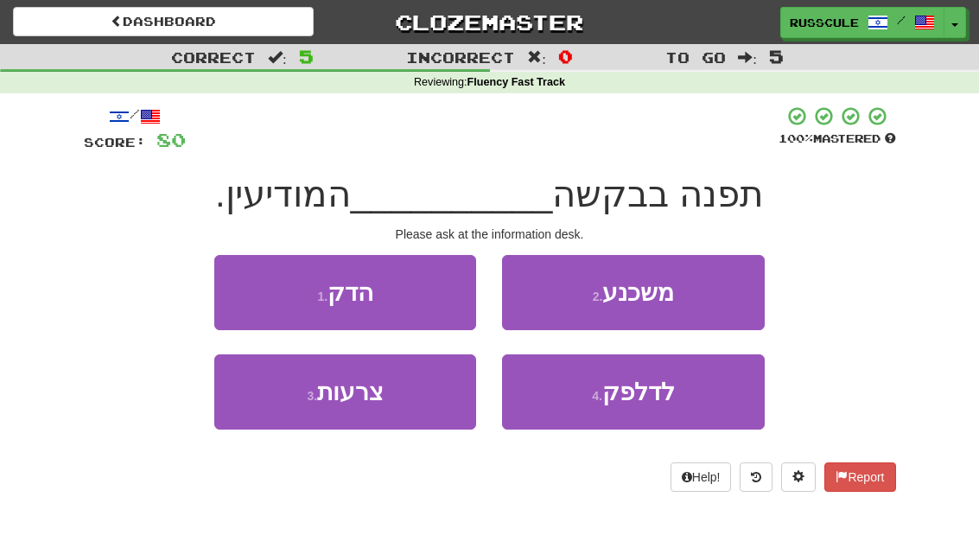
click at [647, 402] on span "לדלפק" at bounding box center [638, 391] width 73 height 27
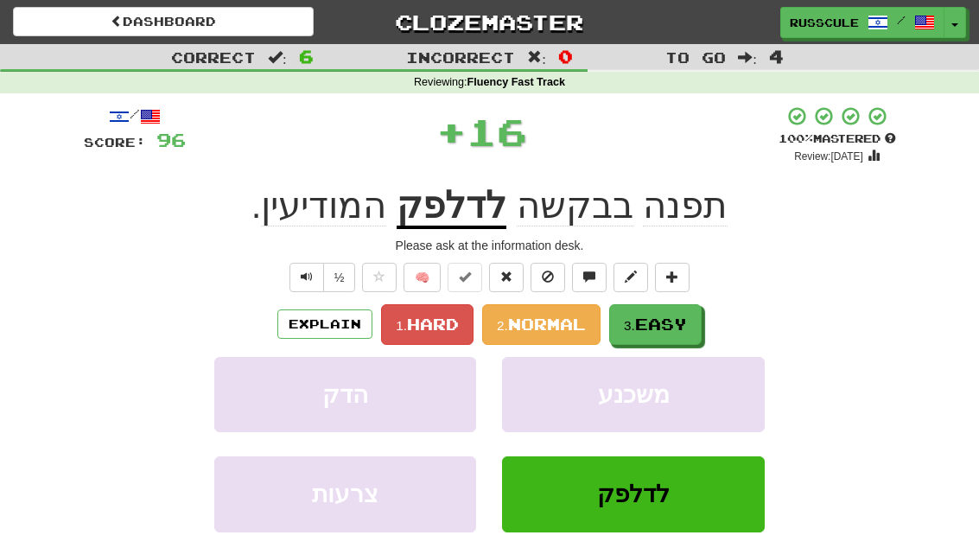
click at [683, 321] on span "Easy" at bounding box center [661, 323] width 52 height 19
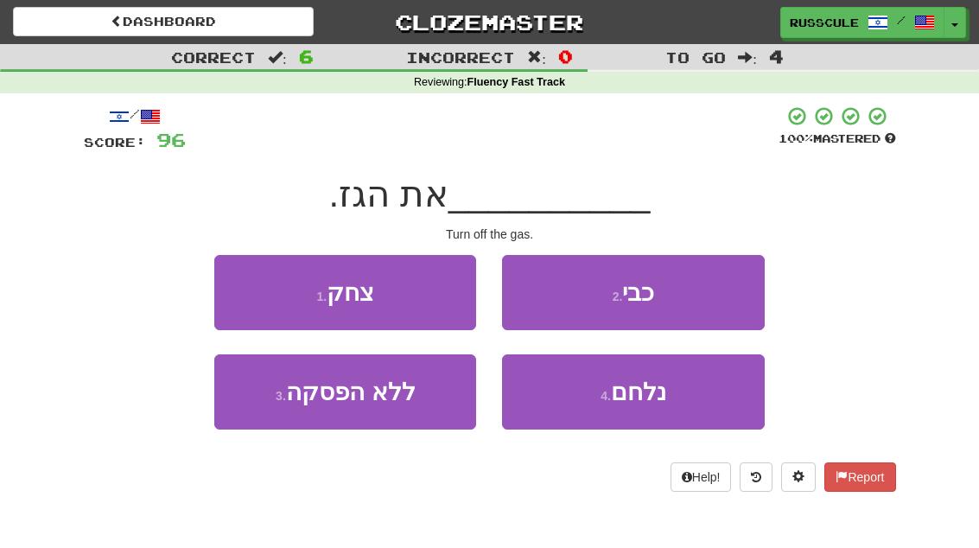
click at [719, 295] on button "2 . כבי" at bounding box center [633, 292] width 262 height 75
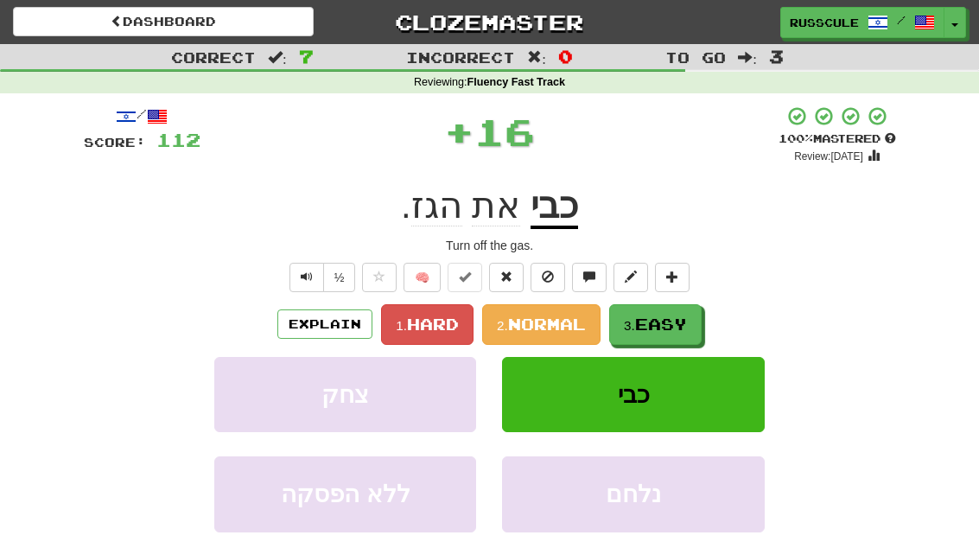
click at [672, 330] on span "Easy" at bounding box center [661, 323] width 52 height 19
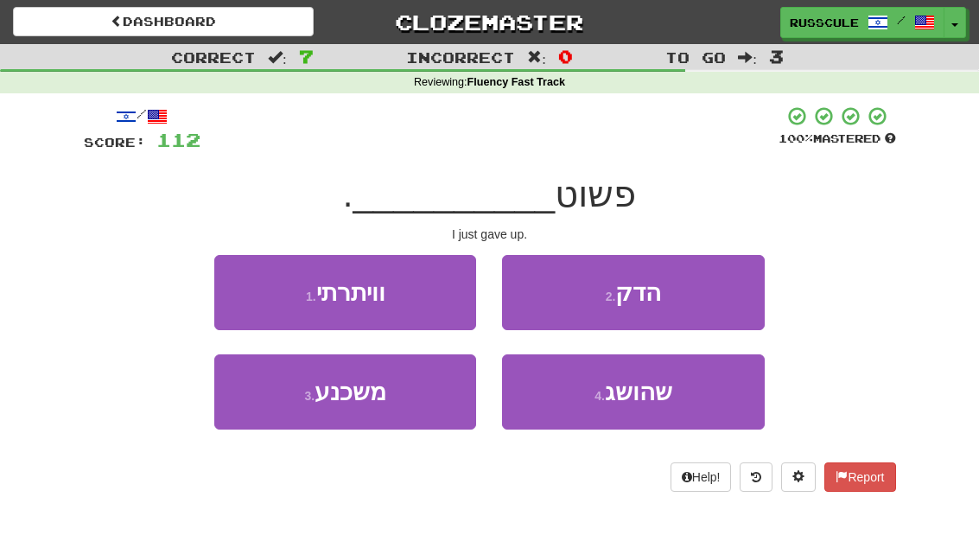
click at [244, 295] on button "1 . וויתרתי" at bounding box center [345, 292] width 262 height 75
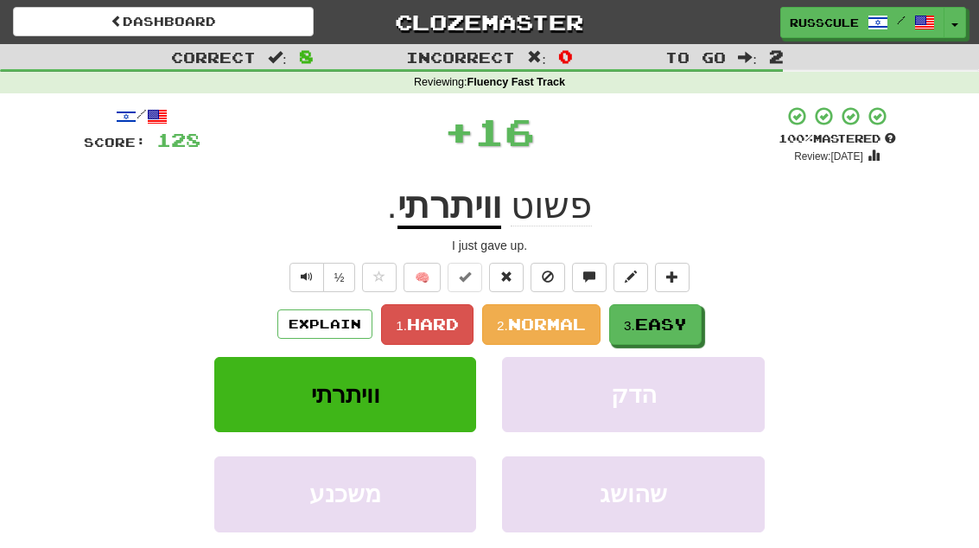
click at [679, 314] on span "Easy" at bounding box center [661, 323] width 52 height 19
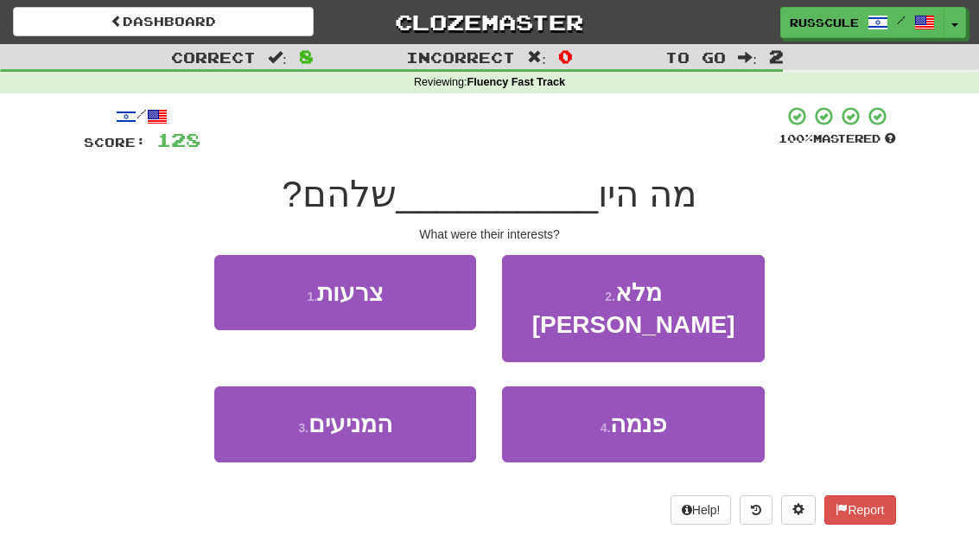
click at [294, 416] on button "3 . המניעים" at bounding box center [345, 423] width 262 height 75
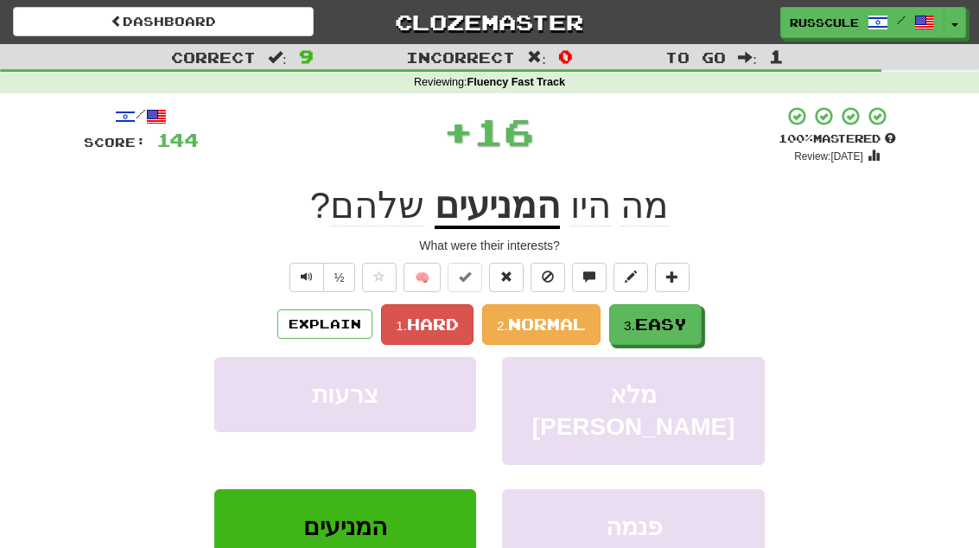
click at [687, 315] on span "Easy" at bounding box center [661, 323] width 52 height 19
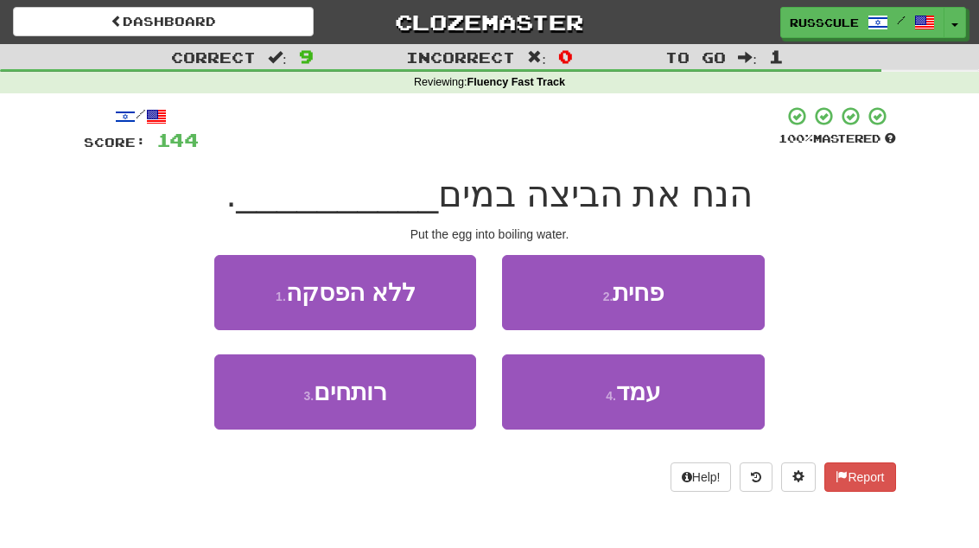
click at [282, 410] on button "3 . רותחים" at bounding box center [345, 391] width 262 height 75
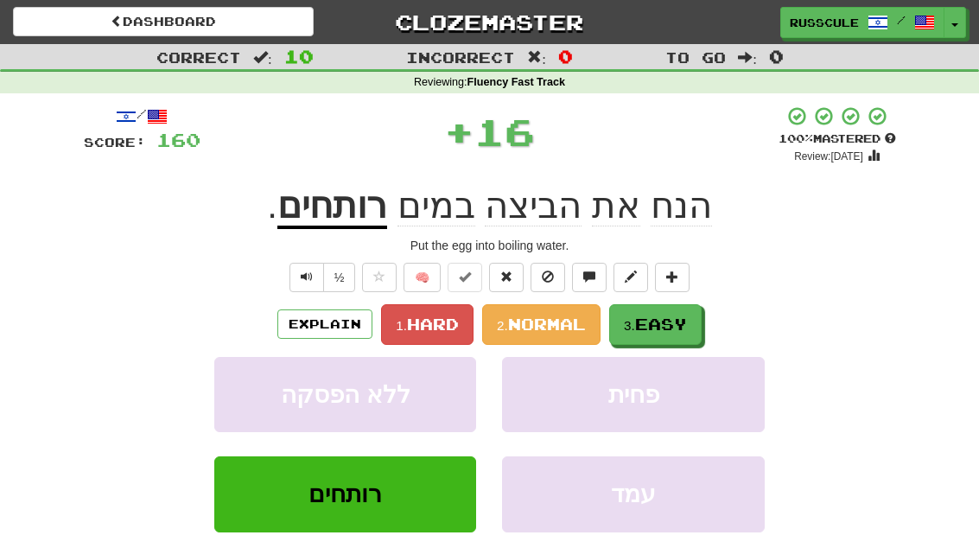
click at [678, 315] on span "Easy" at bounding box center [661, 323] width 52 height 19
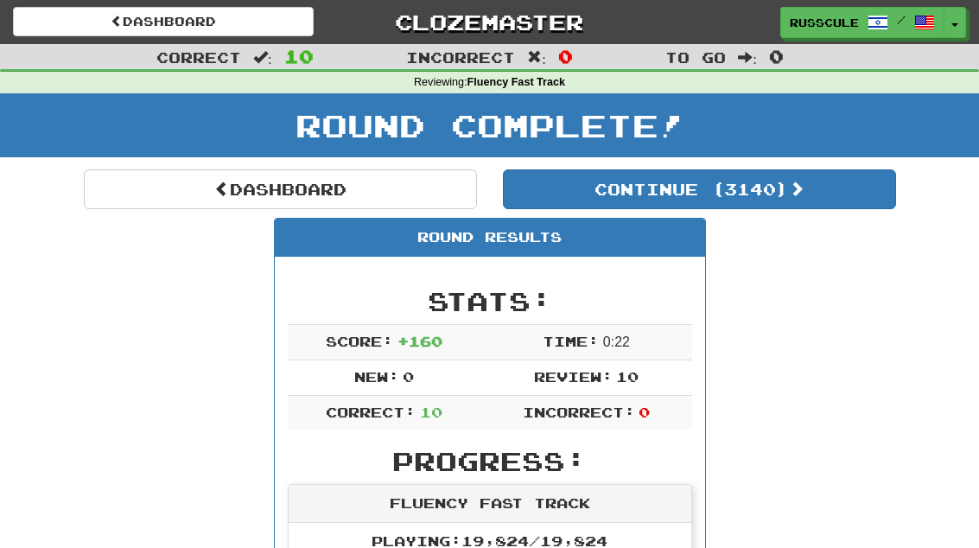
click at [822, 199] on button "Continue ( 3140 )" at bounding box center [699, 189] width 393 height 40
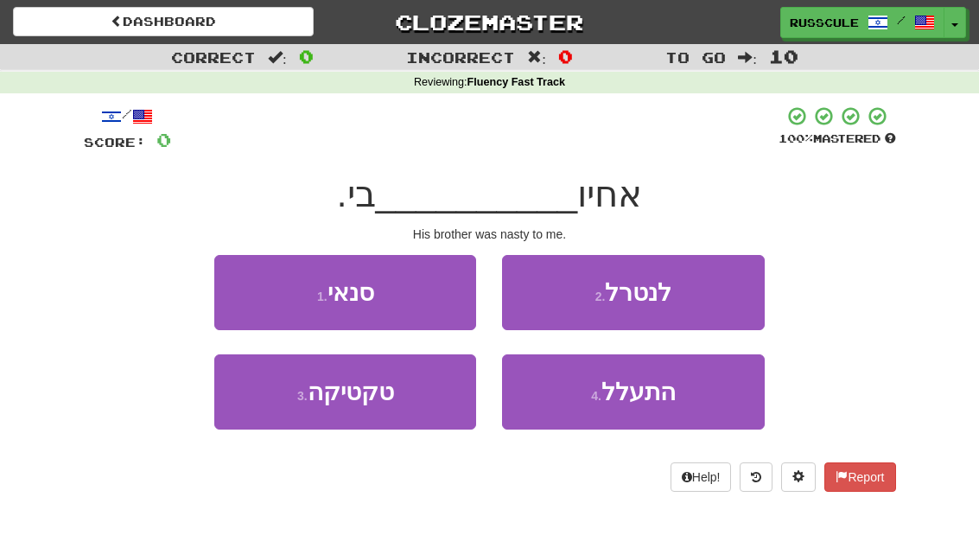
click at [713, 295] on button "2 . לנטרל" at bounding box center [633, 292] width 262 height 75
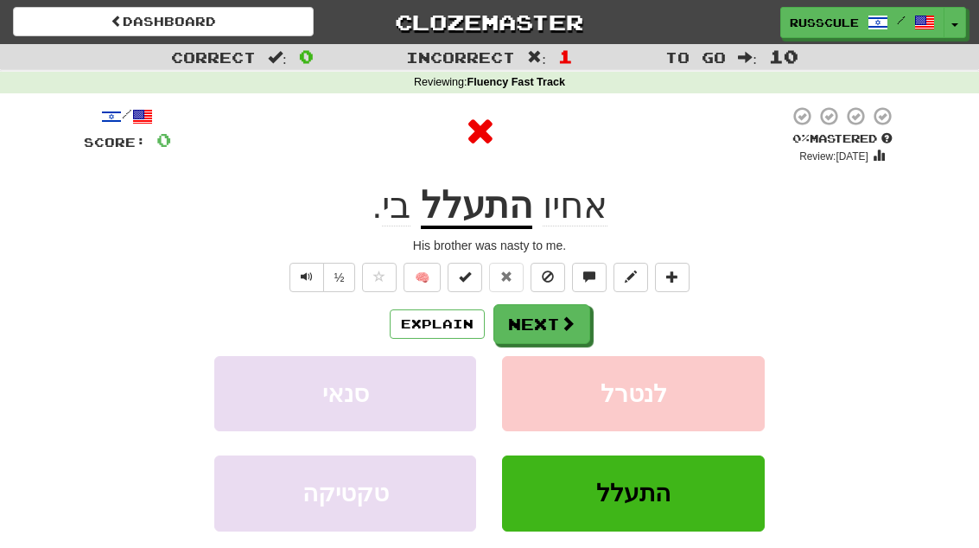
click at [584, 320] on button "Next" at bounding box center [541, 324] width 97 height 40
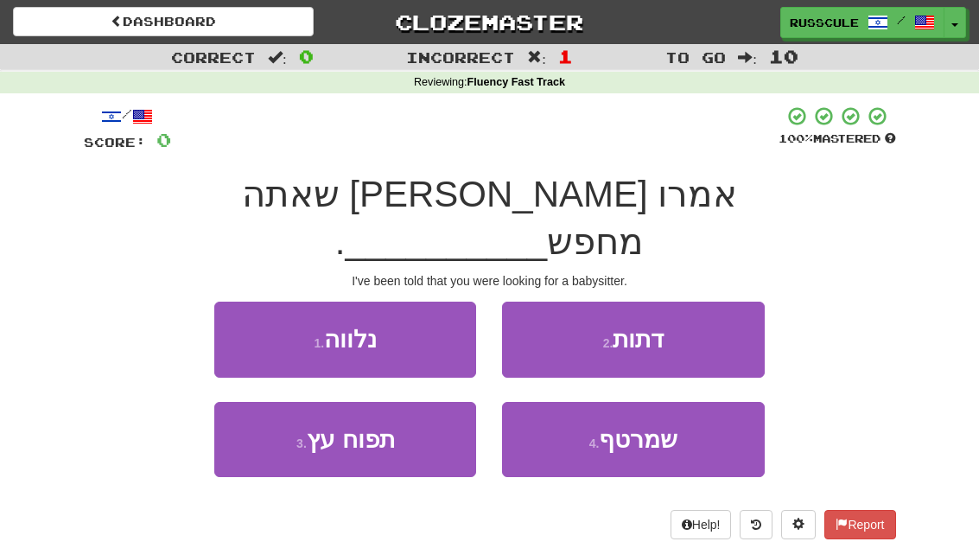
click at [675, 426] on span "שמרטף" at bounding box center [638, 439] width 79 height 27
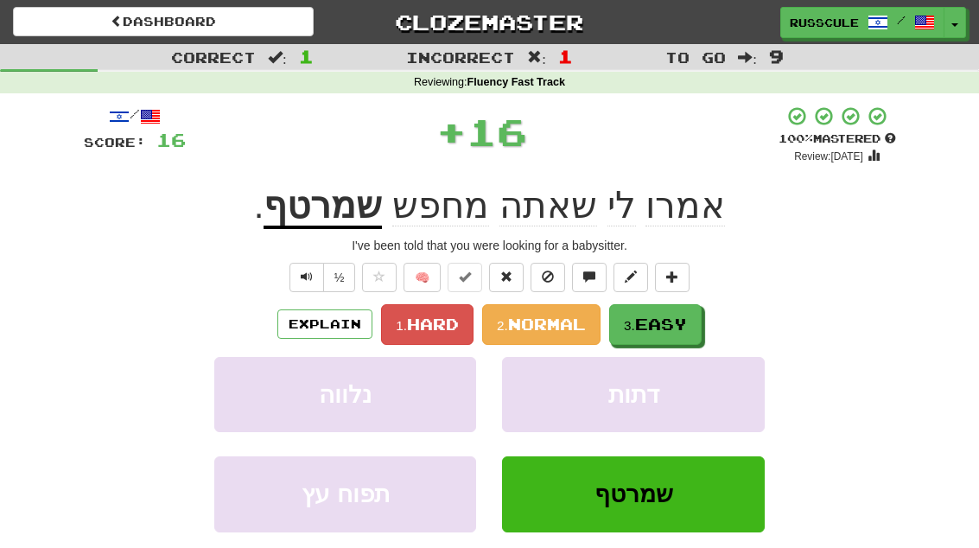
click at [687, 327] on span "Easy" at bounding box center [661, 323] width 52 height 19
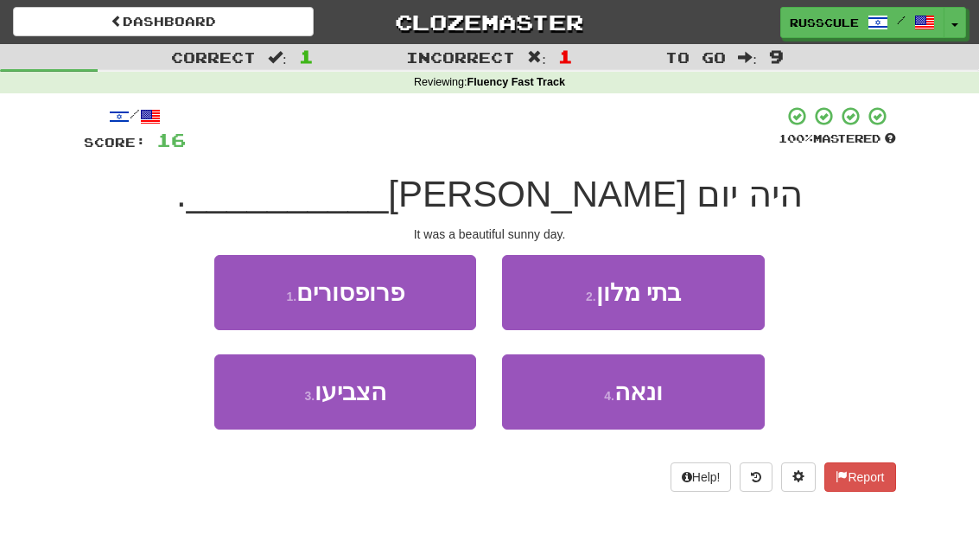
click at [671, 393] on button "4 . ונאה" at bounding box center [633, 391] width 262 height 75
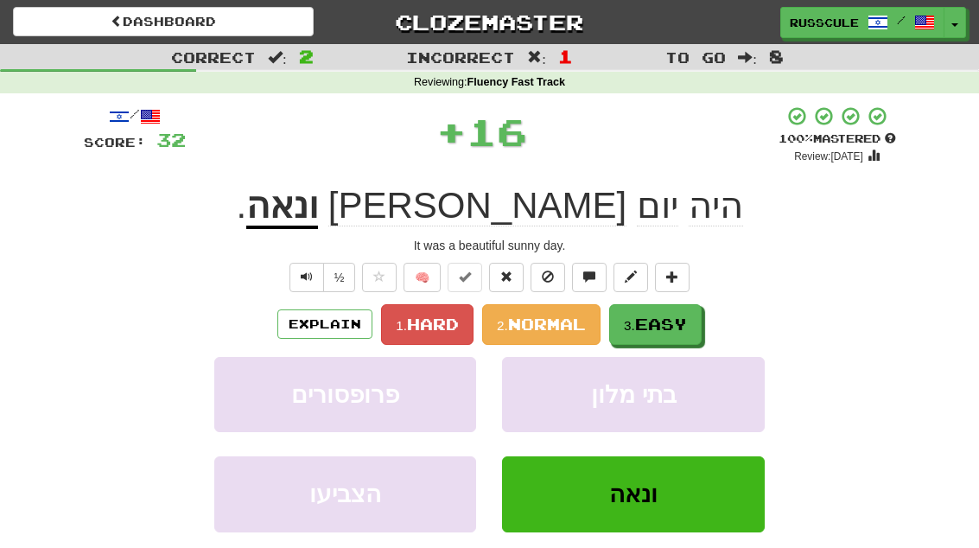
click at [700, 305] on button "3. Easy" at bounding box center [655, 324] width 92 height 41
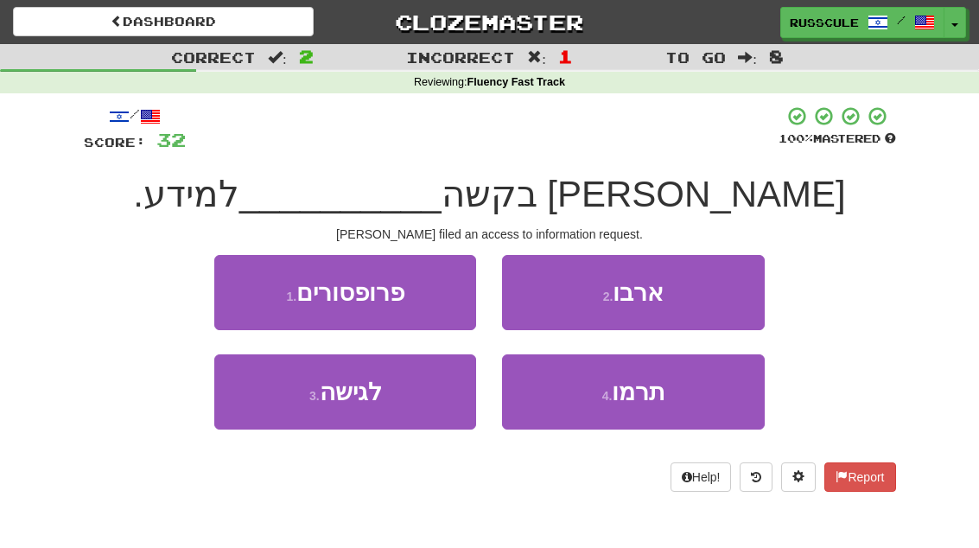
click at [250, 299] on button "1 . פרופסורים" at bounding box center [345, 292] width 262 height 75
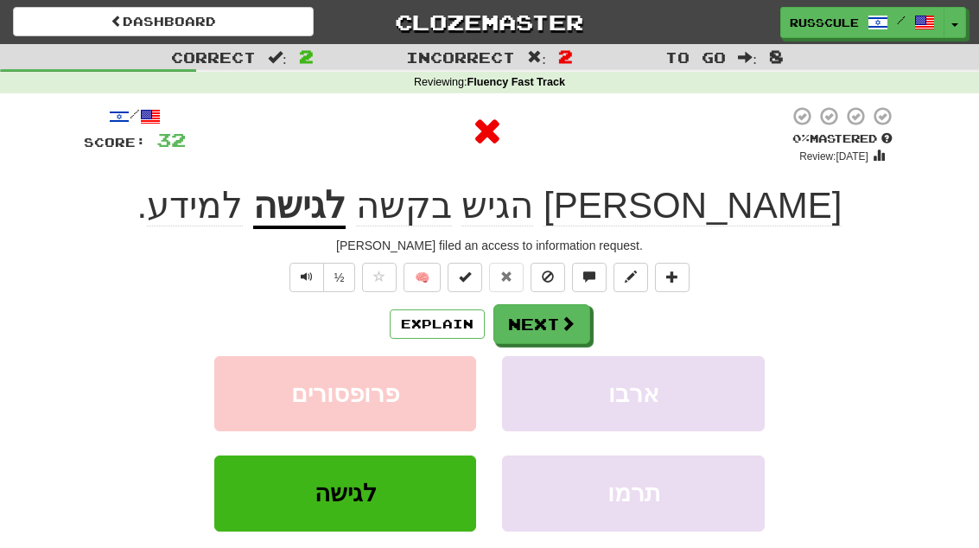
click at [581, 314] on button "Next" at bounding box center [541, 324] width 97 height 40
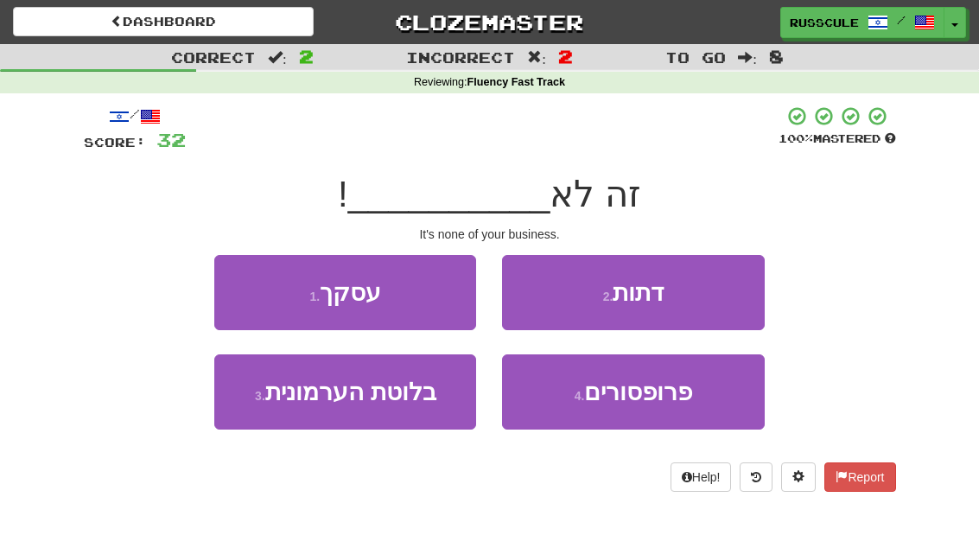
click at [237, 297] on button "1 . עסקך" at bounding box center [345, 292] width 262 height 75
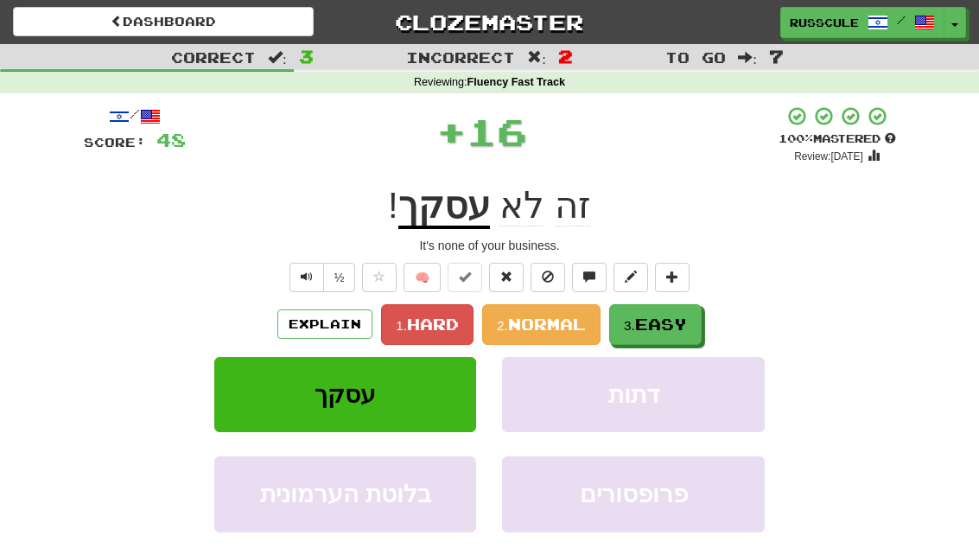
click at [664, 328] on span "Easy" at bounding box center [661, 323] width 52 height 19
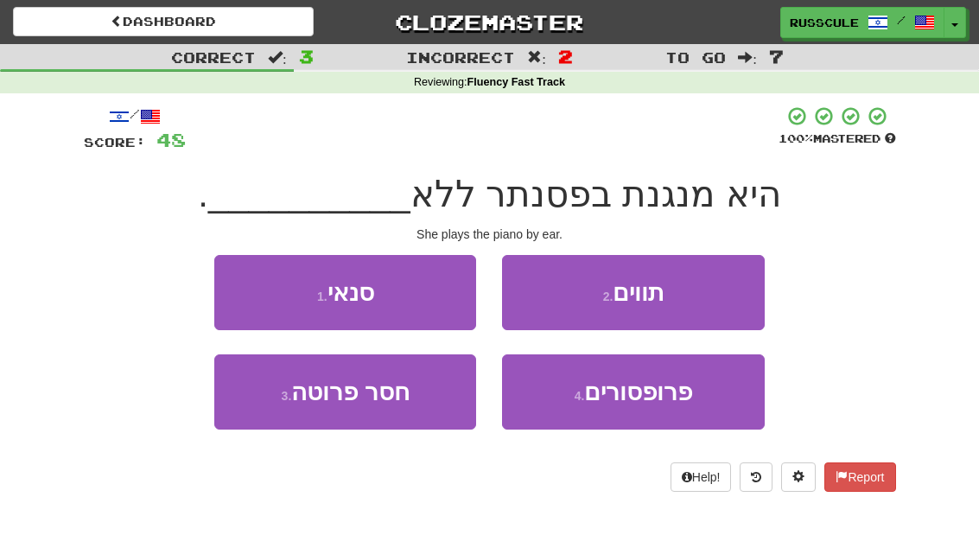
click at [711, 295] on button "2 . תווים" at bounding box center [633, 292] width 262 height 75
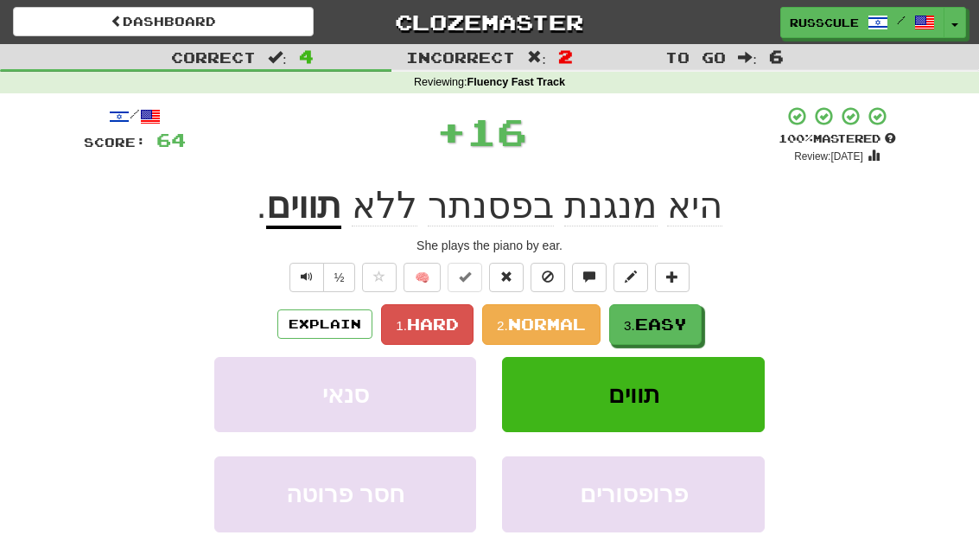
click at [670, 324] on span "Easy" at bounding box center [661, 323] width 52 height 19
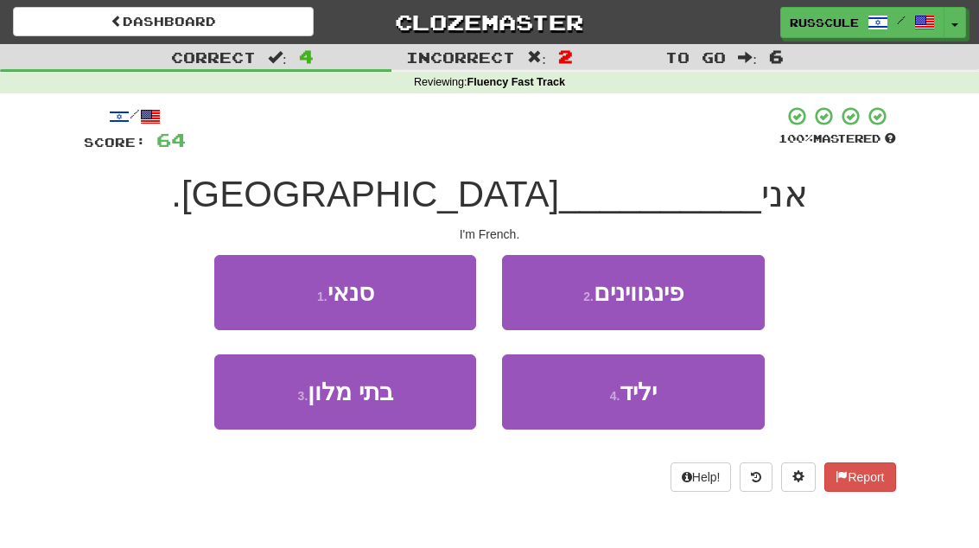
click at [664, 407] on button "4 . יליד" at bounding box center [633, 391] width 262 height 75
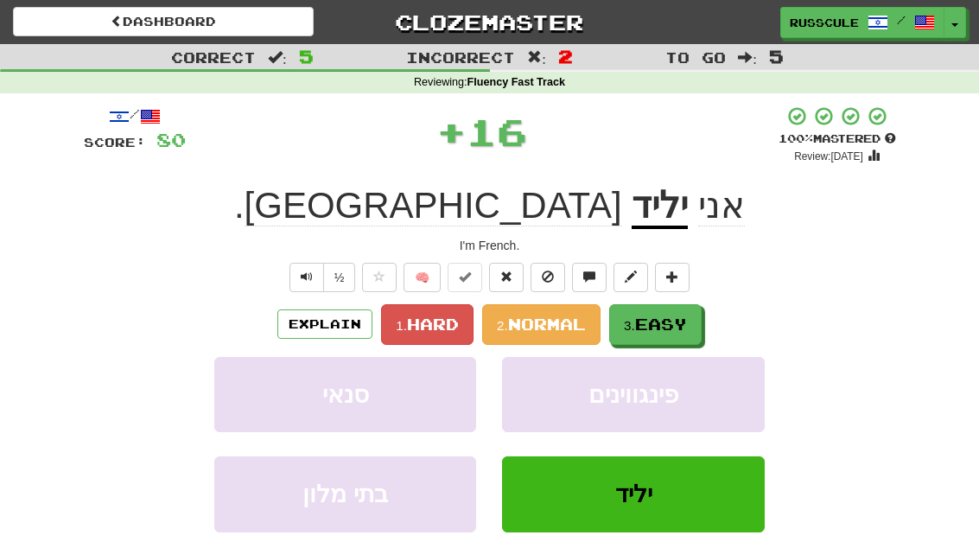
click at [691, 324] on button "3. Easy" at bounding box center [655, 324] width 92 height 41
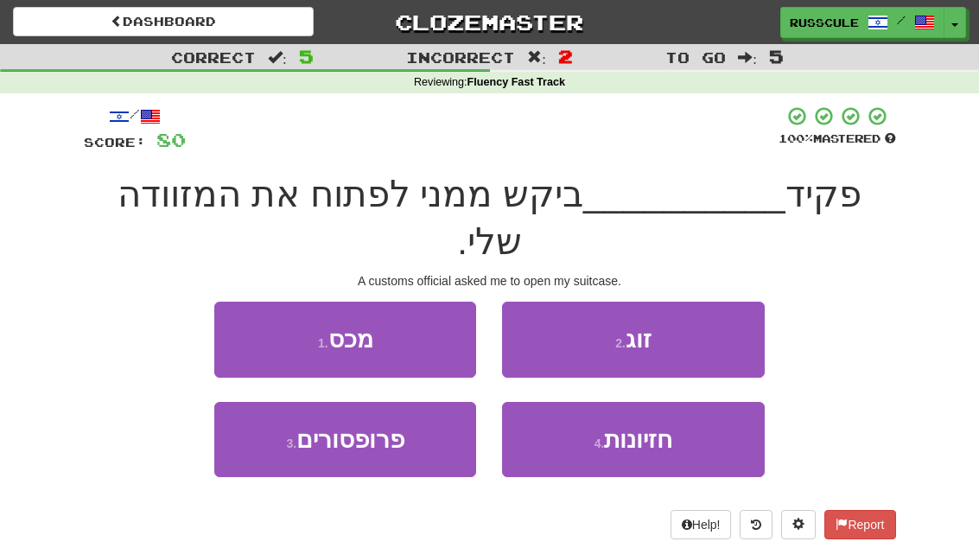
click at [242, 301] on button "1 . מכס" at bounding box center [345, 338] width 262 height 75
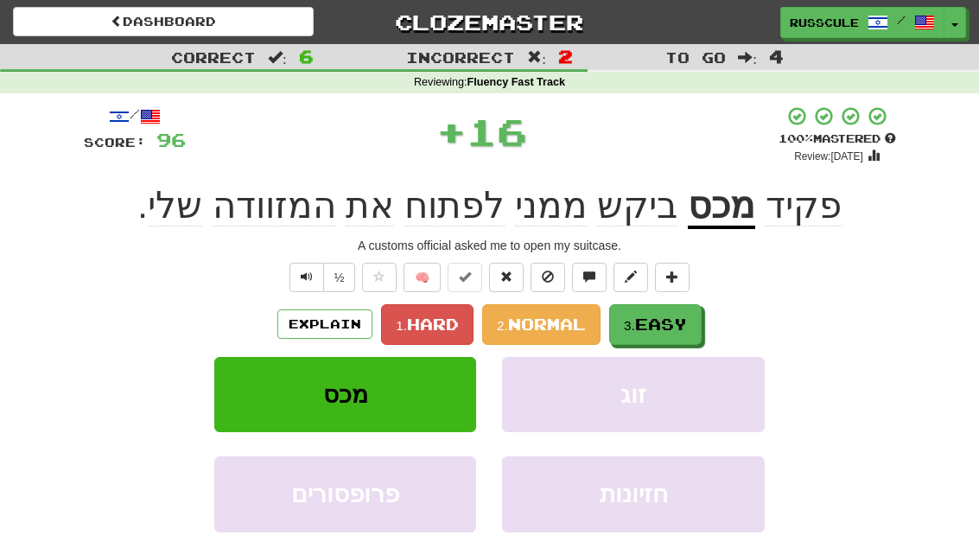
click at [683, 325] on span "Easy" at bounding box center [661, 323] width 52 height 19
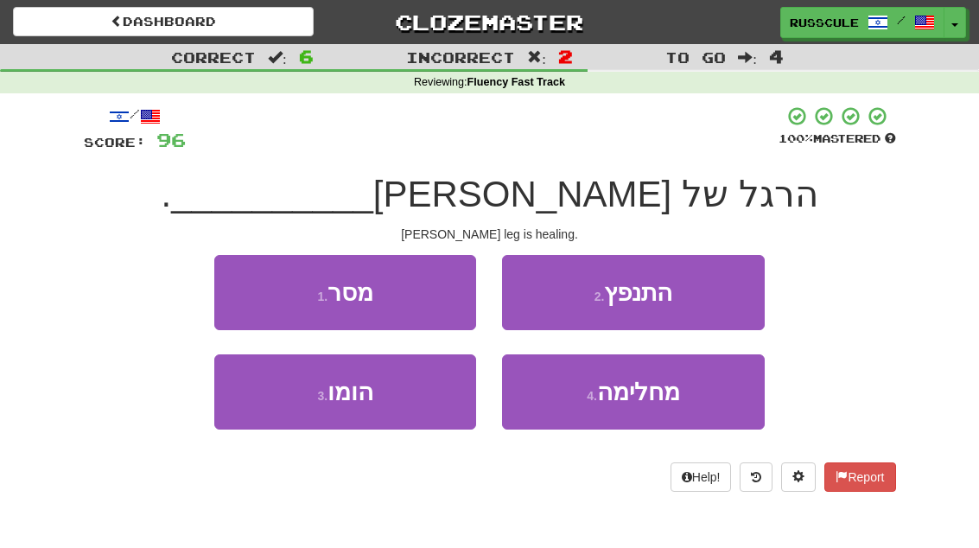
click at [649, 402] on span "מחלימה" at bounding box center [638, 391] width 83 height 27
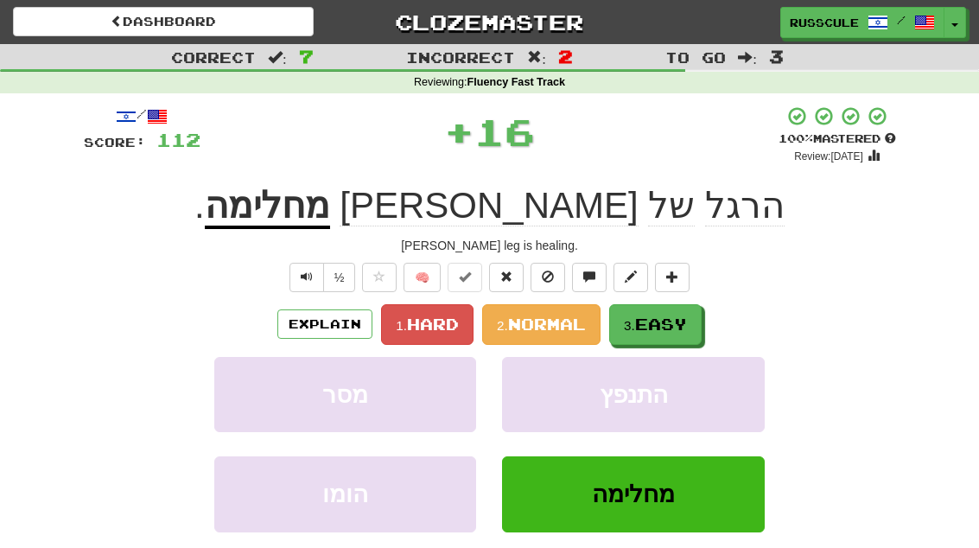
click at [687, 321] on span "Easy" at bounding box center [661, 323] width 52 height 19
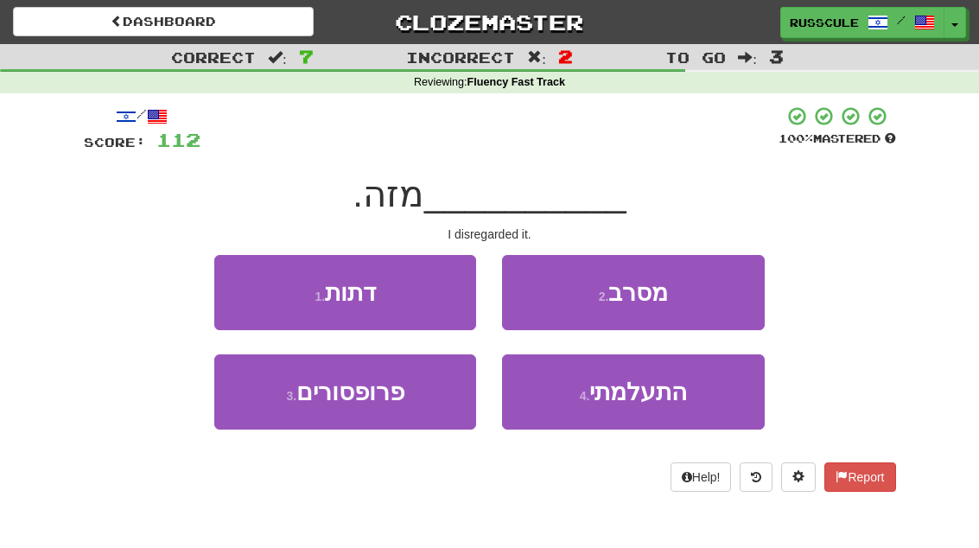
click at [666, 407] on button "4 . התעלמתי" at bounding box center [633, 391] width 262 height 75
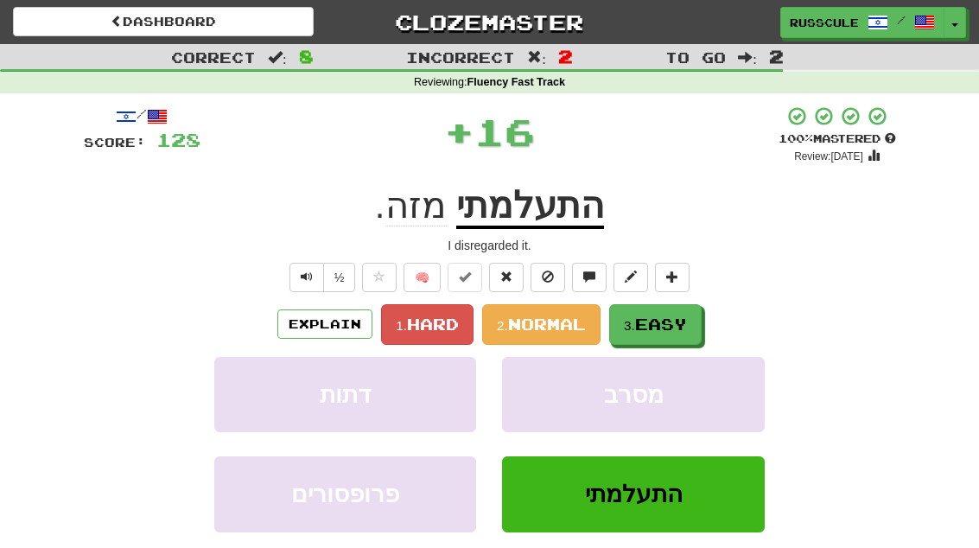
click at [687, 321] on span "Easy" at bounding box center [661, 323] width 52 height 19
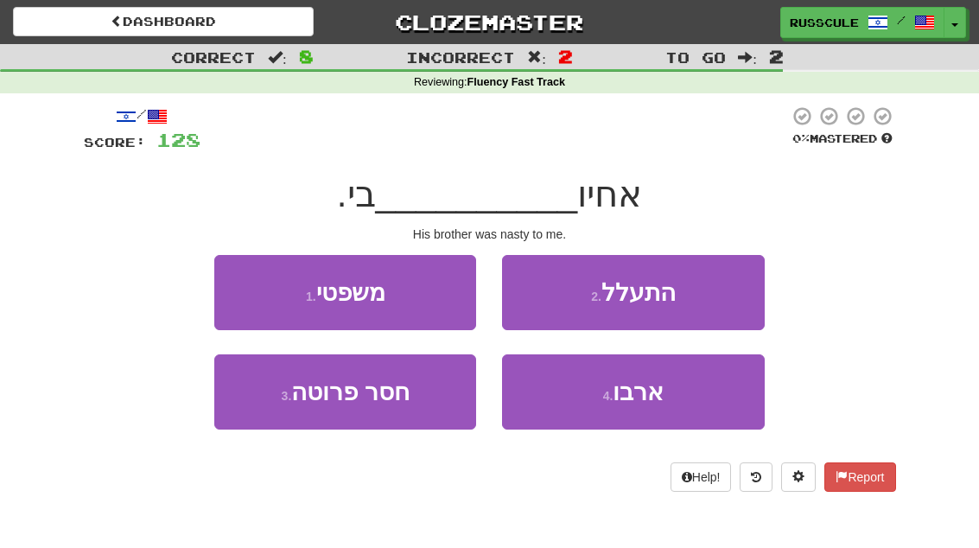
click at [712, 300] on button "2 . התעלל" at bounding box center [633, 292] width 262 height 75
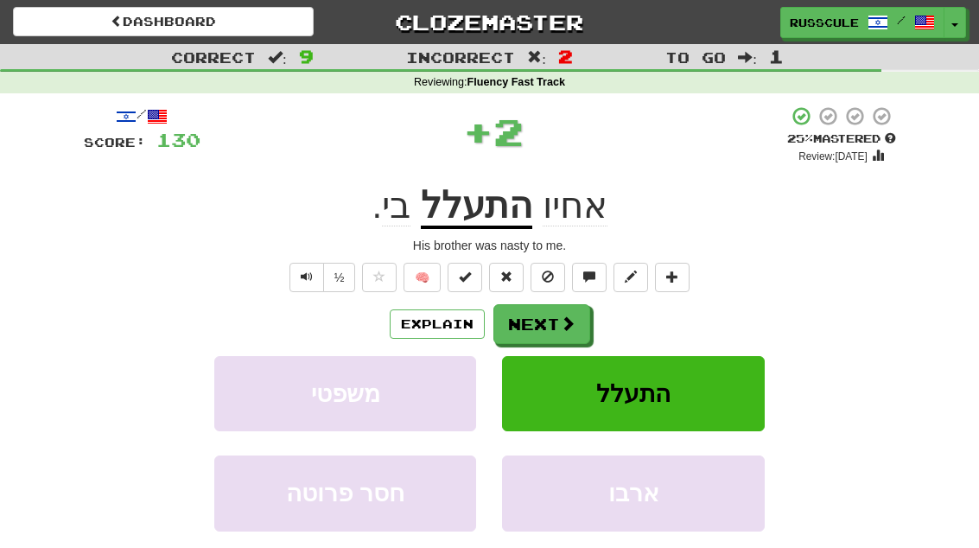
click at [574, 327] on button "Next" at bounding box center [541, 324] width 97 height 40
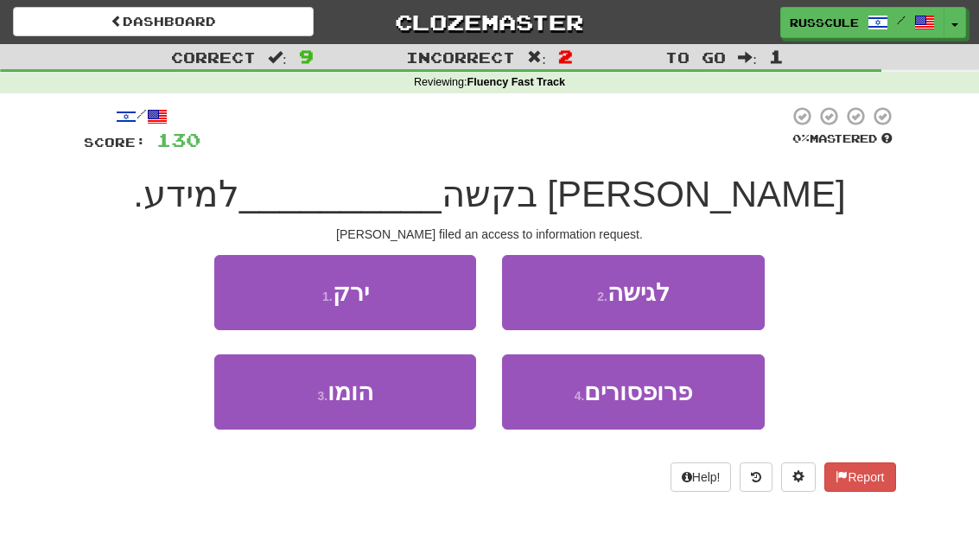
click at [717, 298] on button "2 . לגישה" at bounding box center [633, 292] width 262 height 75
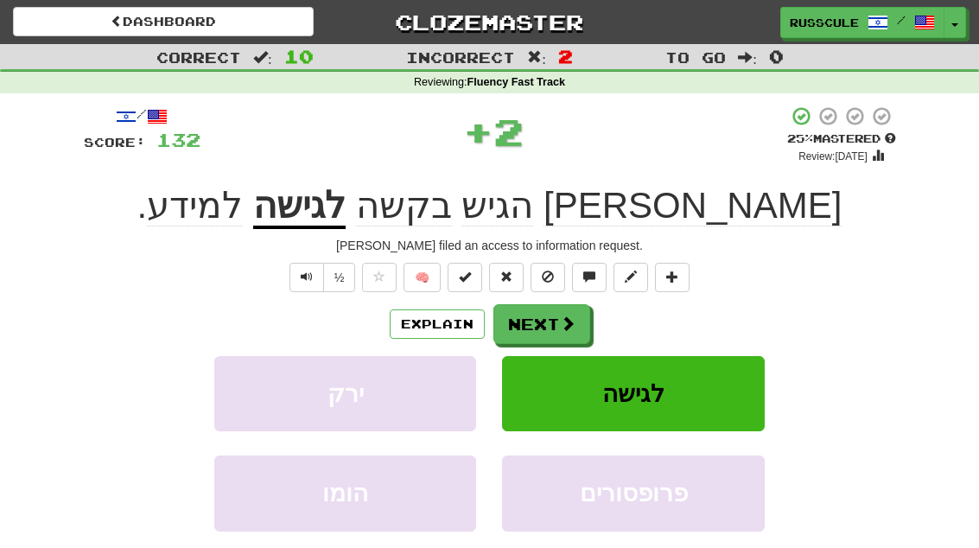
click at [578, 330] on button "Next" at bounding box center [541, 324] width 97 height 40
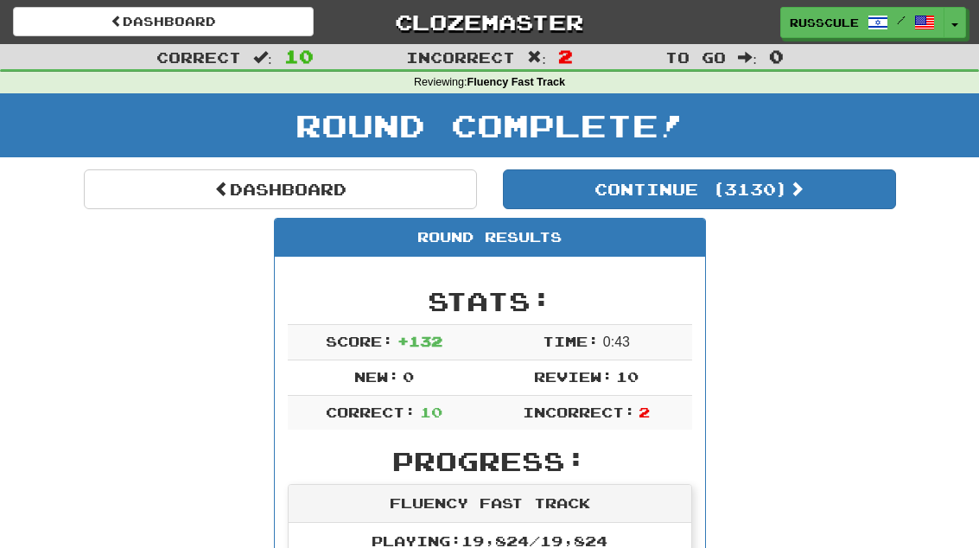
click at [168, 193] on link "Dashboard" at bounding box center [280, 189] width 393 height 40
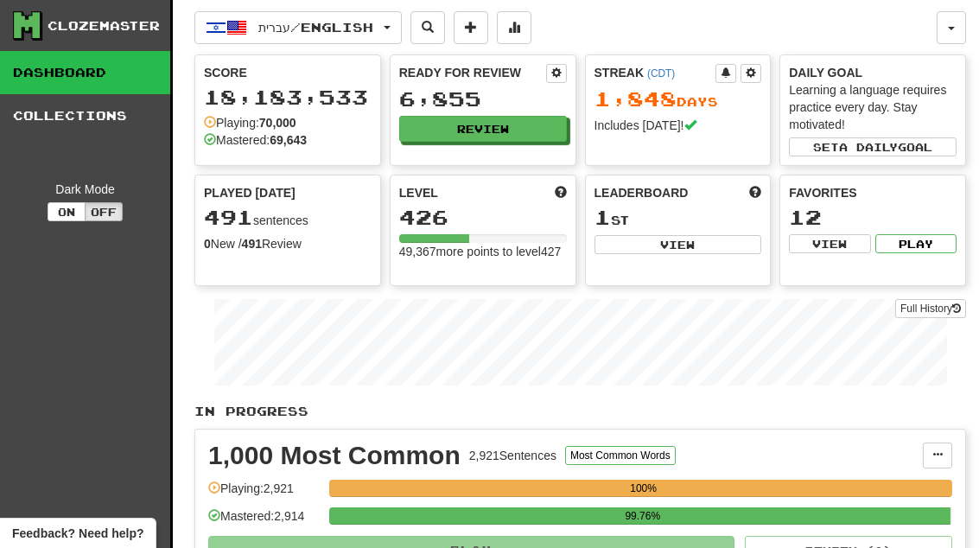
click at [721, 246] on button "View" at bounding box center [678, 244] width 168 height 19
select select "**********"
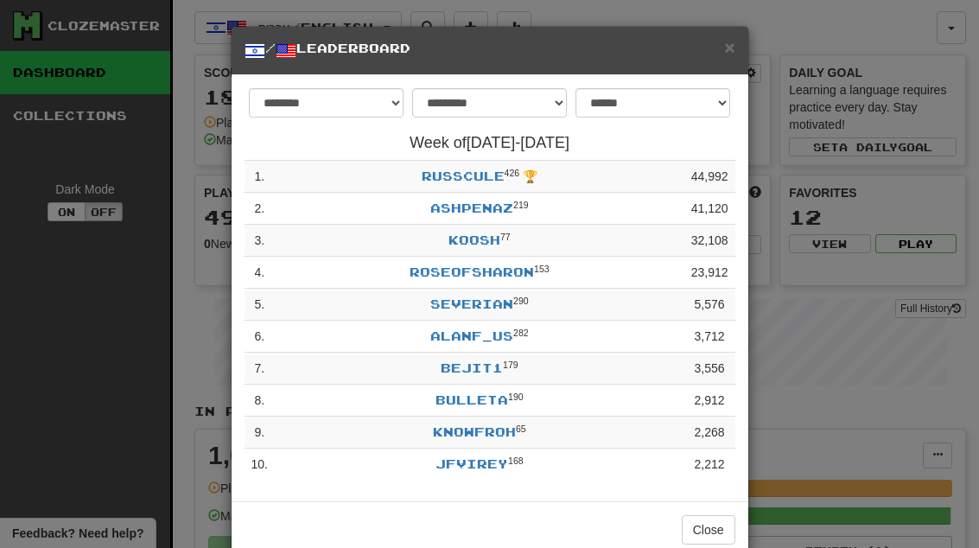
click at [719, 534] on button "Close" at bounding box center [708, 529] width 54 height 29
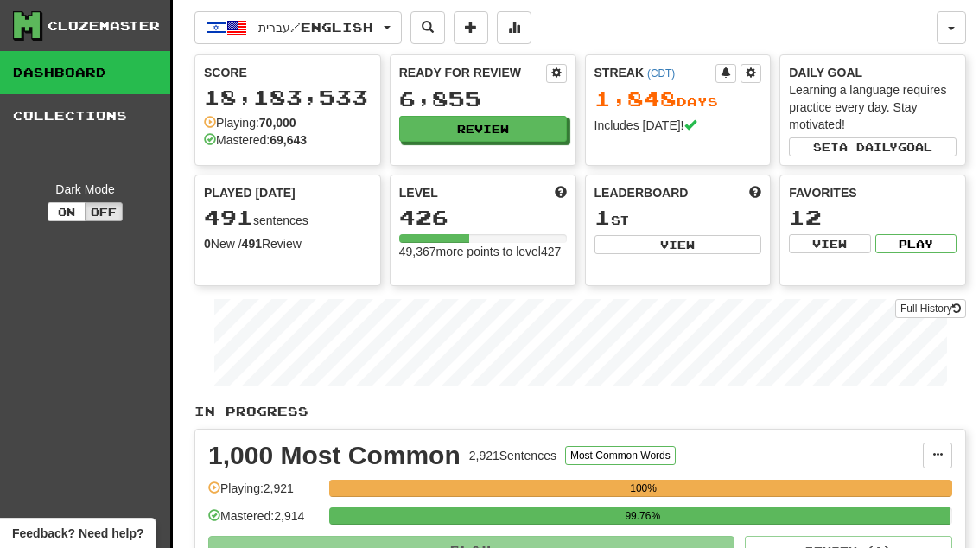
click at [524, 136] on button "Review" at bounding box center [483, 129] width 168 height 26
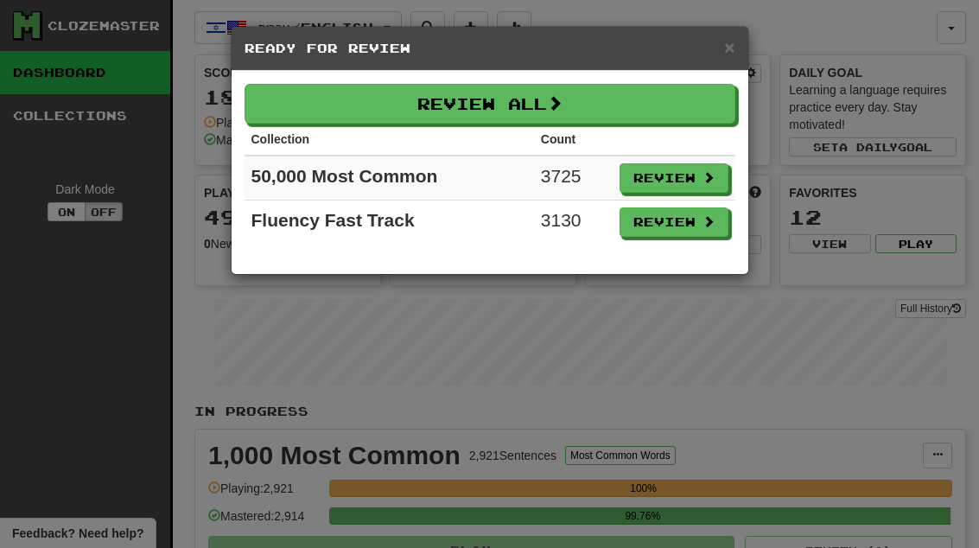
click at [687, 231] on button "Review" at bounding box center [673, 221] width 109 height 29
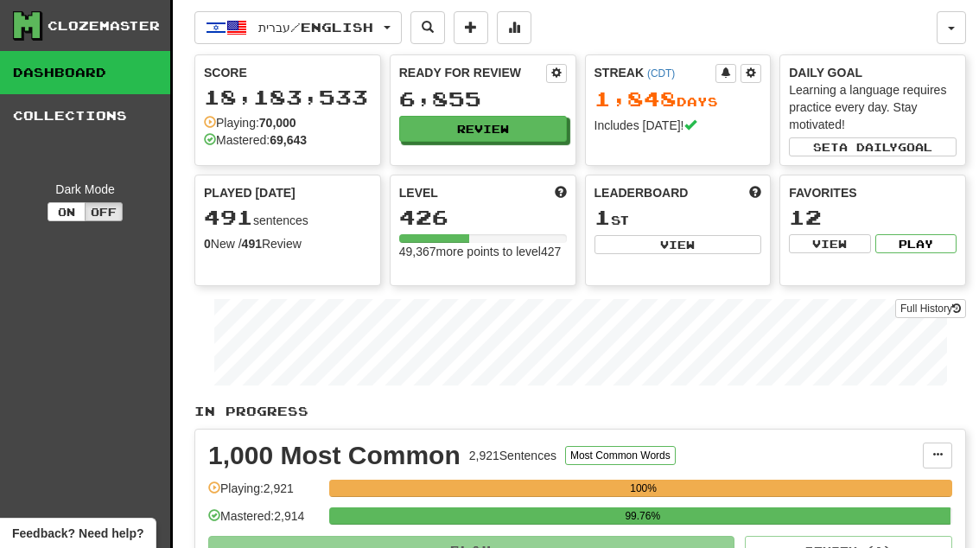
select select "**"
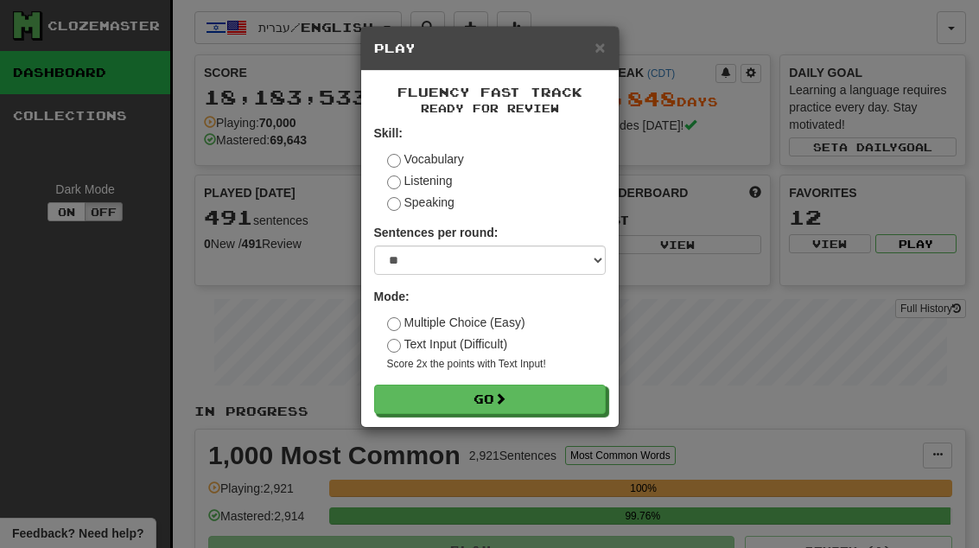
click at [596, 402] on button "Go" at bounding box center [489, 398] width 231 height 29
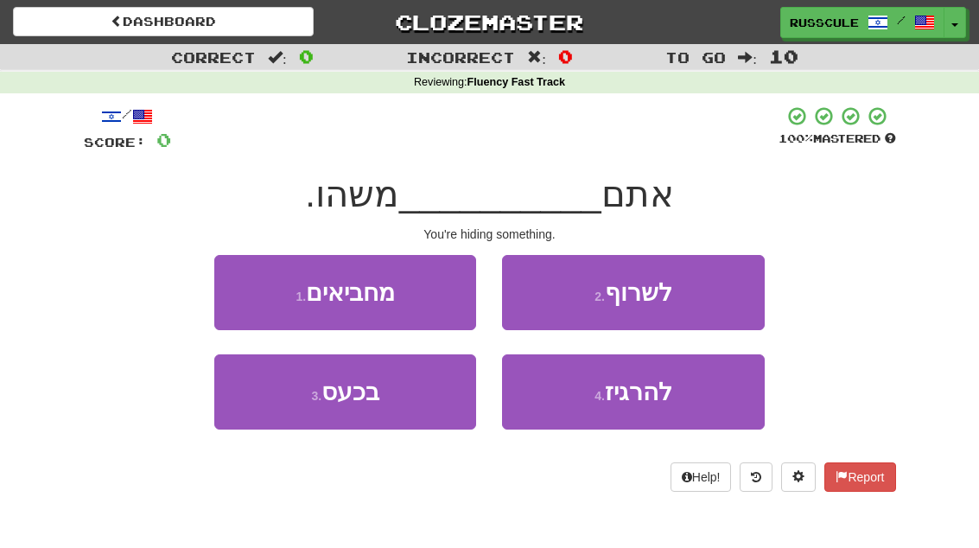
click at [247, 289] on button "1 . מחביאים" at bounding box center [345, 292] width 262 height 75
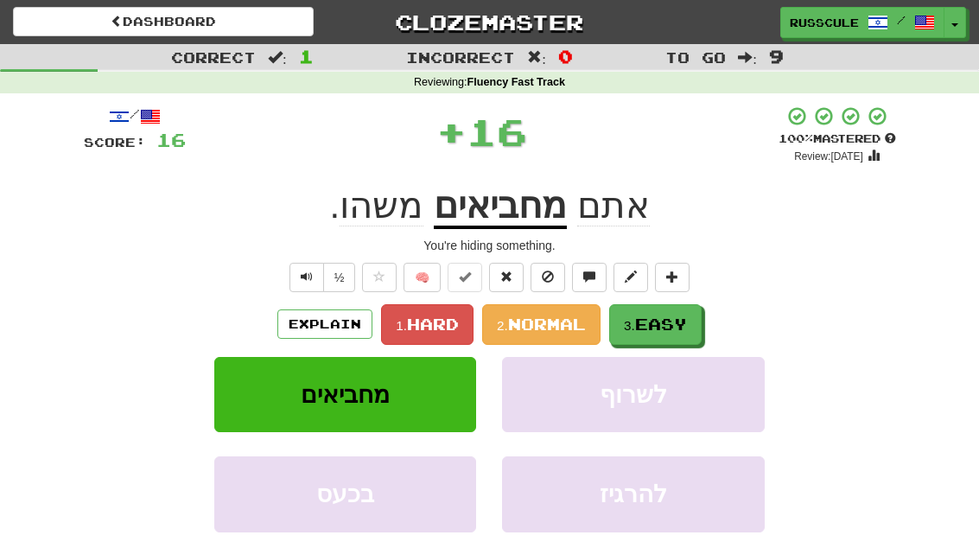
click at [661, 326] on span "Easy" at bounding box center [661, 323] width 52 height 19
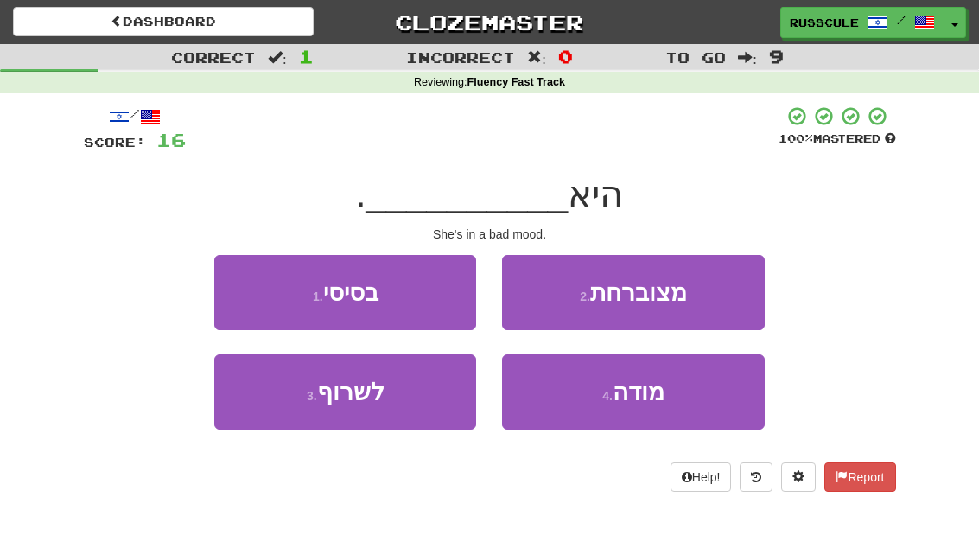
click at [701, 300] on button "2 . מצוברחת" at bounding box center [633, 292] width 262 height 75
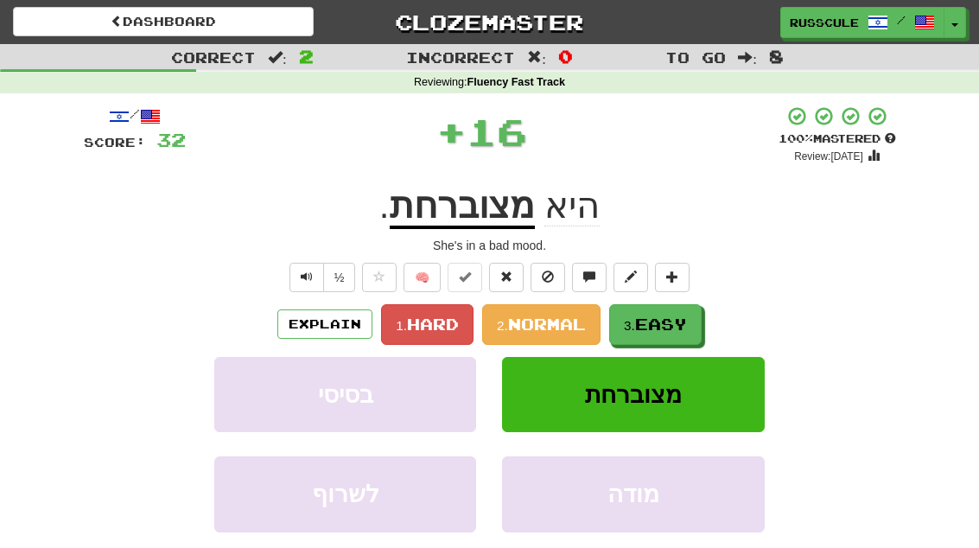
click at [668, 324] on span "Easy" at bounding box center [661, 323] width 52 height 19
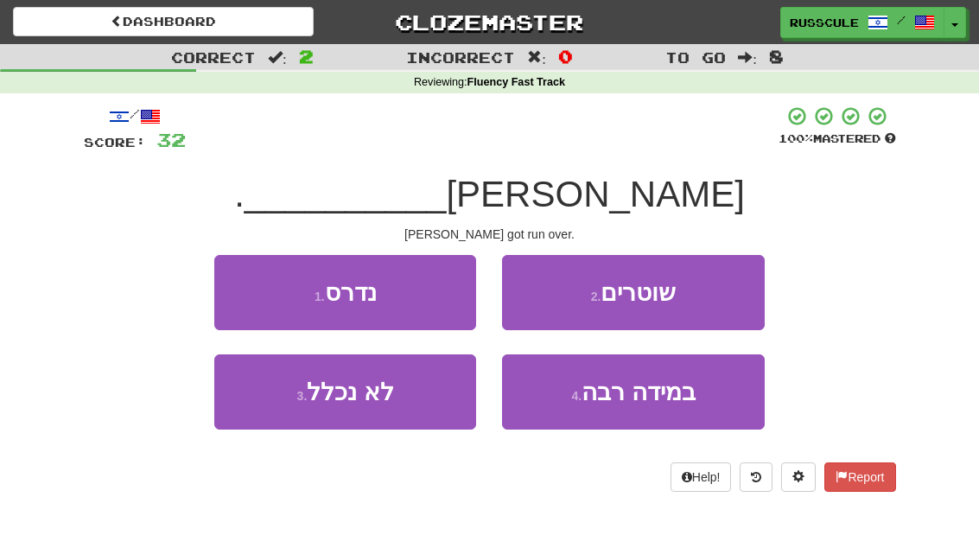
click at [259, 303] on button "1 . נדרס" at bounding box center [345, 292] width 262 height 75
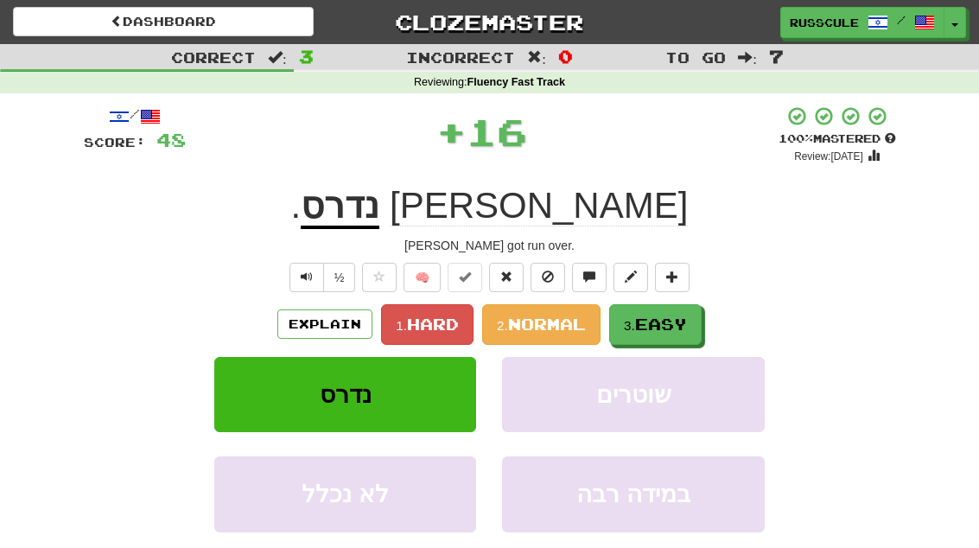
click at [662, 332] on button "3. Easy" at bounding box center [655, 324] width 92 height 41
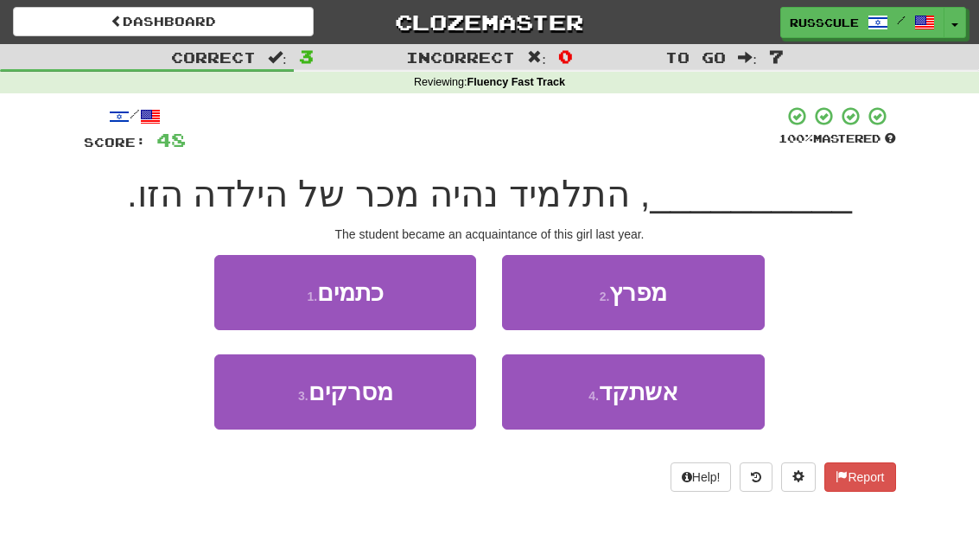
click at [651, 412] on button "4 . אשתקד" at bounding box center [633, 391] width 262 height 75
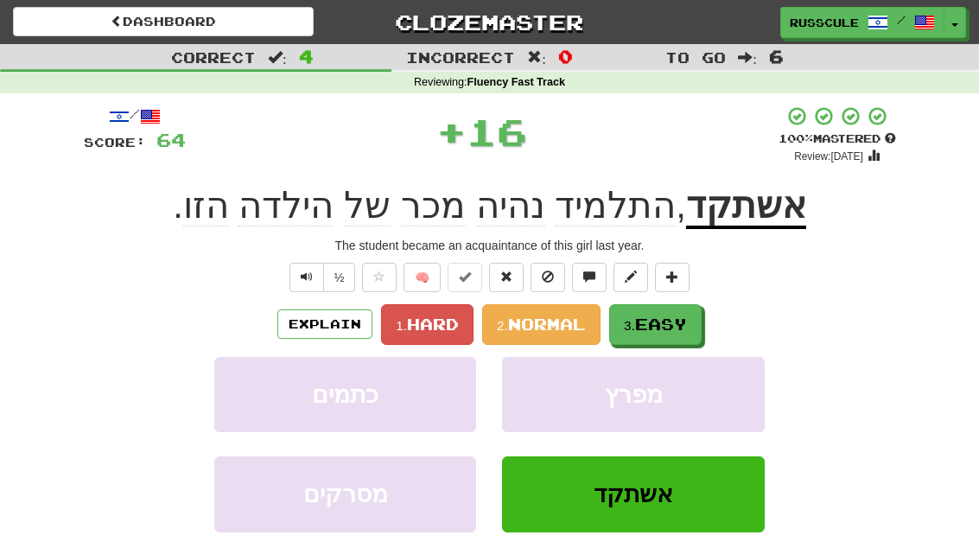
click at [681, 331] on span "Easy" at bounding box center [661, 323] width 52 height 19
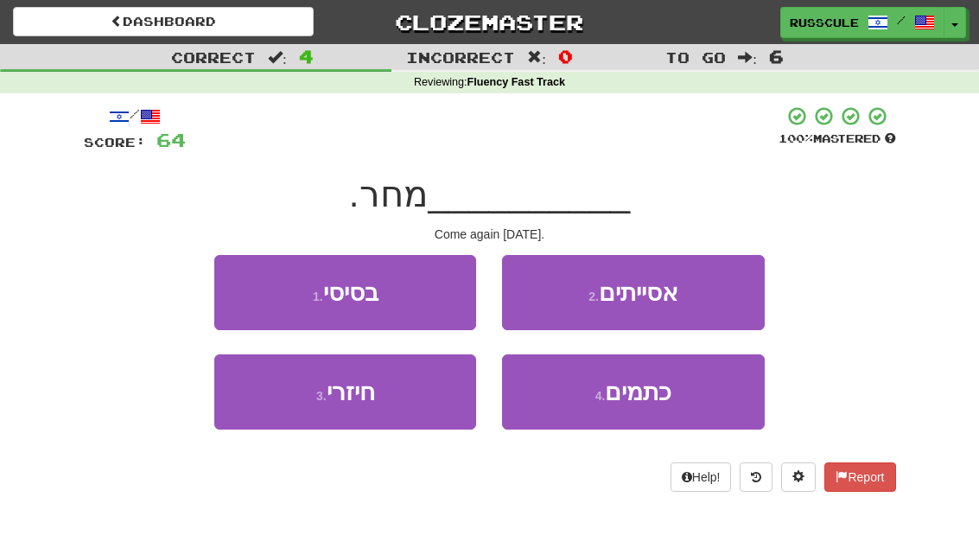
click at [282, 414] on button "3 . חיזרי" at bounding box center [345, 391] width 262 height 75
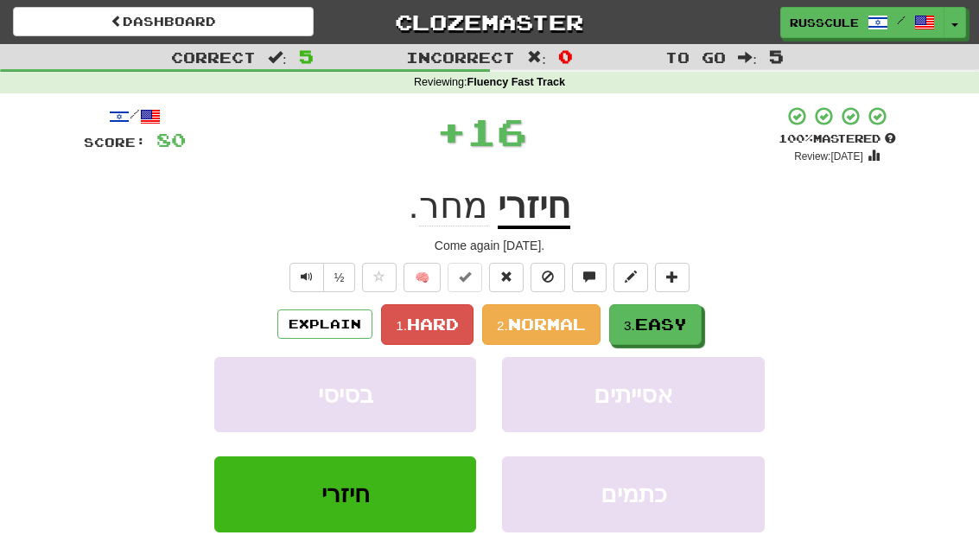
click at [678, 322] on span "Easy" at bounding box center [661, 323] width 52 height 19
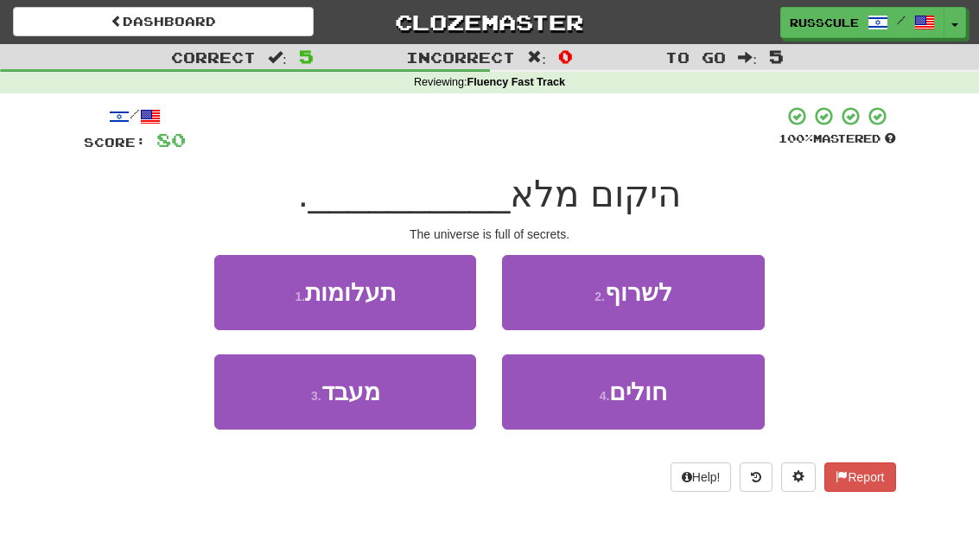
click at [699, 301] on button "2 . לשרוף" at bounding box center [633, 292] width 262 height 75
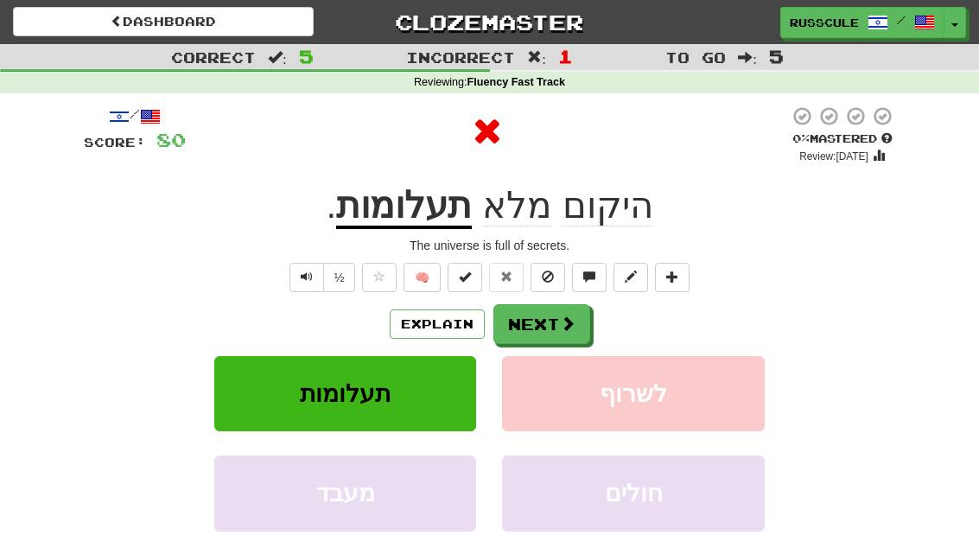
click at [567, 323] on span at bounding box center [568, 323] width 16 height 16
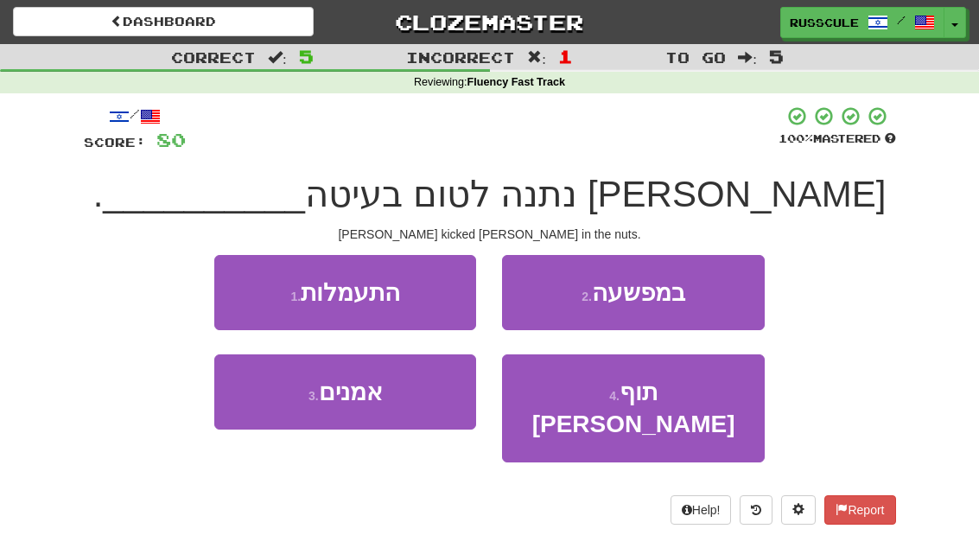
click at [700, 298] on button "2 . במפשעה" at bounding box center [633, 292] width 262 height 75
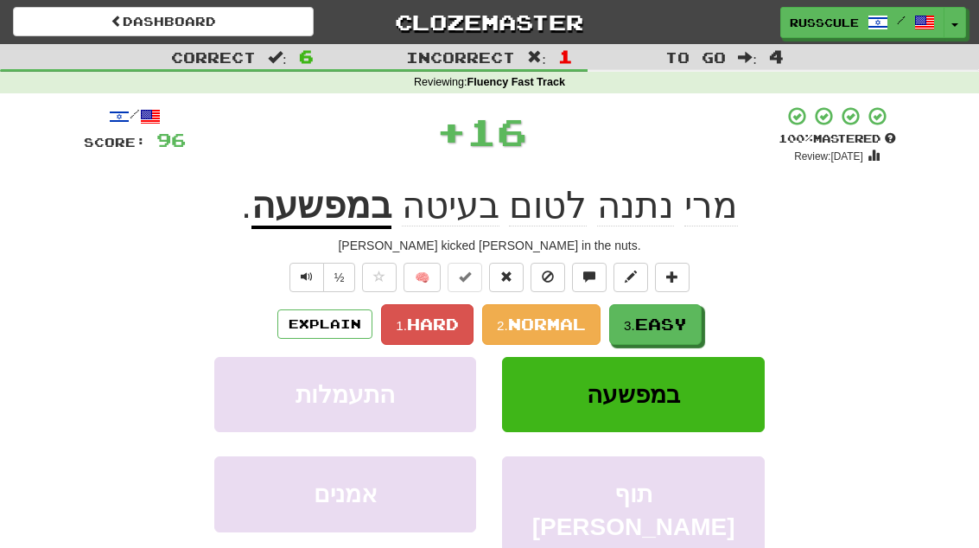
click at [668, 320] on span "Easy" at bounding box center [661, 323] width 52 height 19
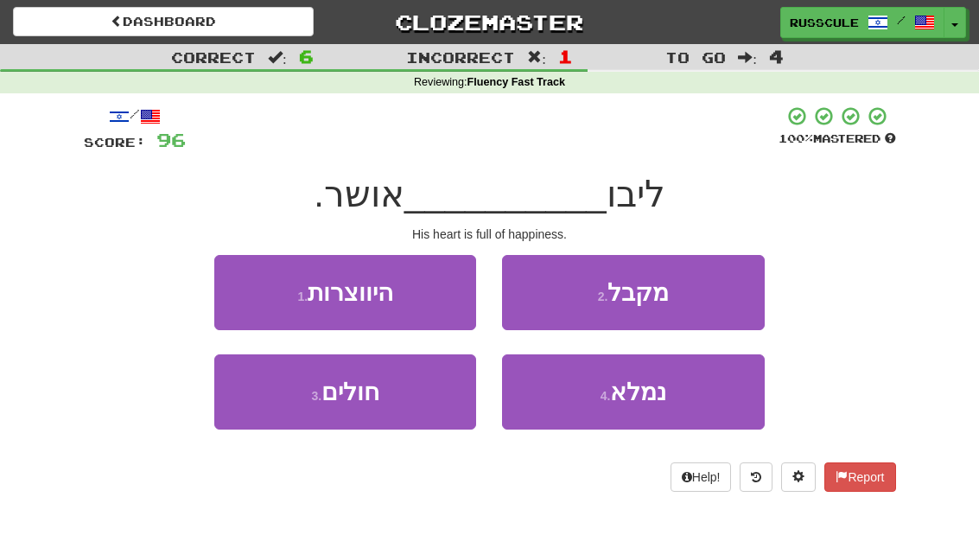
click at [705, 300] on button "2 . מקבל" at bounding box center [633, 292] width 262 height 75
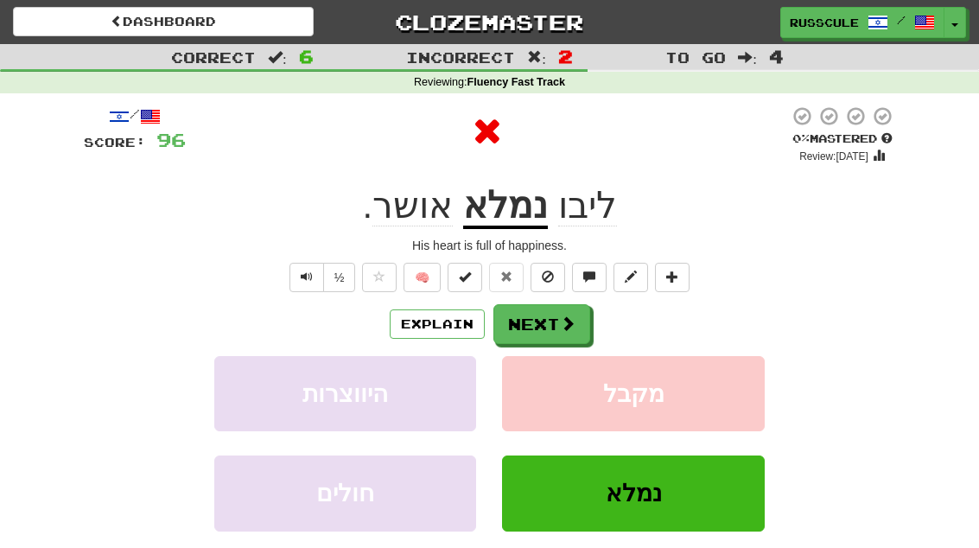
click at [569, 318] on span at bounding box center [568, 323] width 16 height 16
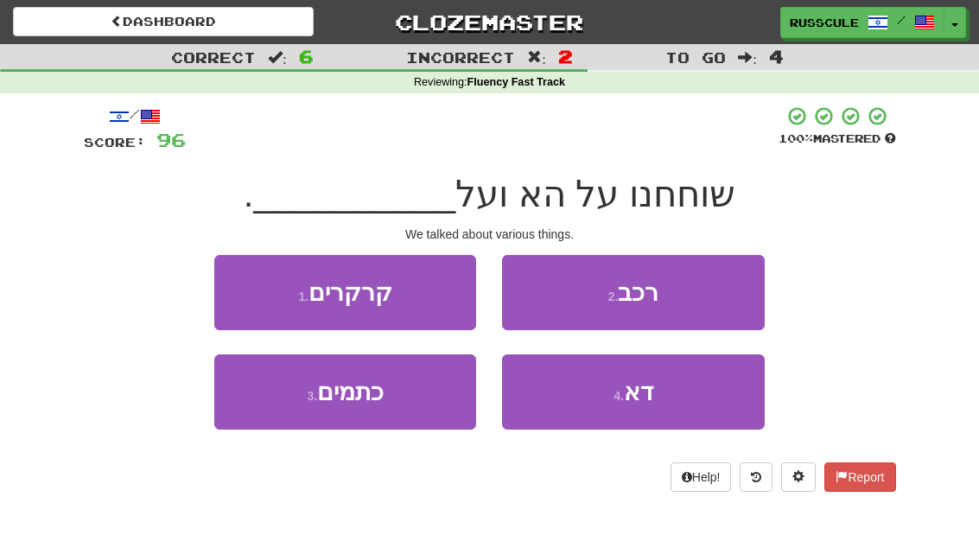
click at [235, 286] on button "1 . קרקרים" at bounding box center [345, 292] width 262 height 75
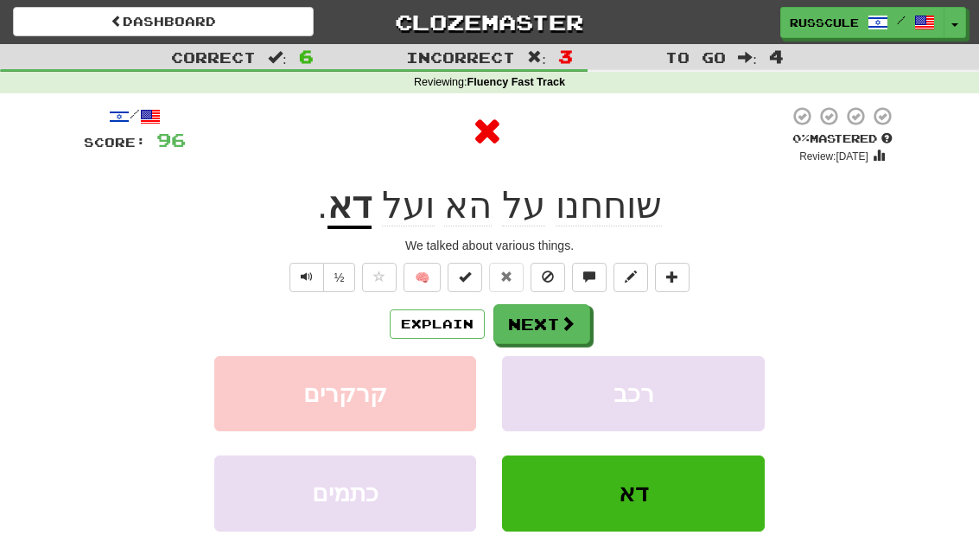
click at [569, 320] on span at bounding box center [568, 323] width 16 height 16
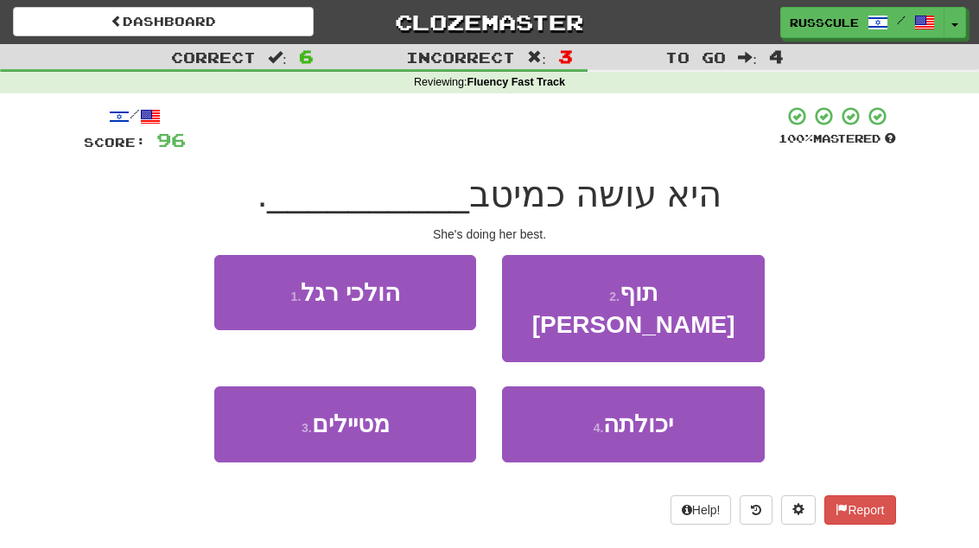
click at [661, 410] on span "יכולתה" at bounding box center [638, 423] width 70 height 27
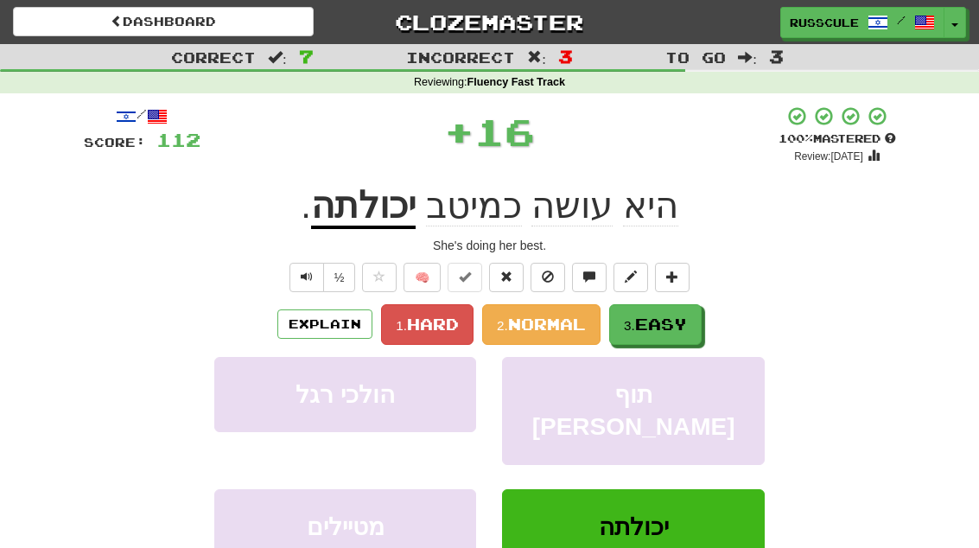
click at [670, 323] on span "Easy" at bounding box center [661, 323] width 52 height 19
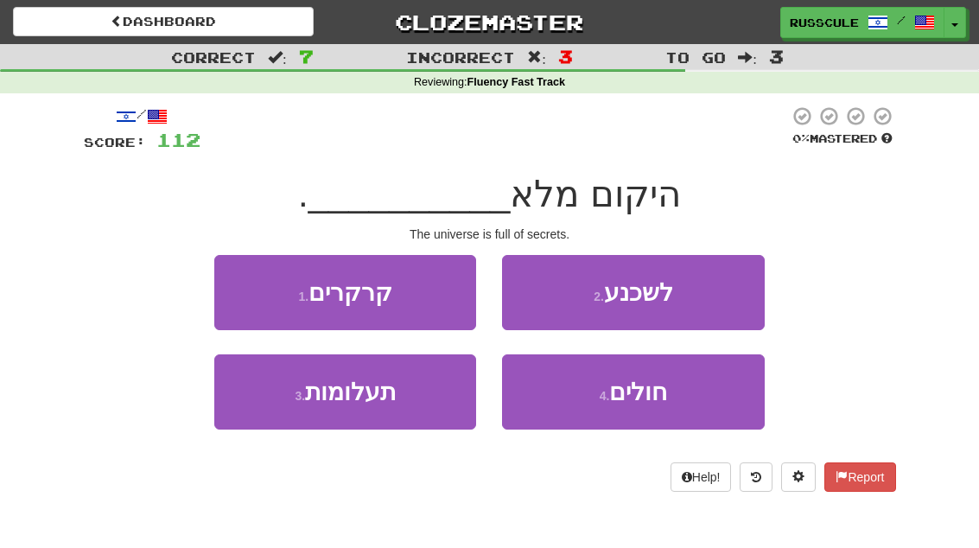
click at [263, 413] on button "3 . תעלומות" at bounding box center [345, 391] width 262 height 75
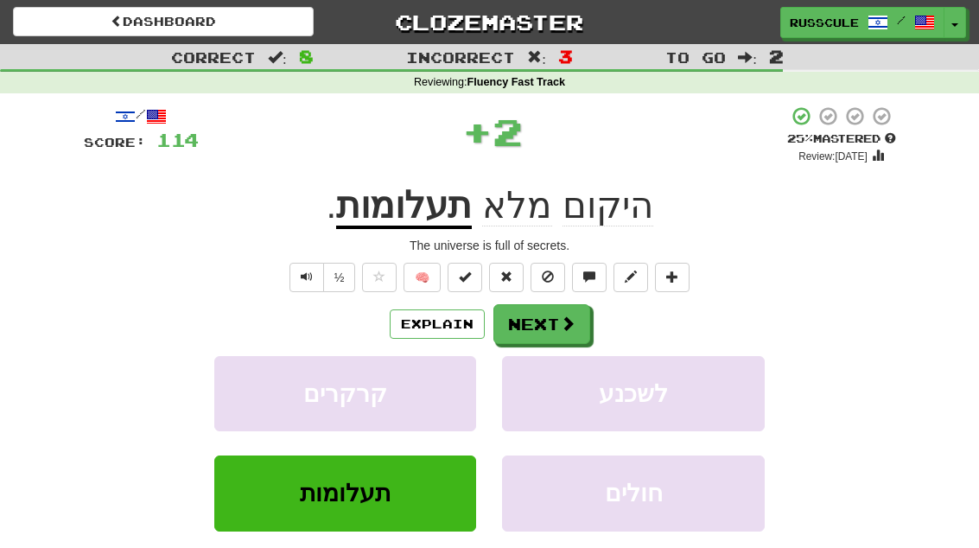
click at [562, 328] on span at bounding box center [568, 323] width 16 height 16
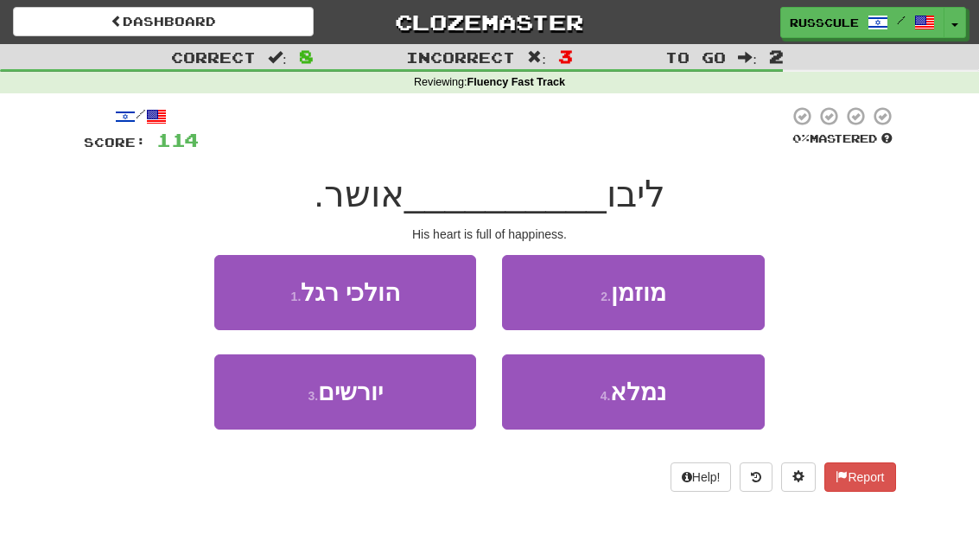
click at [644, 402] on span "נמלא" at bounding box center [638, 391] width 56 height 27
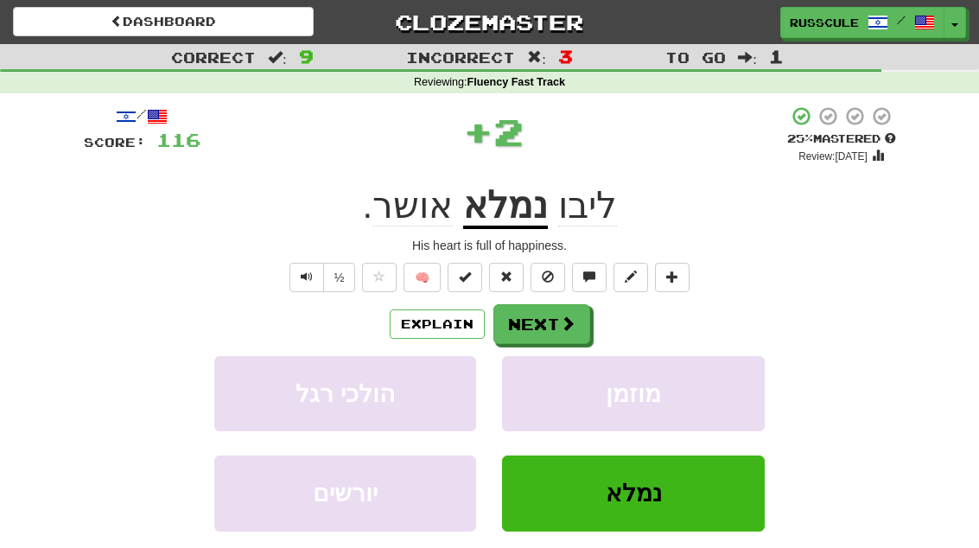
click at [580, 332] on button "Next" at bounding box center [541, 324] width 97 height 40
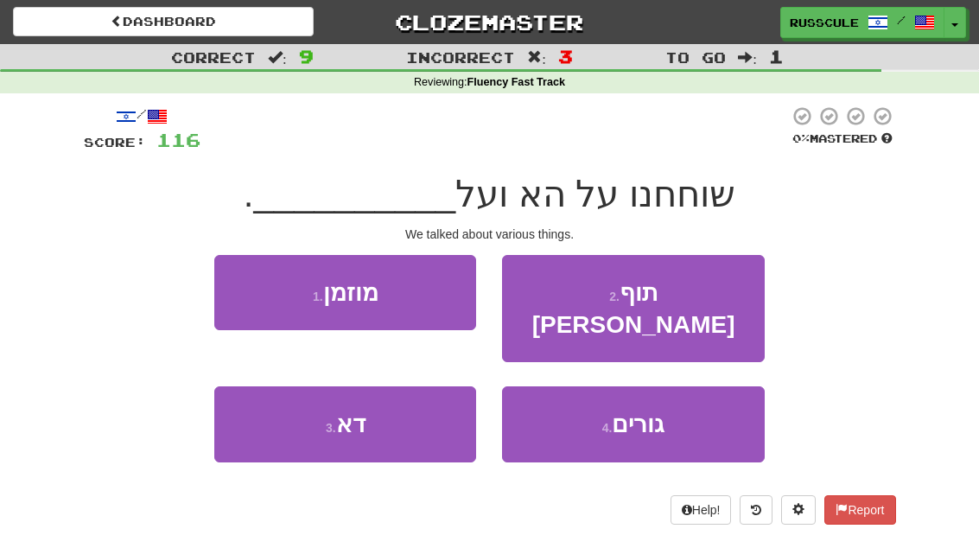
click at [274, 418] on button "3 . דא" at bounding box center [345, 423] width 262 height 75
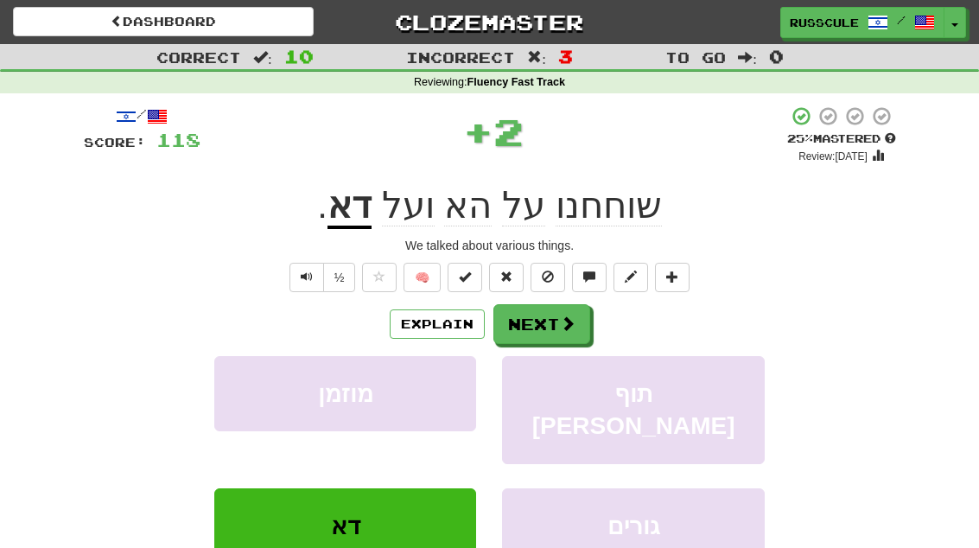
click at [549, 329] on button "Next" at bounding box center [541, 324] width 97 height 40
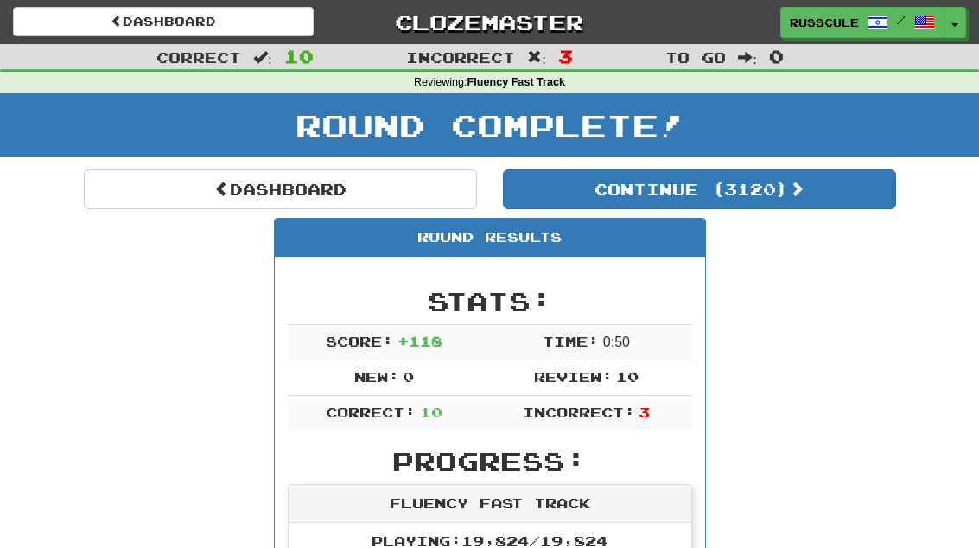
click at [133, 200] on link "Dashboard" at bounding box center [280, 189] width 393 height 40
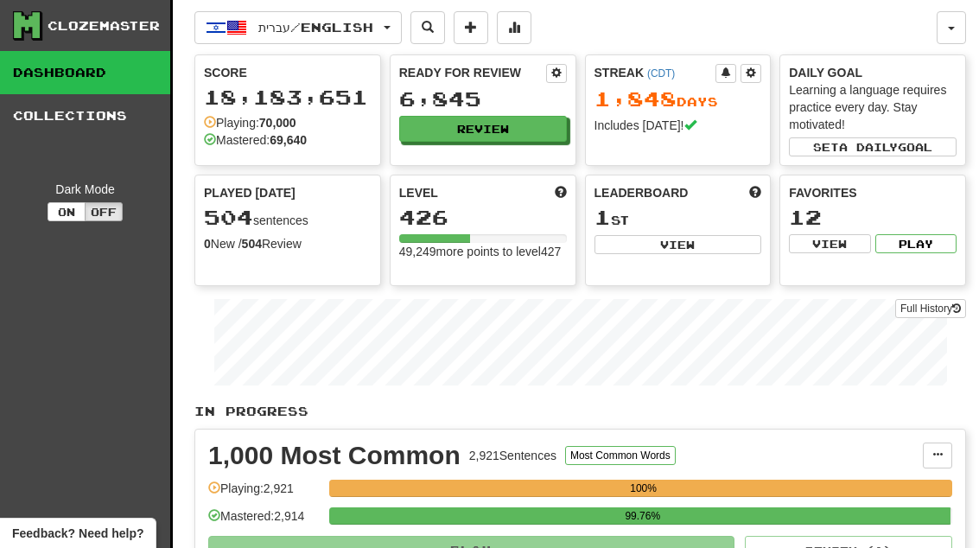
click at [695, 251] on button "View" at bounding box center [678, 244] width 168 height 19
select select "**********"
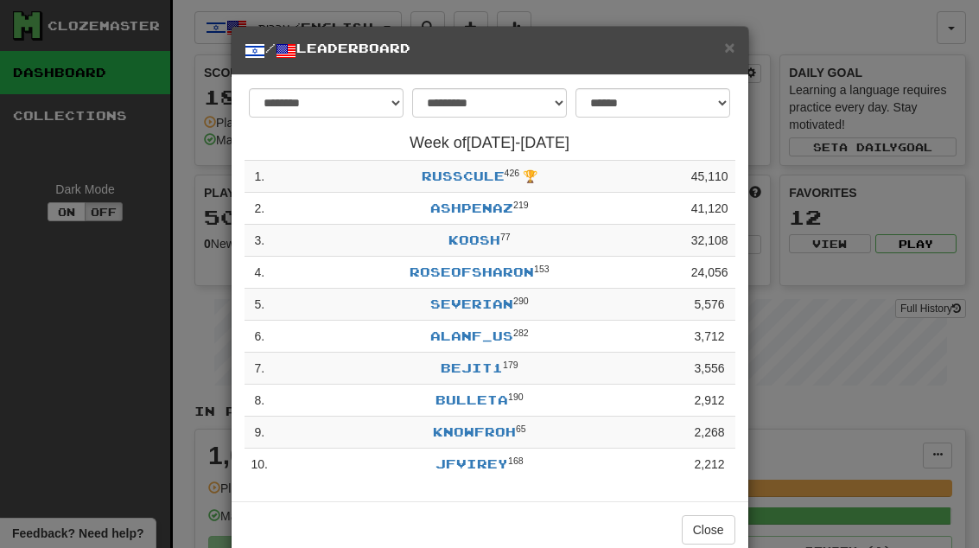
click at [724, 525] on button "Close" at bounding box center [708, 529] width 54 height 29
